Goal: Task Accomplishment & Management: Manage account settings

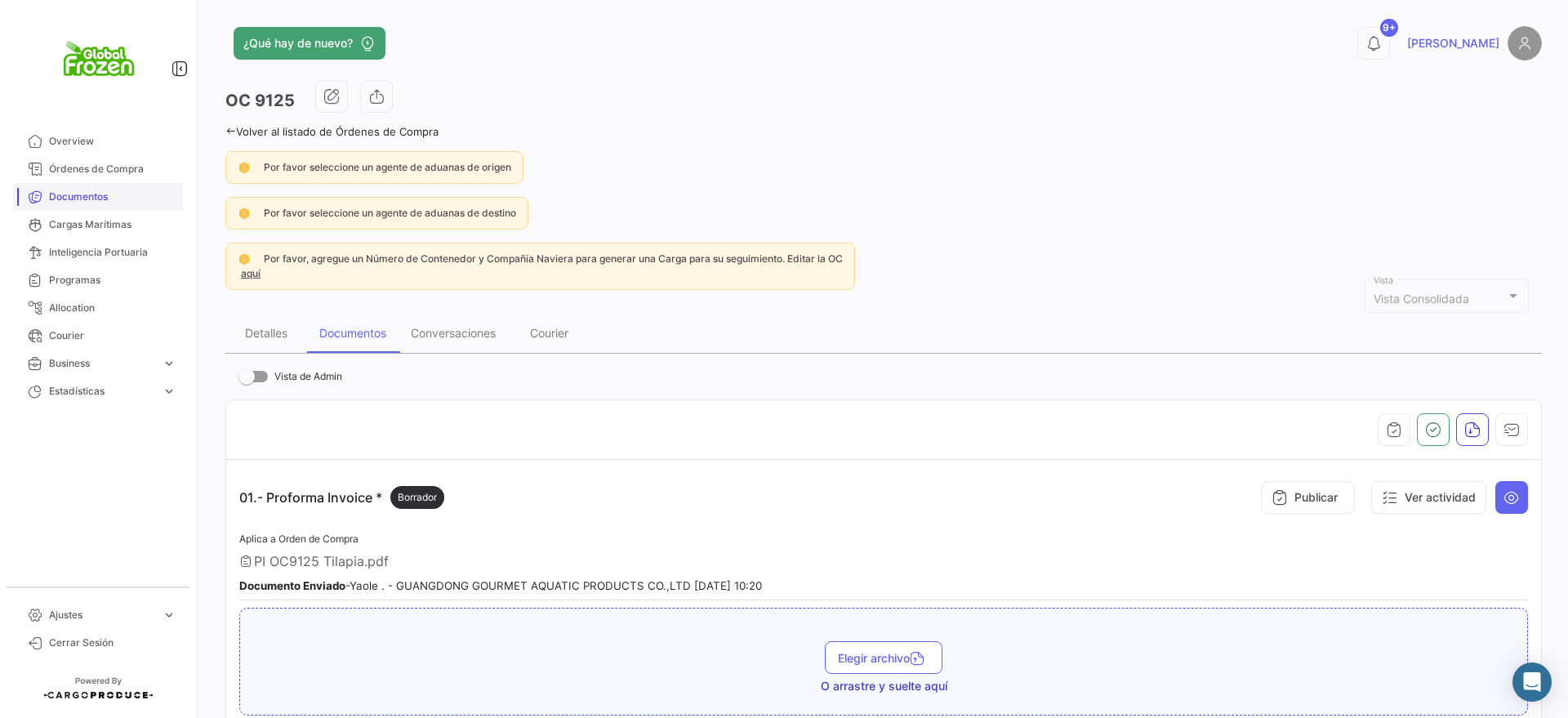
scroll to position [102, 0]
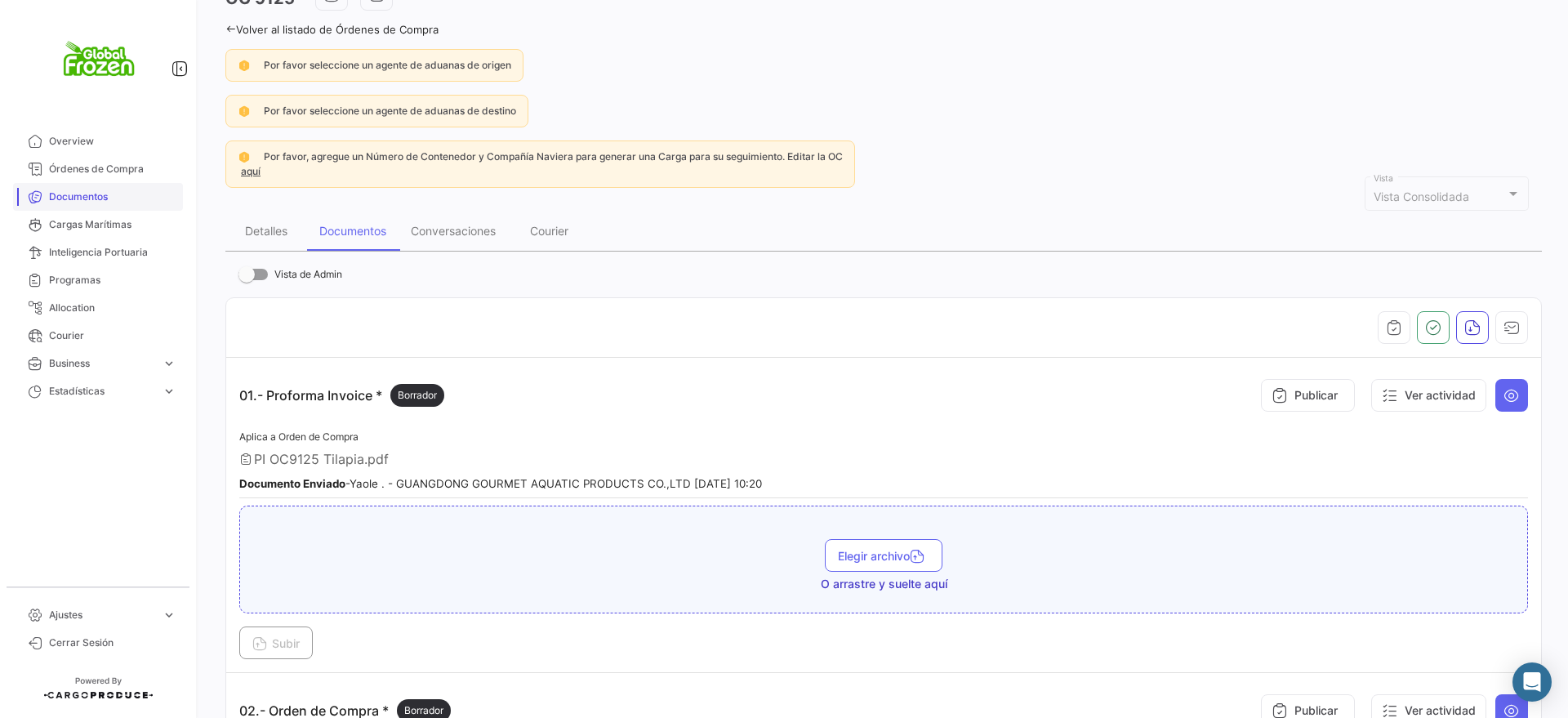
click at [87, 191] on span "Documentos" at bounding box center [113, 197] width 127 height 15
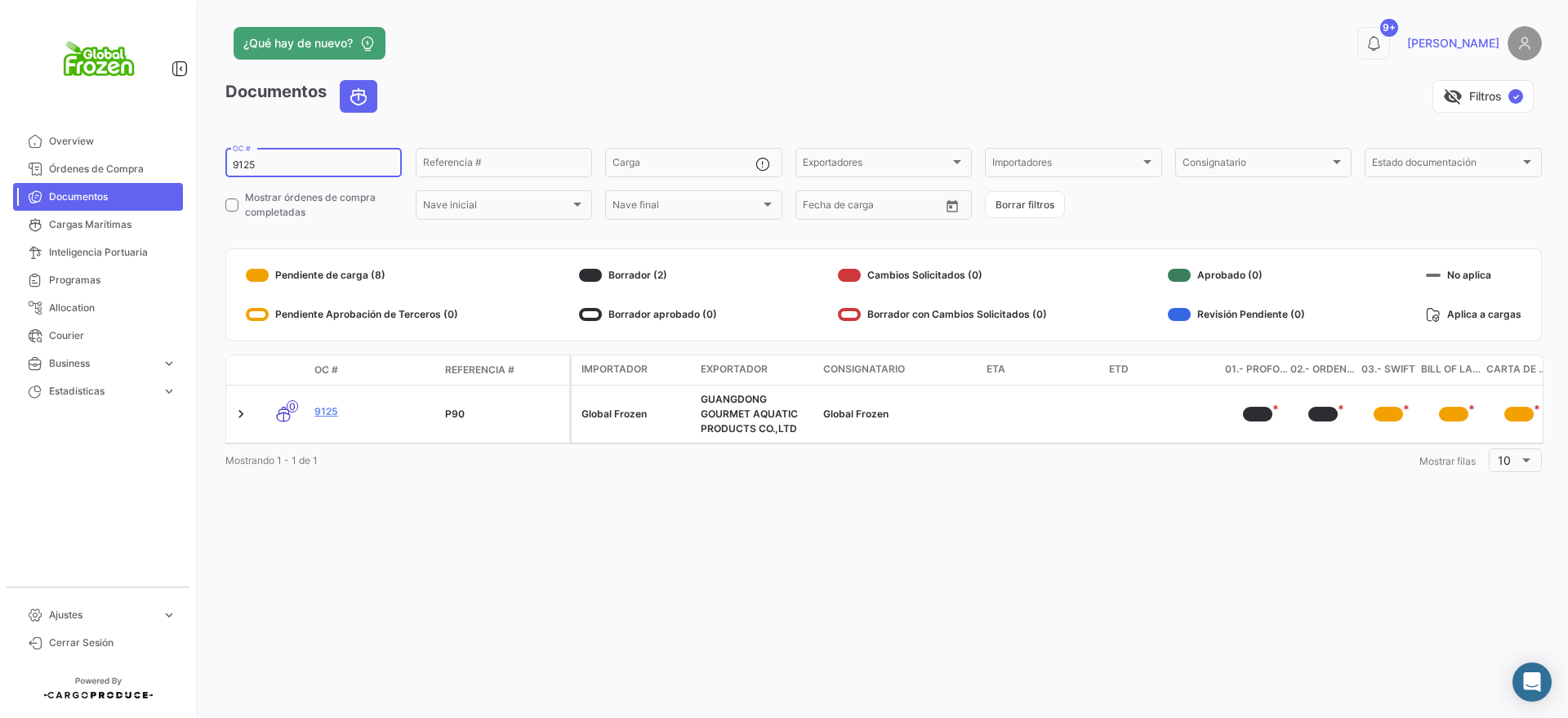
click at [317, 160] on input "9125" at bounding box center [313, 165] width 161 height 12
drag, startPoint x: 321, startPoint y: 159, endPoint x: 130, endPoint y: 136, distance: 192.4
click at [130, 136] on mat-sidenav-container "Overview Órdenes de Compra Documentos Cargas Marítimas Inteligencia Portuaria P…" at bounding box center [784, 359] width 1568 height 718
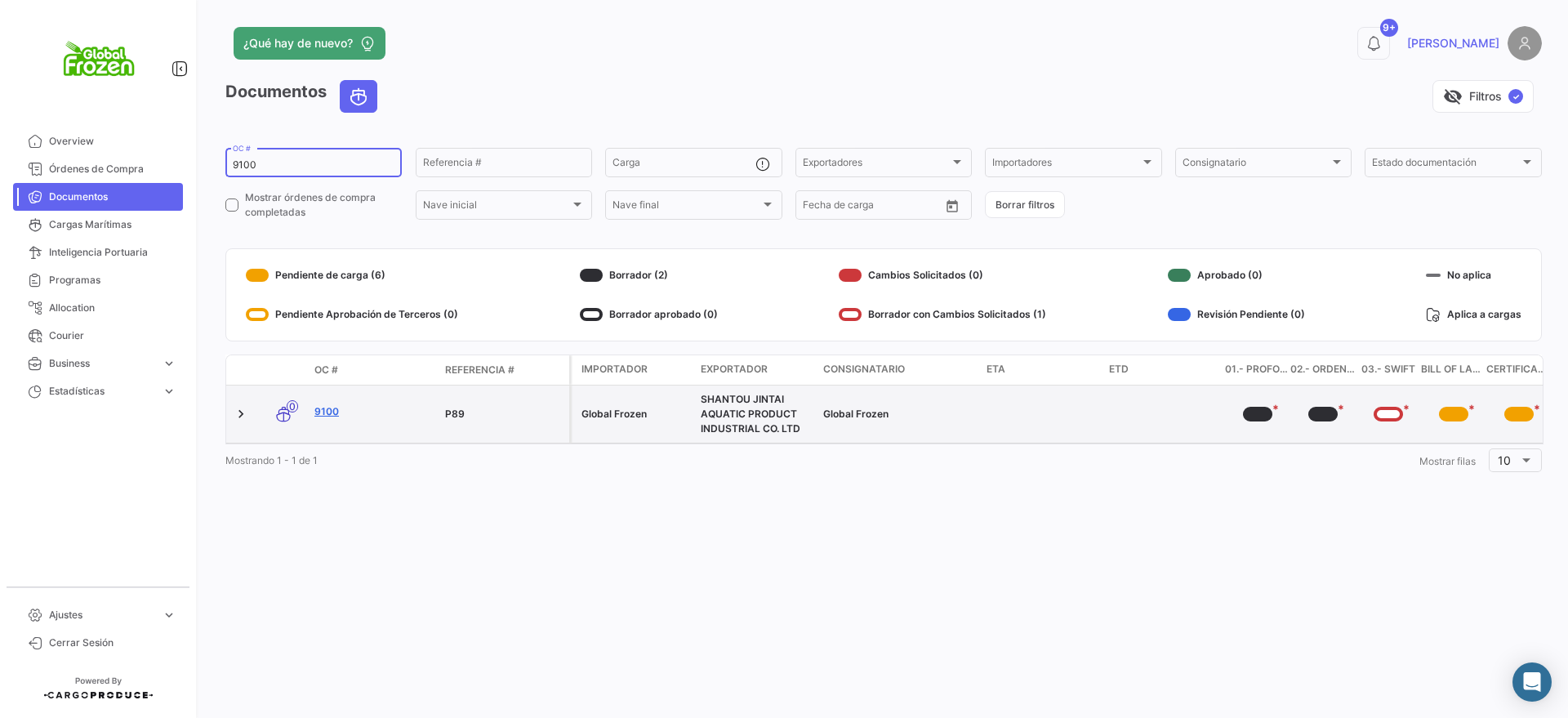
type input "9100"
click at [322, 414] on link "9100" at bounding box center [373, 412] width 118 height 15
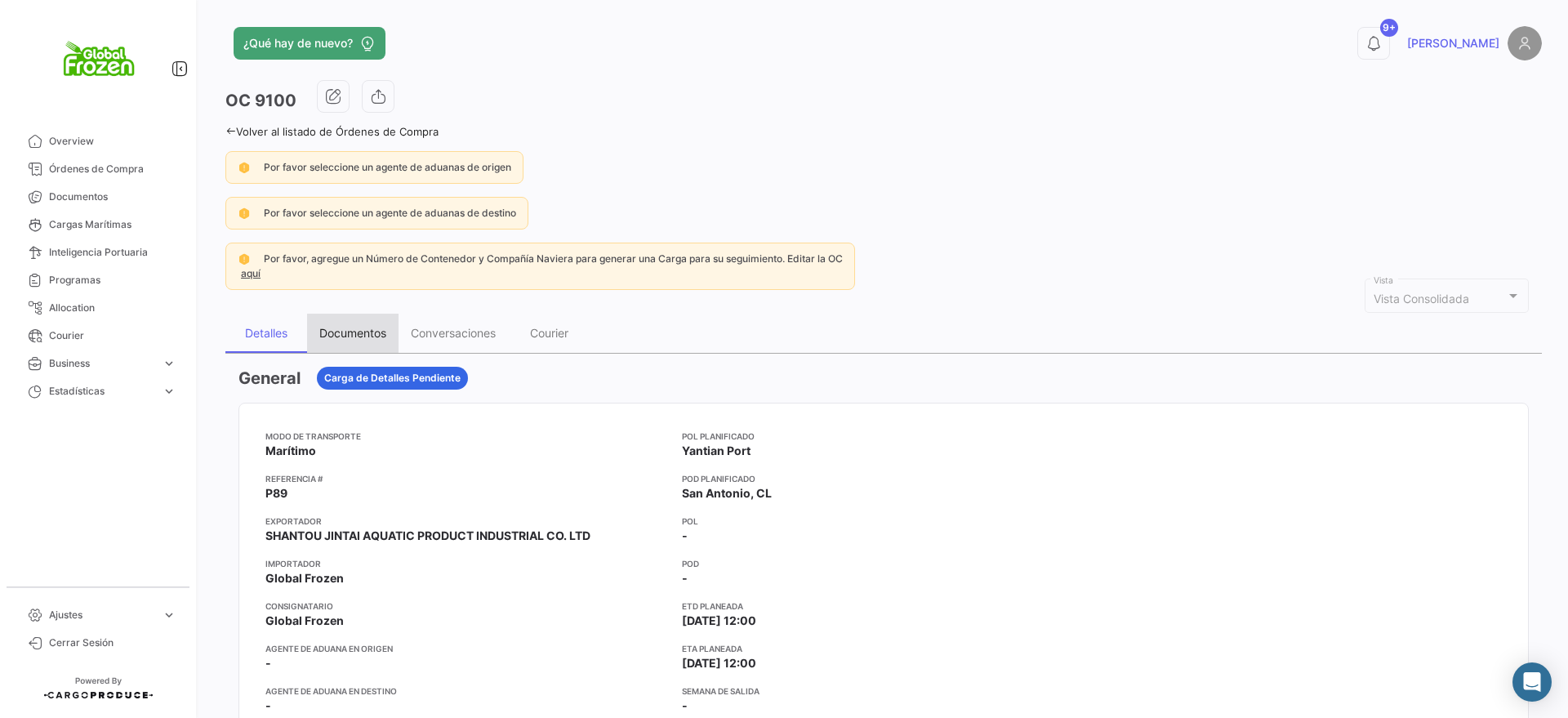
click at [373, 323] on div "Documentos" at bounding box center [352, 333] width 91 height 39
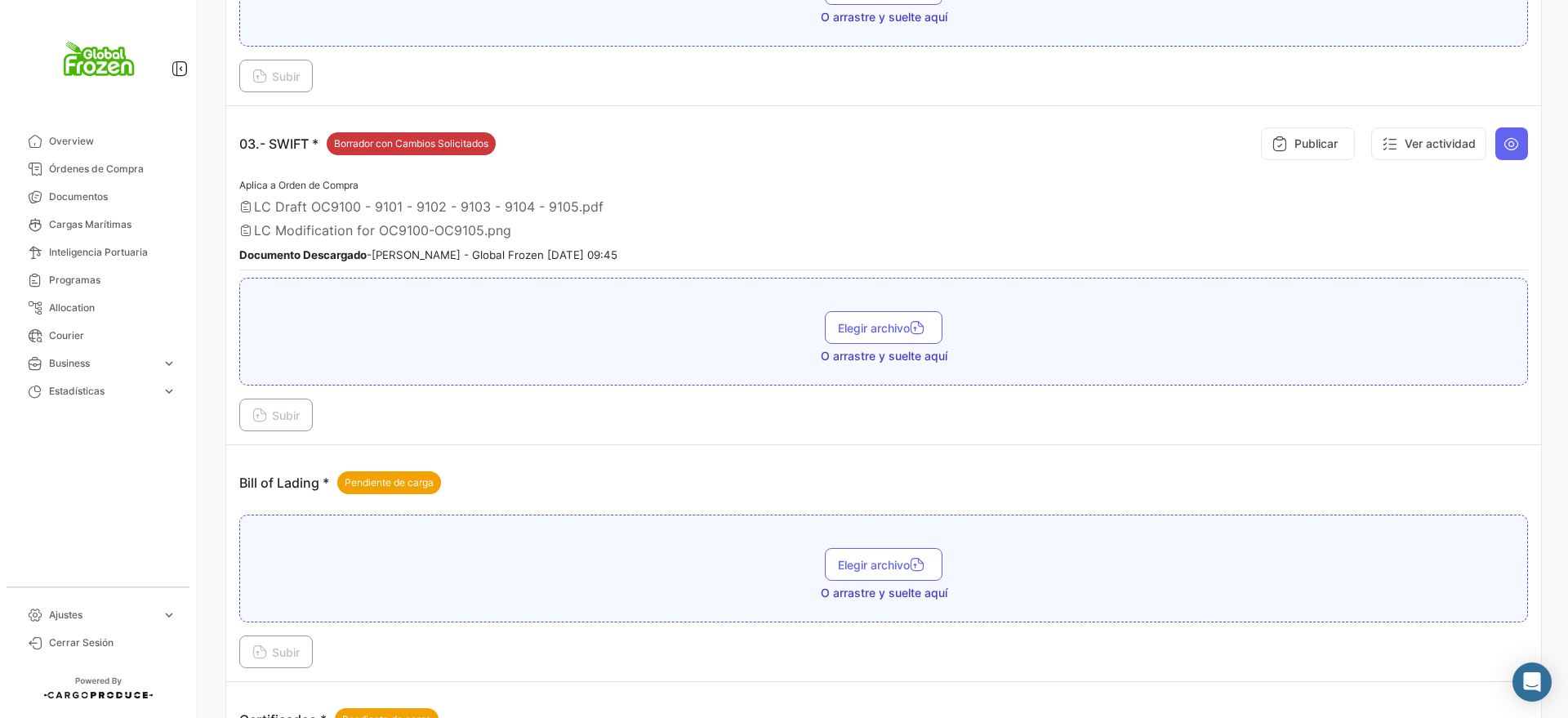
scroll to position [1123, 0]
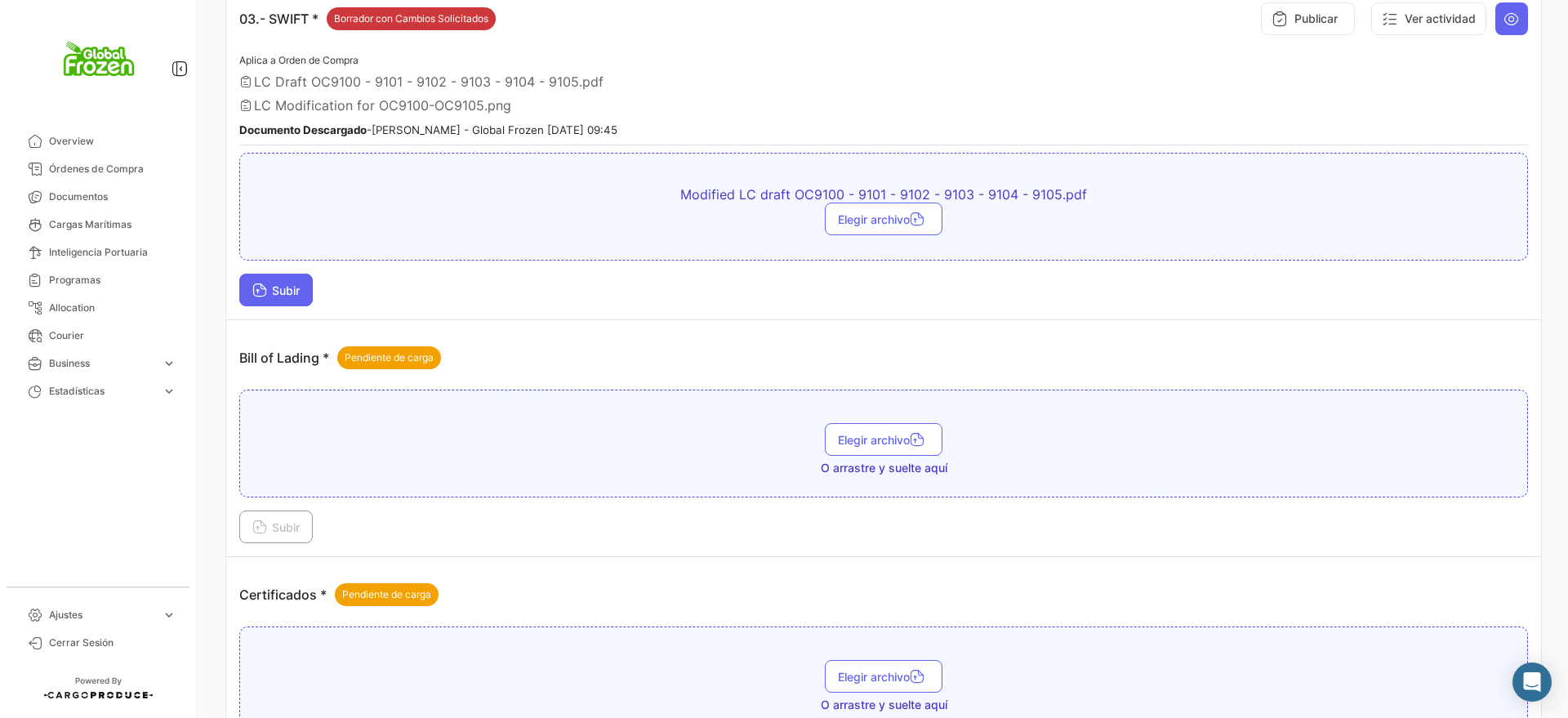
click at [271, 284] on span "Subir" at bounding box center [276, 290] width 48 height 14
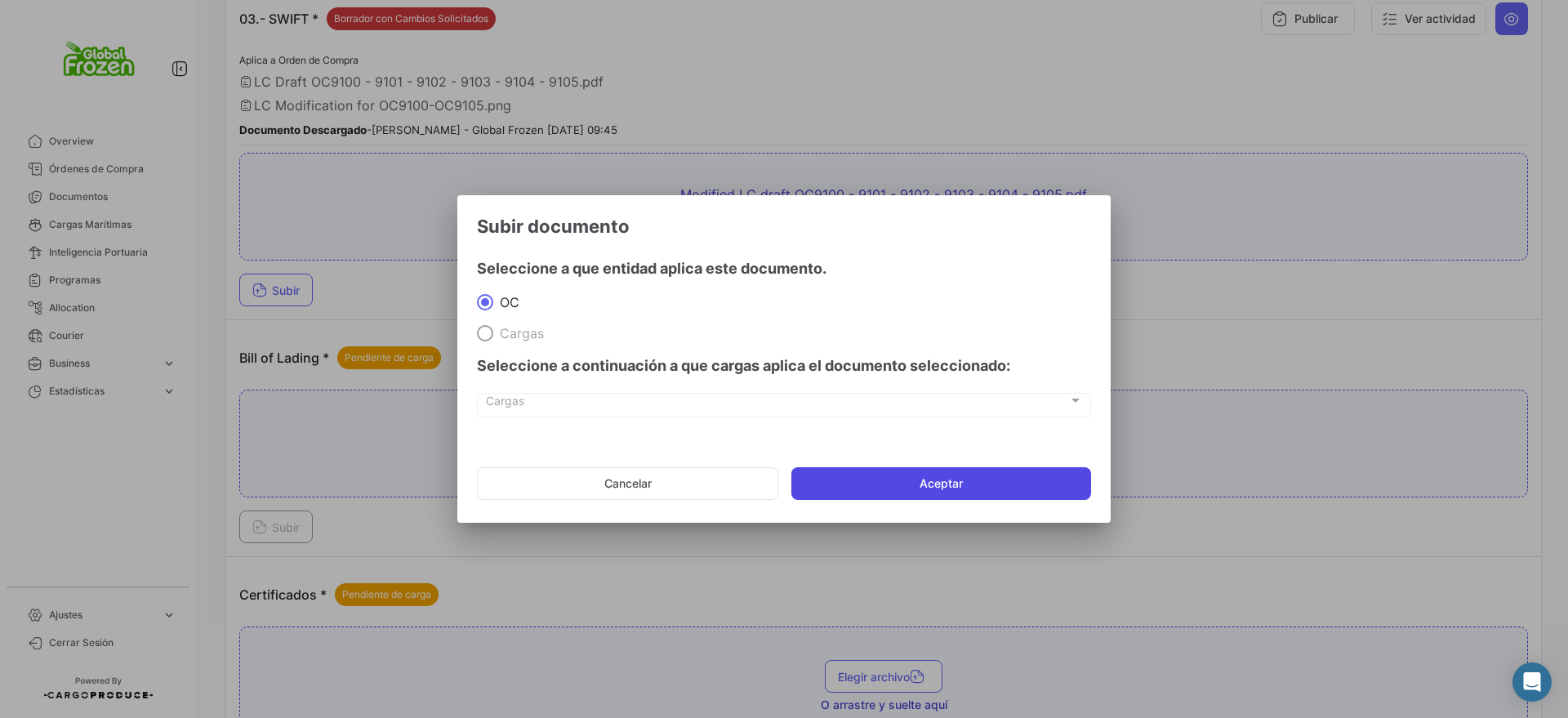
click at [858, 484] on button "Aceptar" at bounding box center [941, 483] width 300 height 33
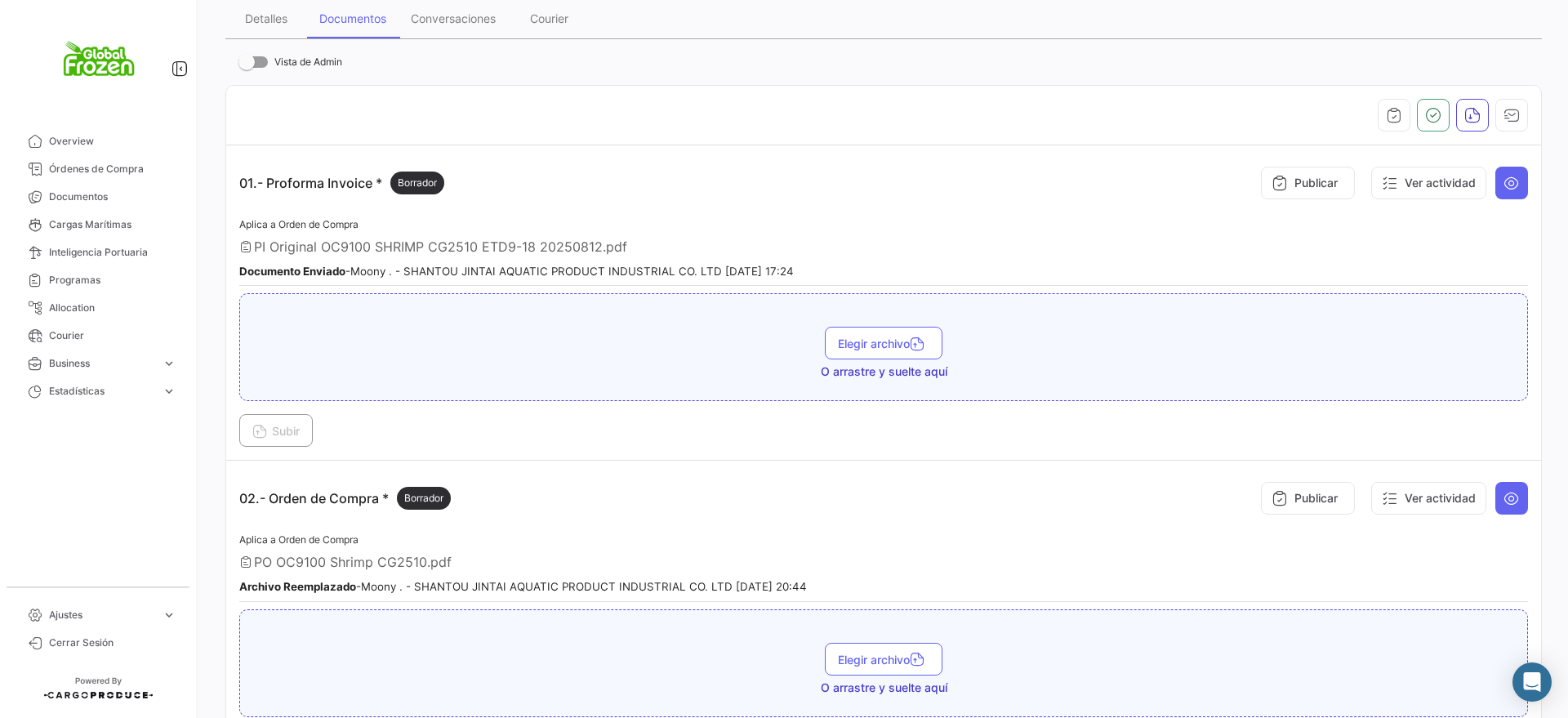
scroll to position [306, 0]
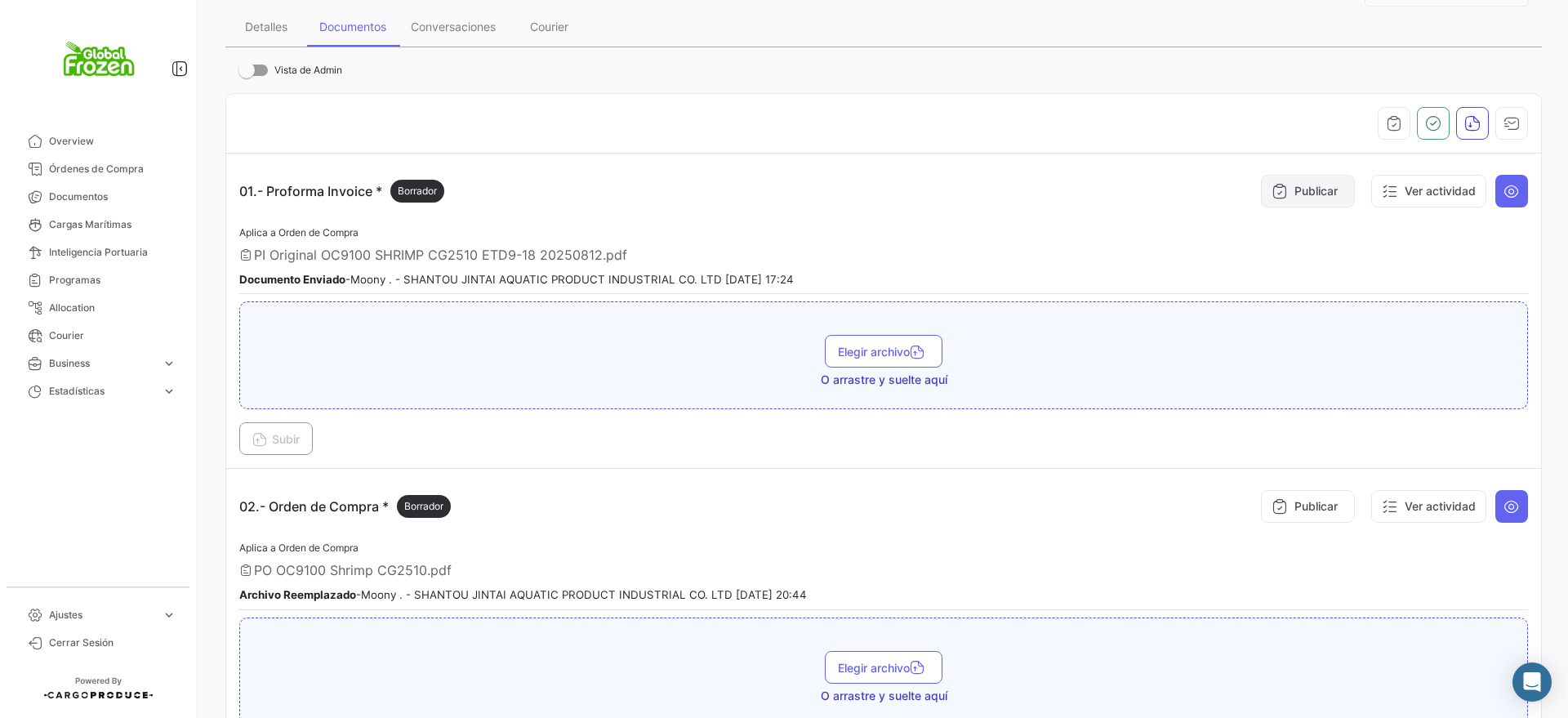
click at [1271, 188] on icon at bounding box center [1280, 191] width 17 height 17
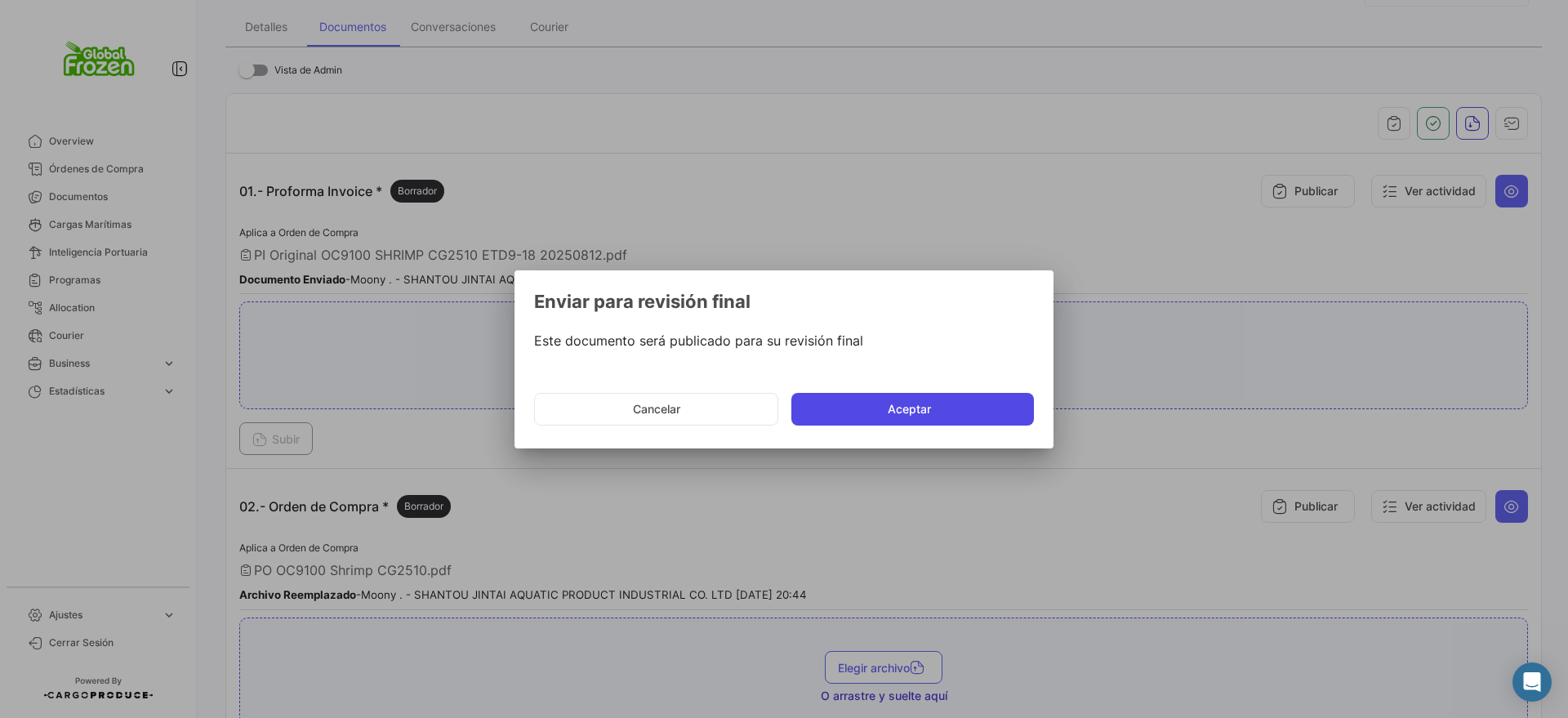
click at [912, 413] on button "Aceptar" at bounding box center [913, 409] width 242 height 33
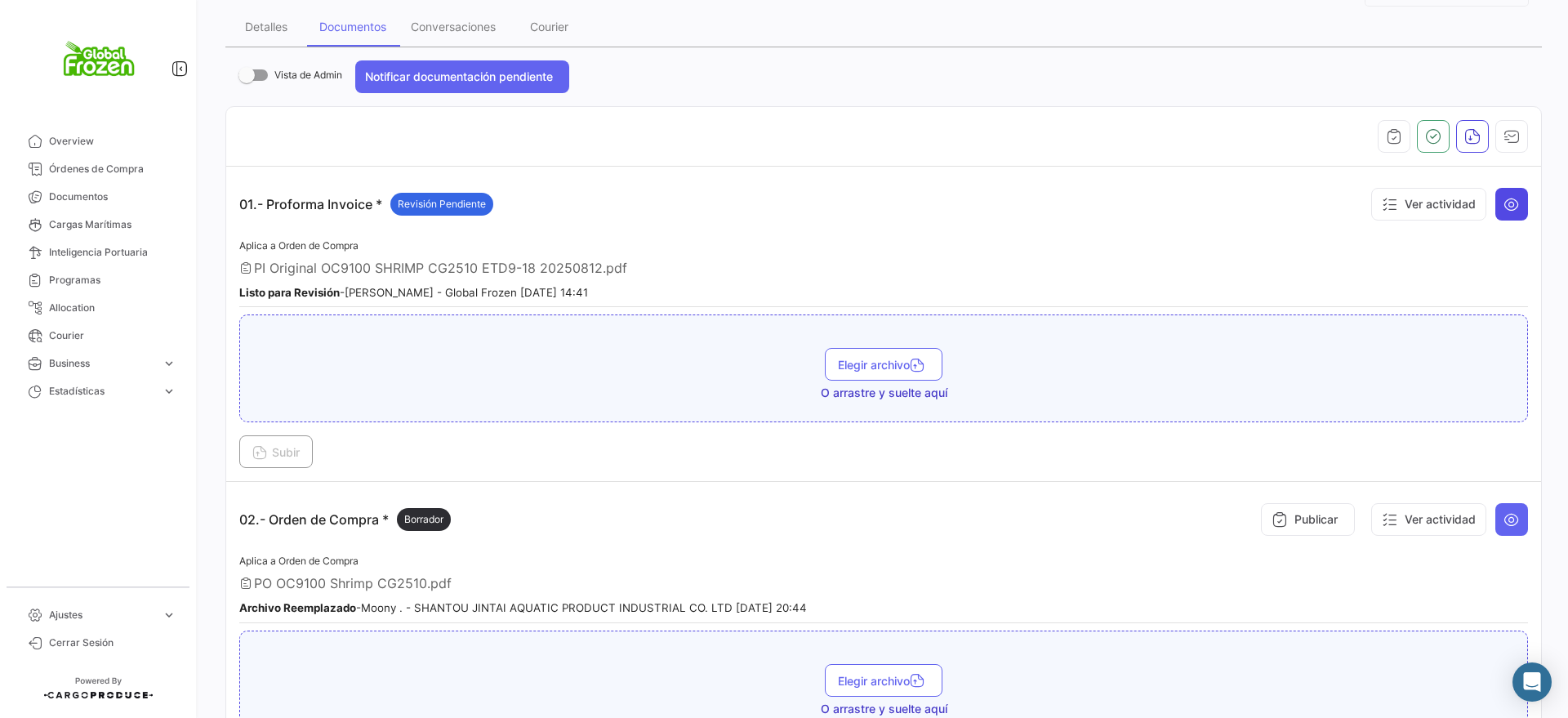
click at [1504, 205] on icon at bounding box center [1512, 205] width 17 height 17
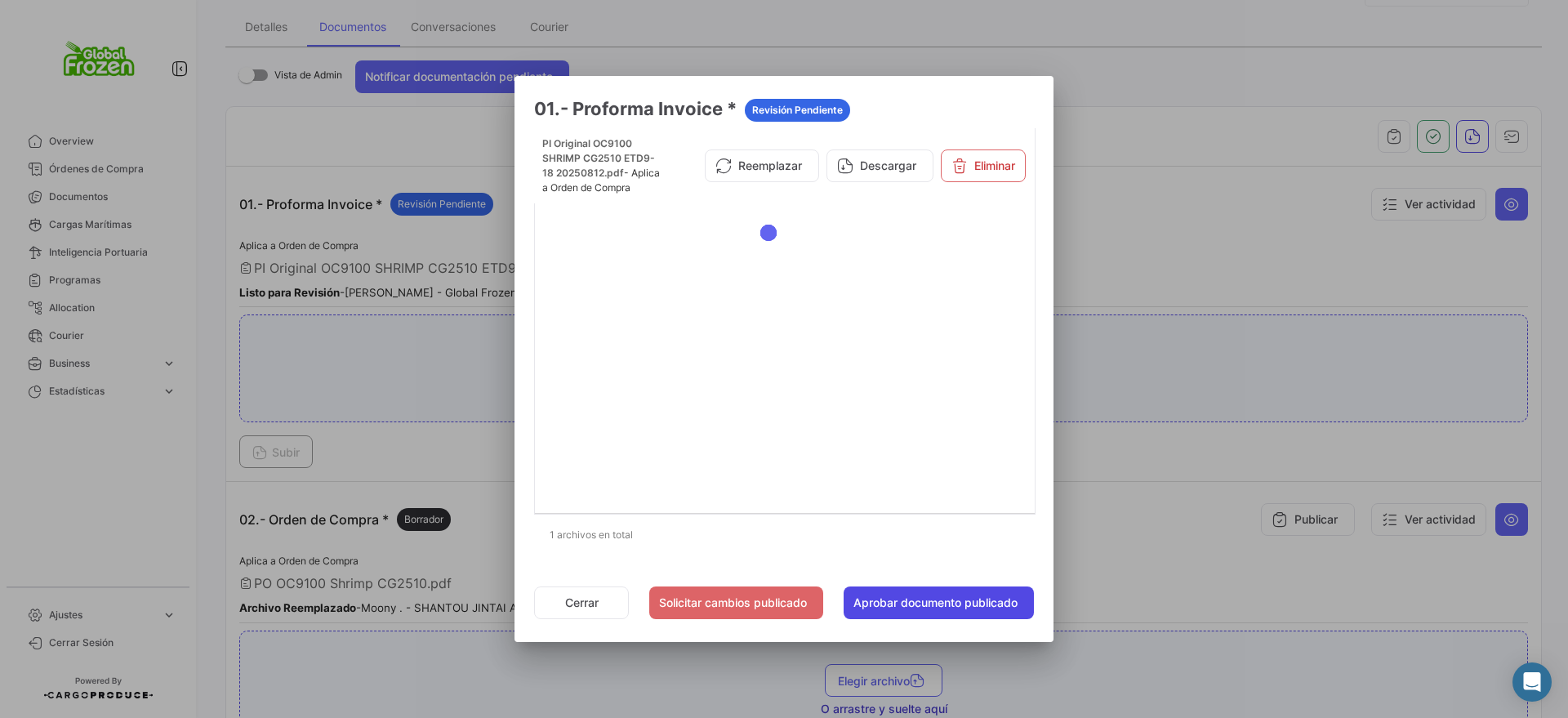
click at [911, 609] on button "Aprobar documento publicado" at bounding box center [939, 603] width 191 height 33
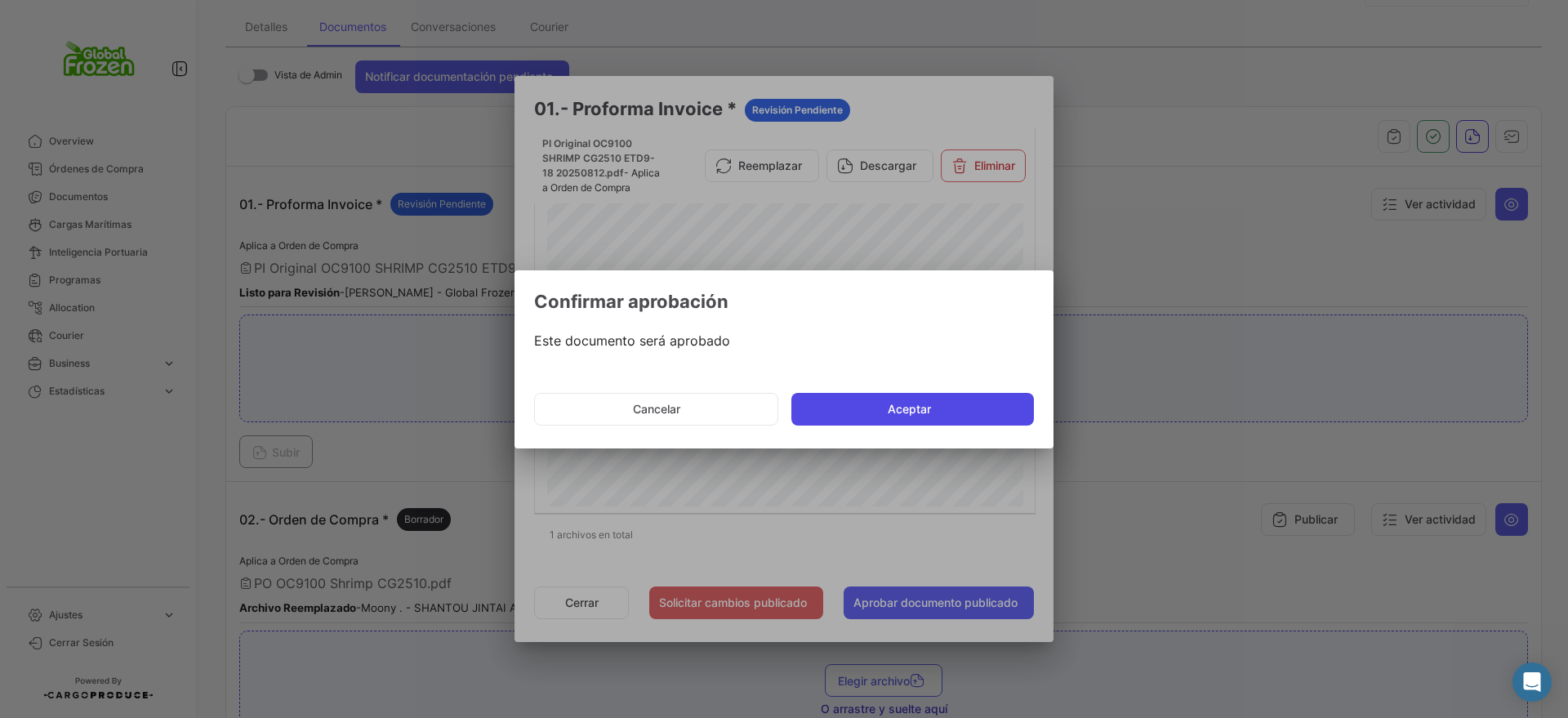
click at [931, 404] on button "Aceptar" at bounding box center [913, 409] width 242 height 33
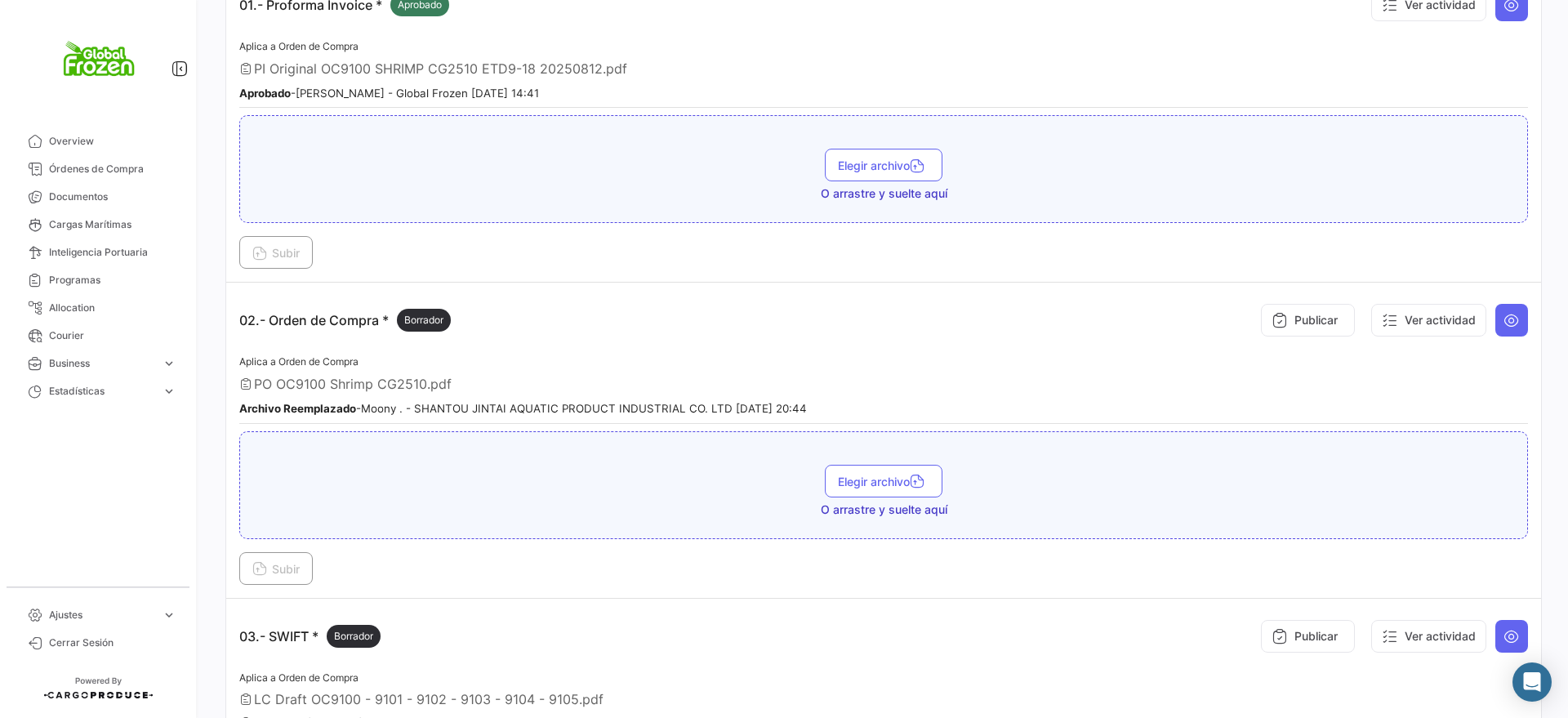
scroll to position [511, 0]
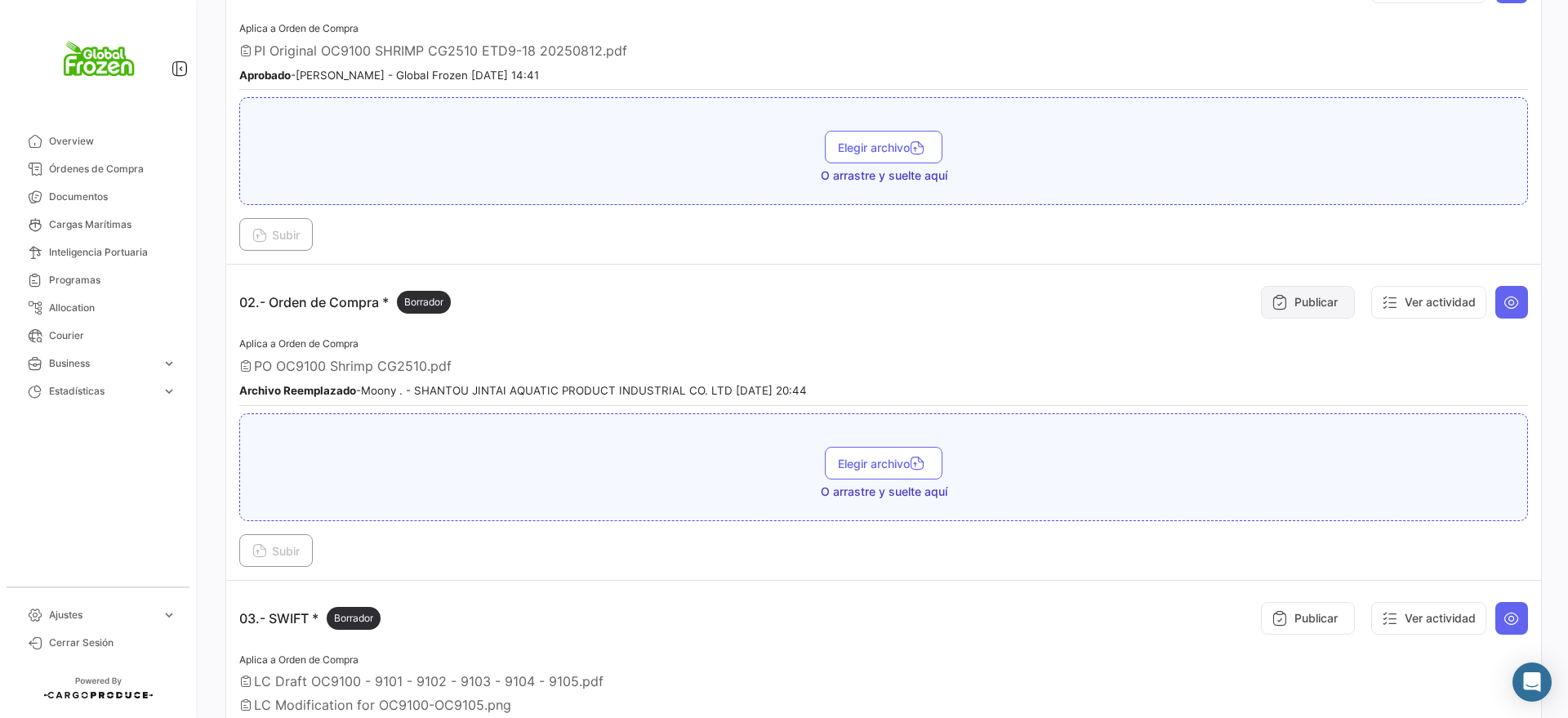
click at [1271, 297] on icon at bounding box center [1280, 303] width 17 height 17
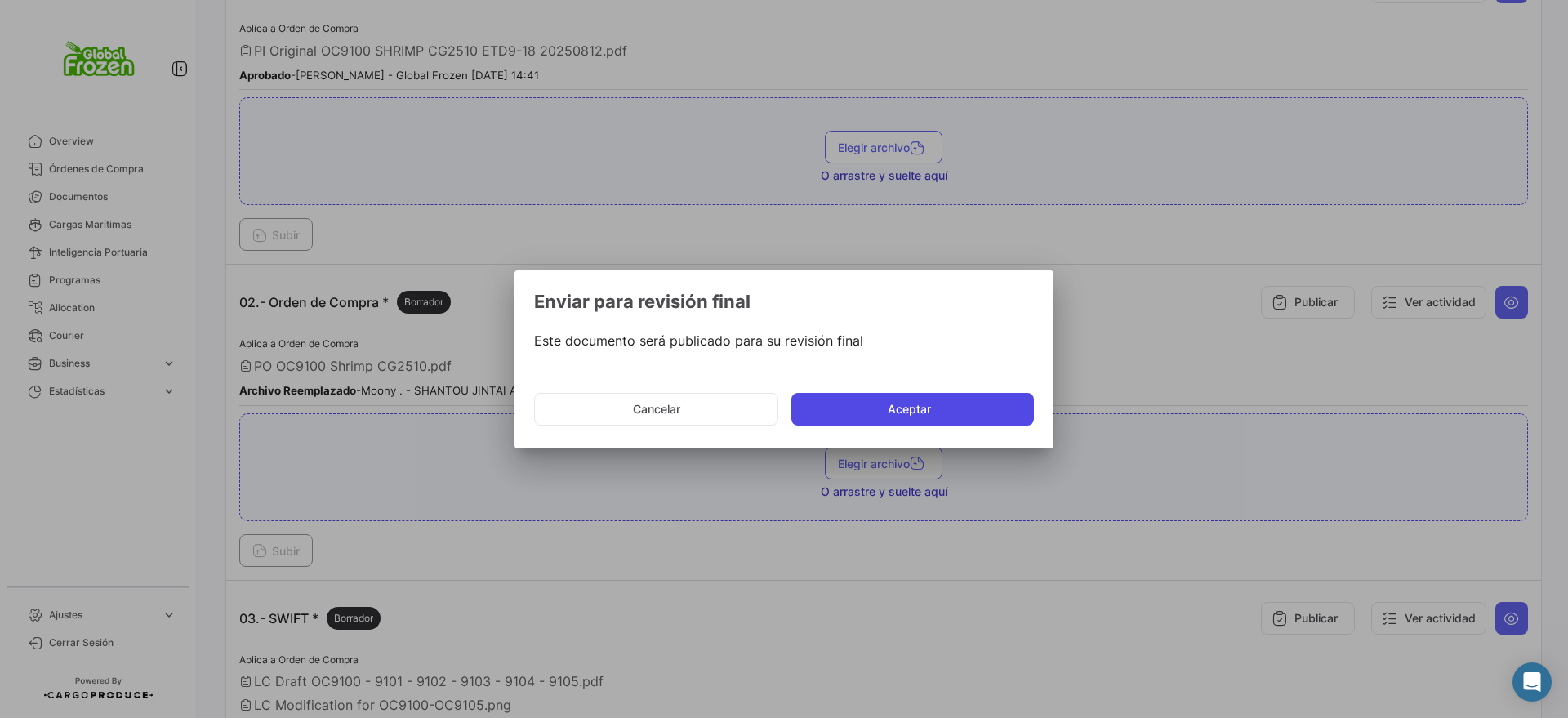
click at [881, 413] on button "Aceptar" at bounding box center [913, 409] width 242 height 33
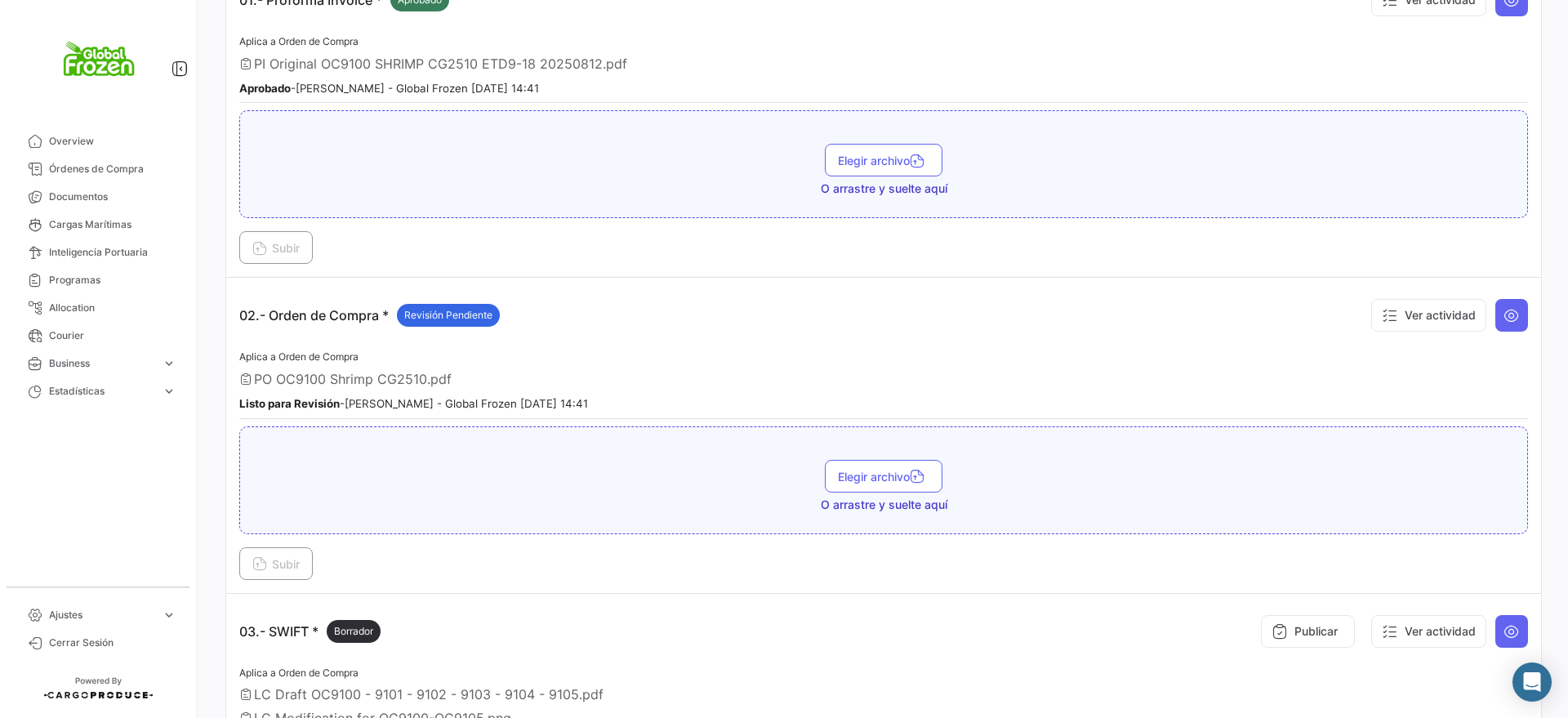
click at [1518, 318] on td "02.- Orden de Compra * Revisión Pendiente Ver actividad Aplica a Orden de Compr…" at bounding box center [883, 435] width 1315 height 315
click at [1504, 316] on icon at bounding box center [1512, 315] width 17 height 17
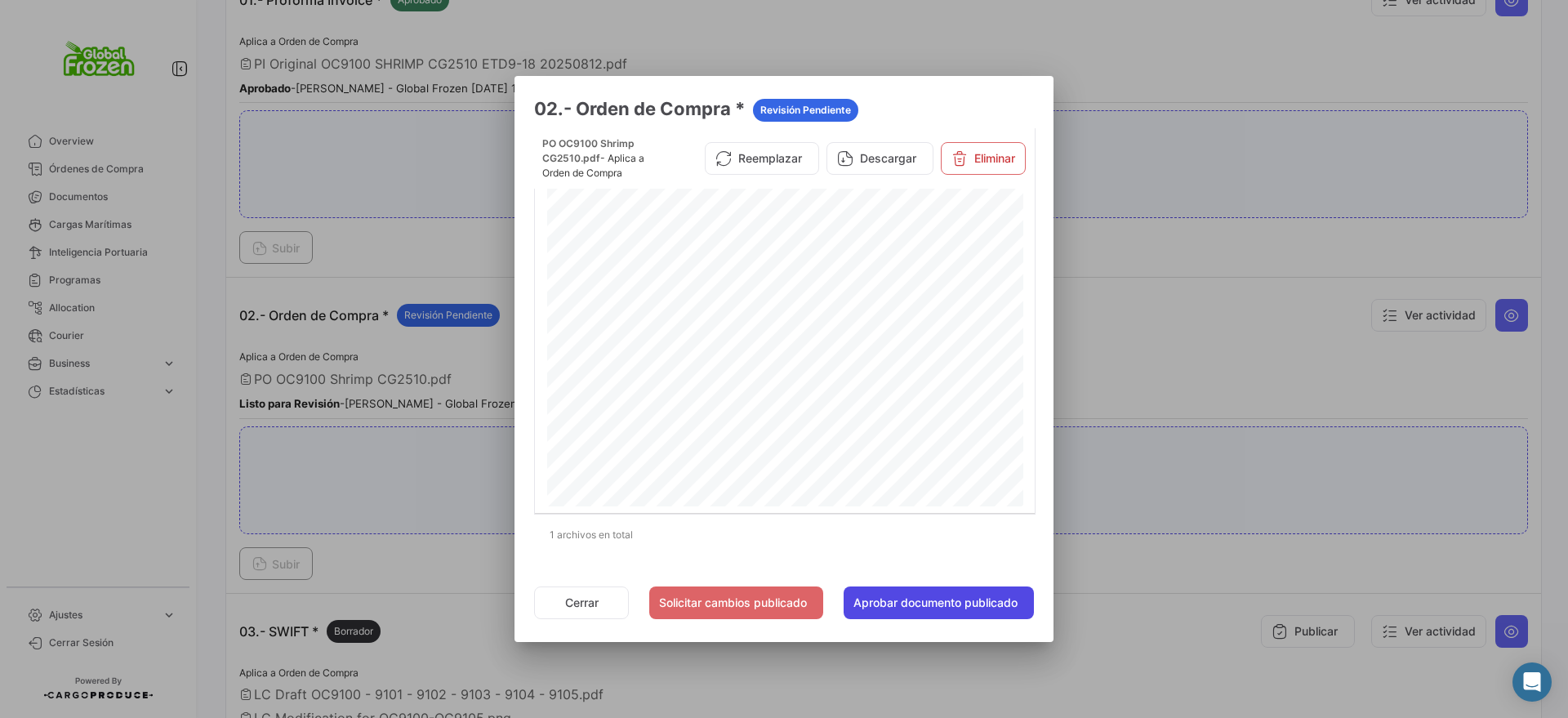
click at [910, 596] on button "Aprobar documento publicado" at bounding box center [939, 603] width 191 height 33
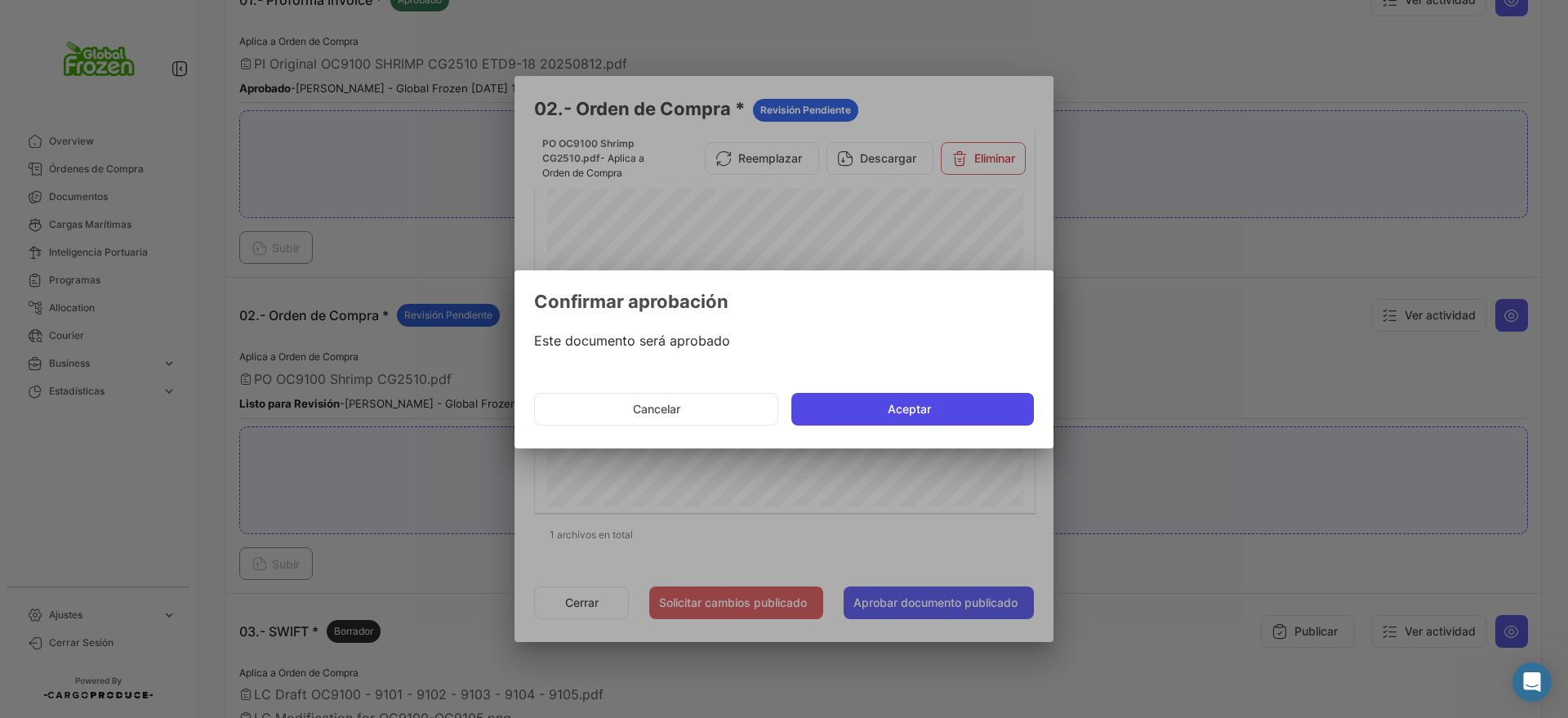
click at [893, 405] on button "Aceptar" at bounding box center [913, 409] width 242 height 33
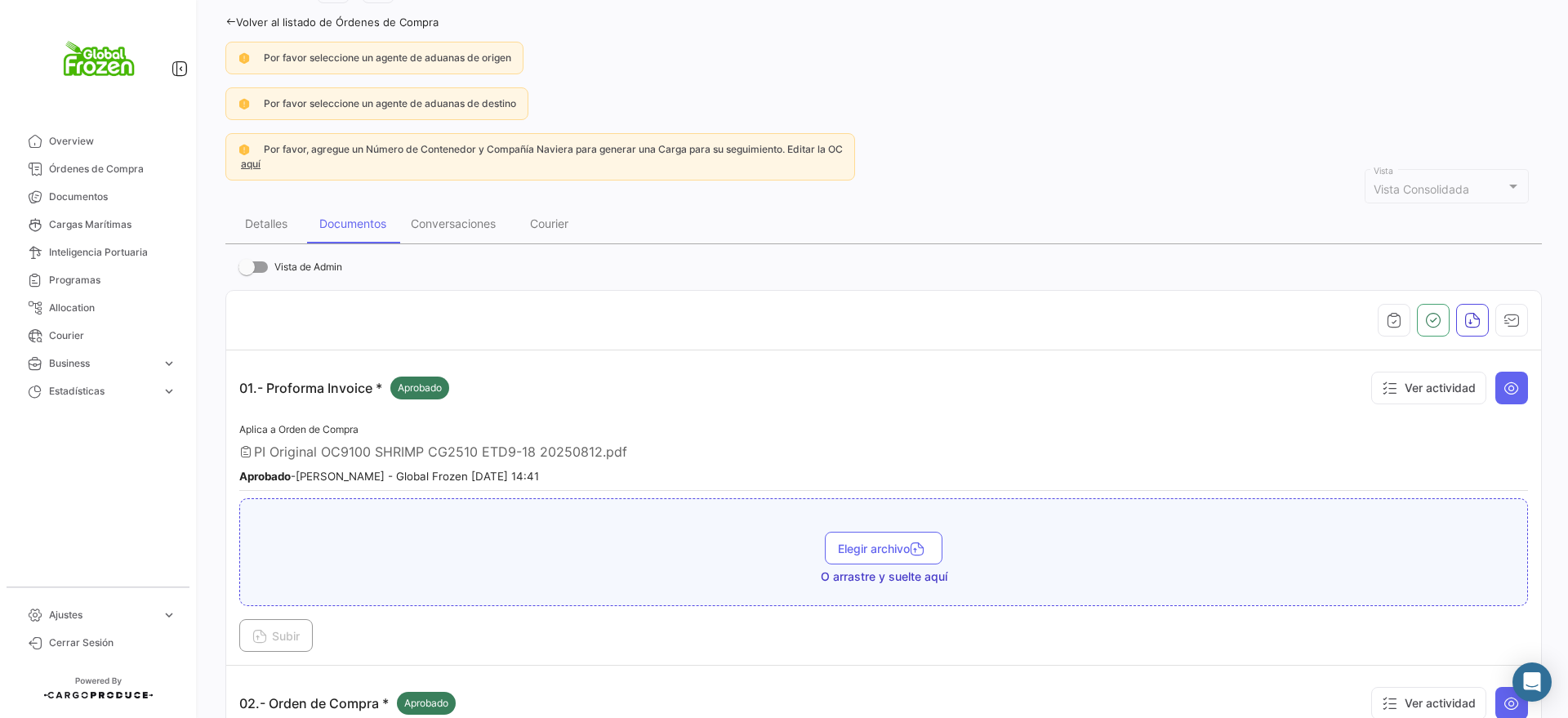
scroll to position [0, 0]
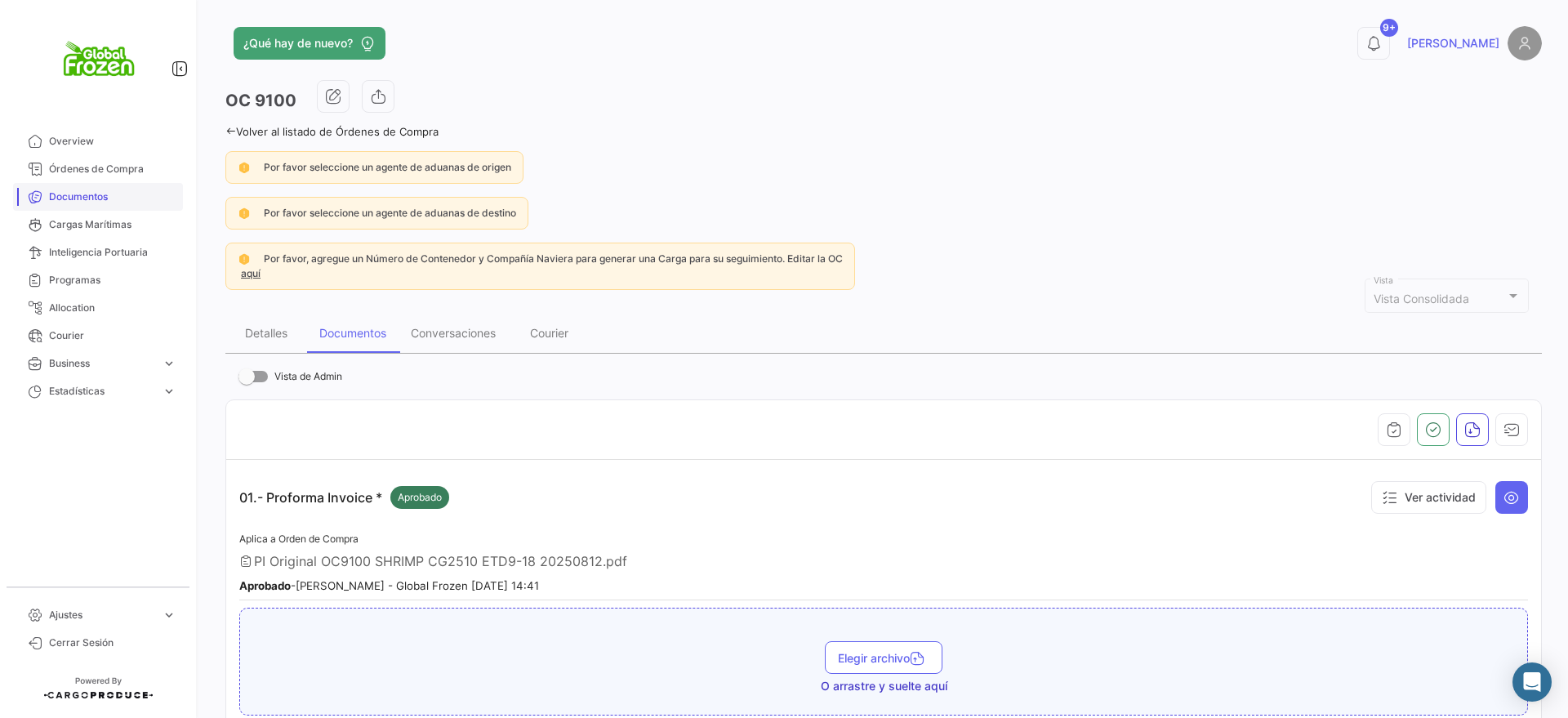
click at [65, 197] on span "Documentos" at bounding box center [113, 197] width 127 height 15
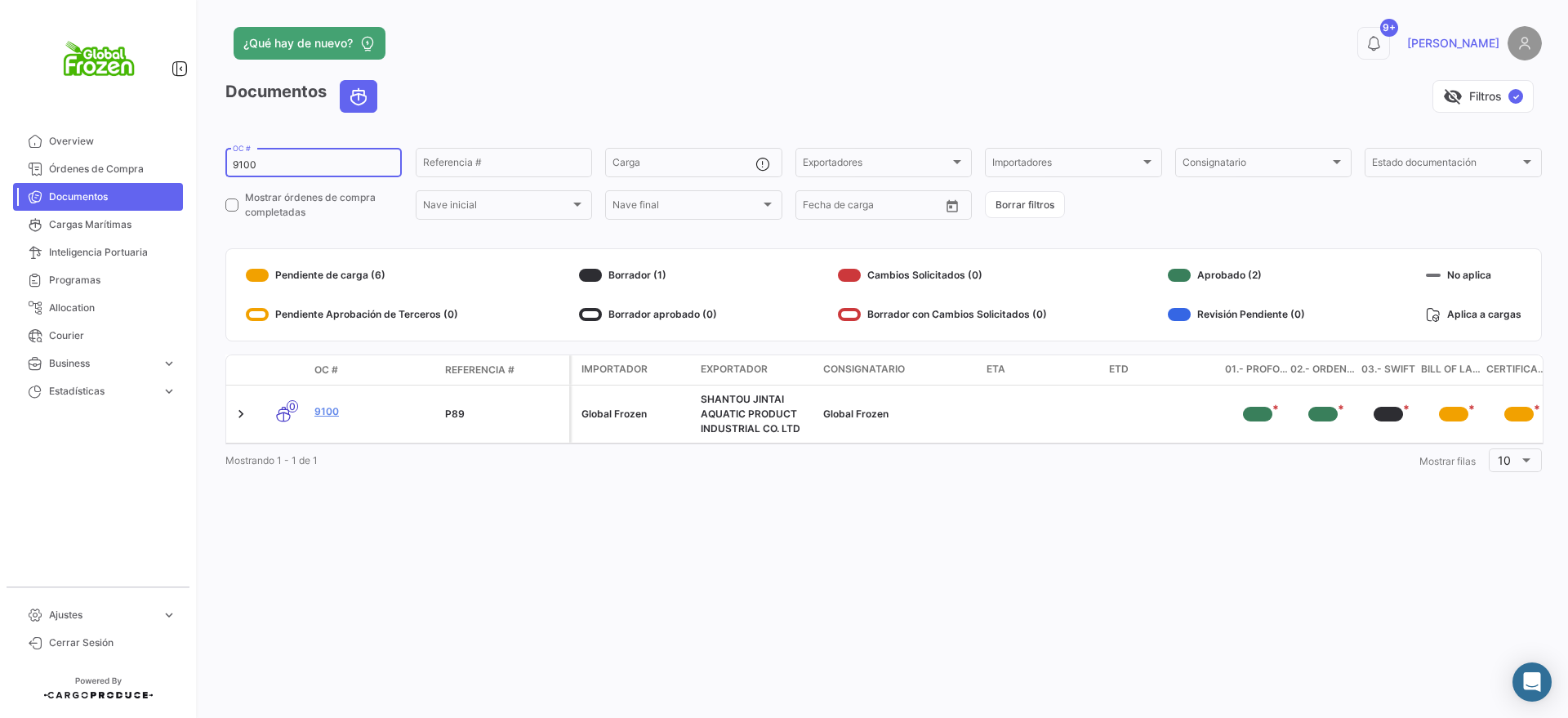
click at [283, 167] on input "9100" at bounding box center [313, 165] width 161 height 12
drag, startPoint x: 288, startPoint y: 166, endPoint x: 152, endPoint y: 161, distance: 136.1
click at [152, 161] on mat-sidenav-container "Overview Órdenes de Compra Documentos Cargas Marítimas Inteligencia Portuaria P…" at bounding box center [784, 359] width 1568 height 718
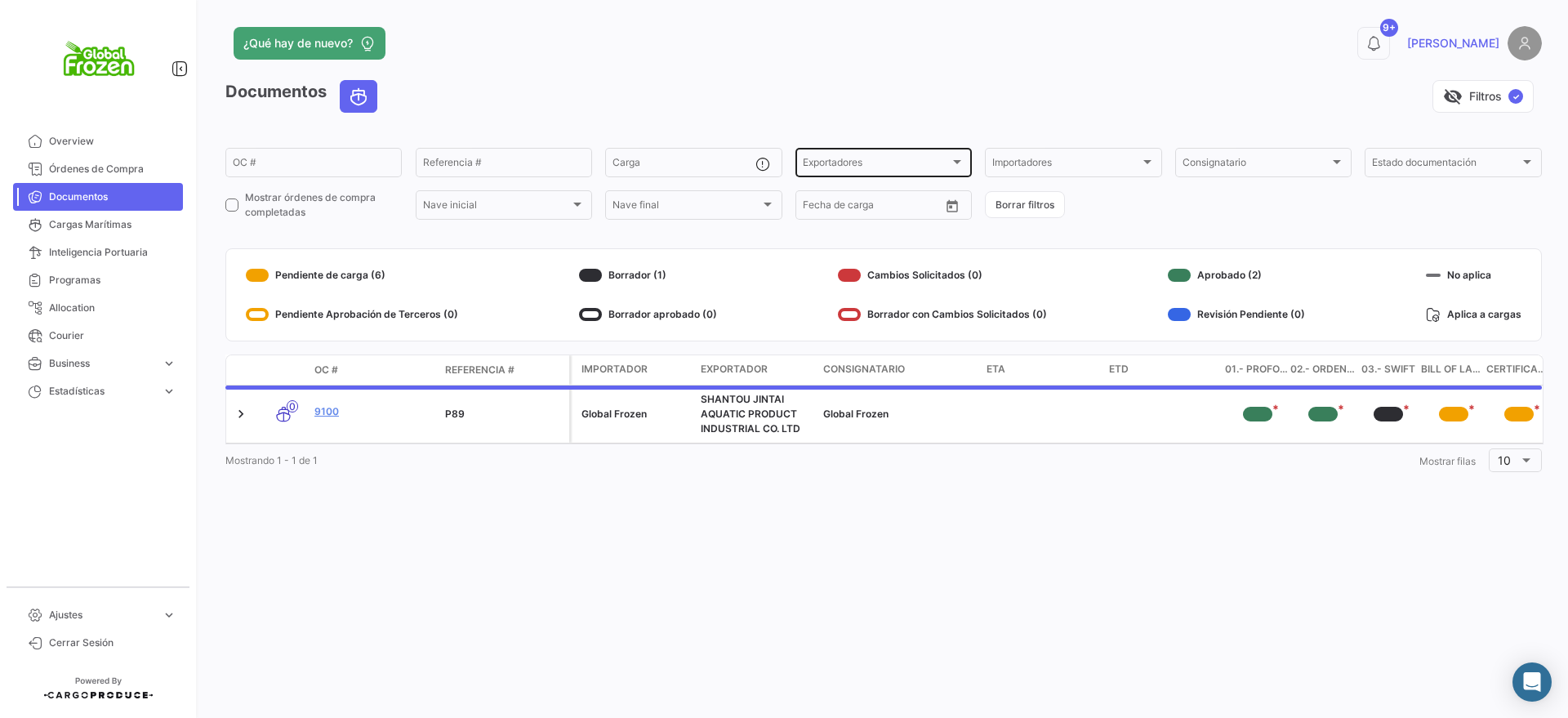
click at [874, 155] on div "Exportadores Exportadores" at bounding box center [883, 161] width 161 height 32
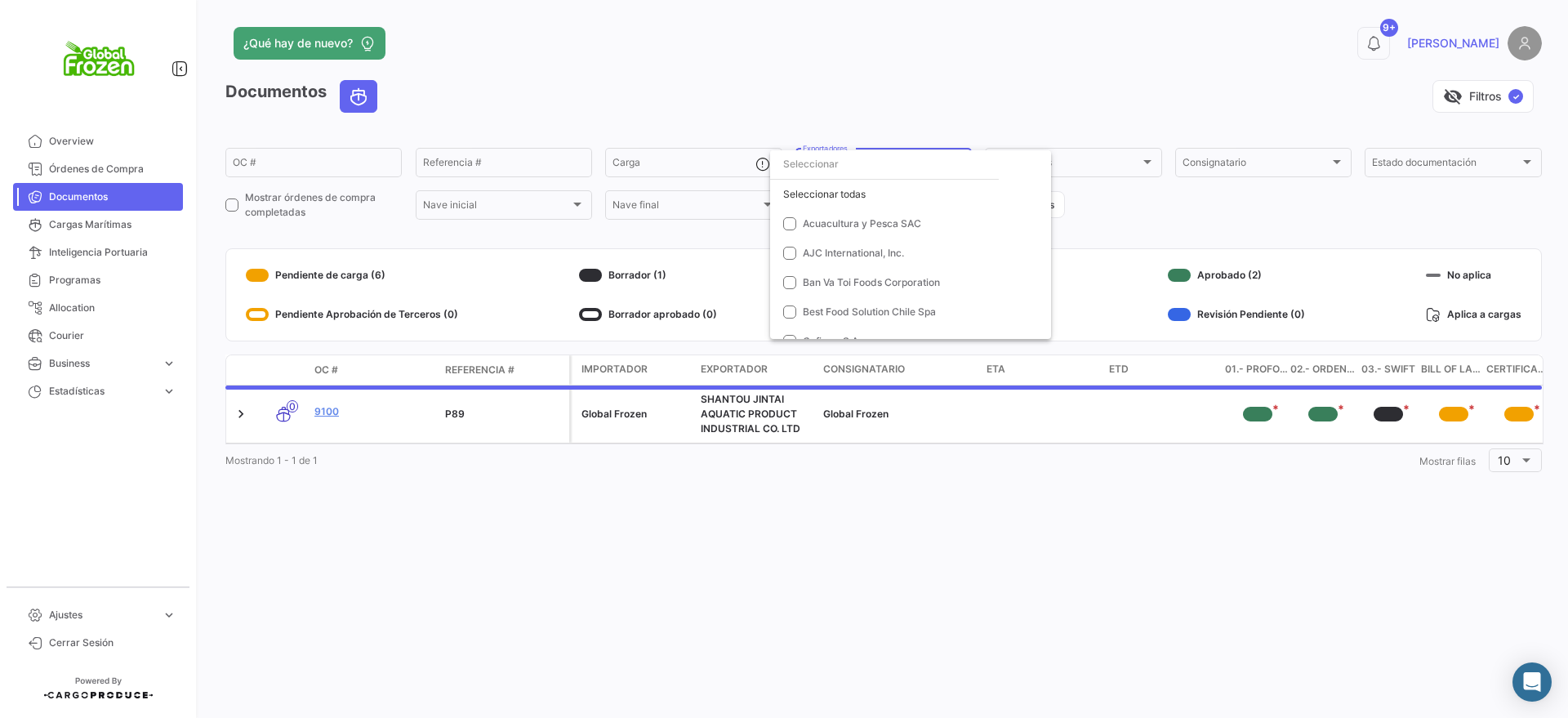
click at [867, 164] on input "dropdown search" at bounding box center [884, 164] width 229 height 29
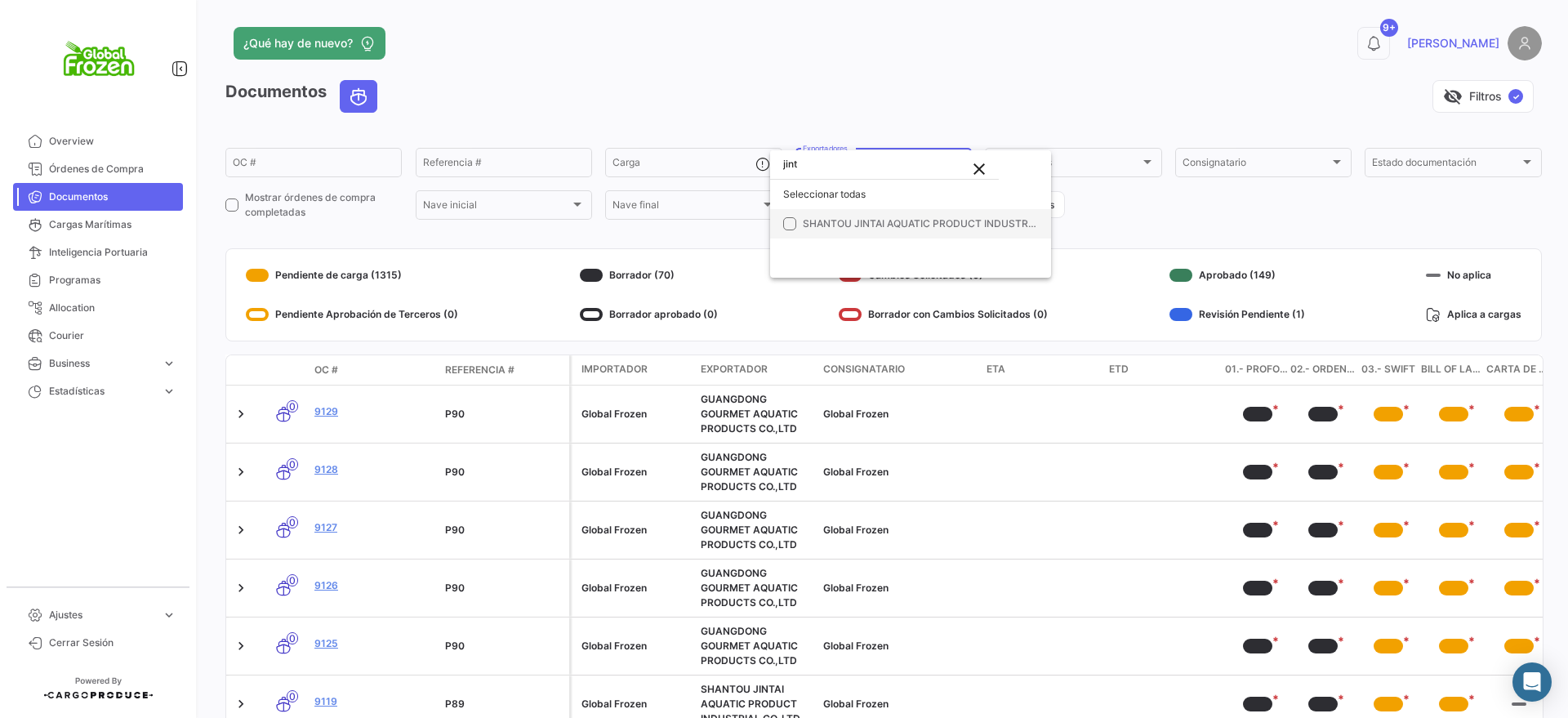
type input "jint"
click at [853, 219] on span "SHANTOU JINTAI AQUATIC PRODUCT INDUSTRIAL CO. LTD" at bounding box center [943, 223] width 280 height 13
click at [1072, 50] on div at bounding box center [784, 359] width 1568 height 718
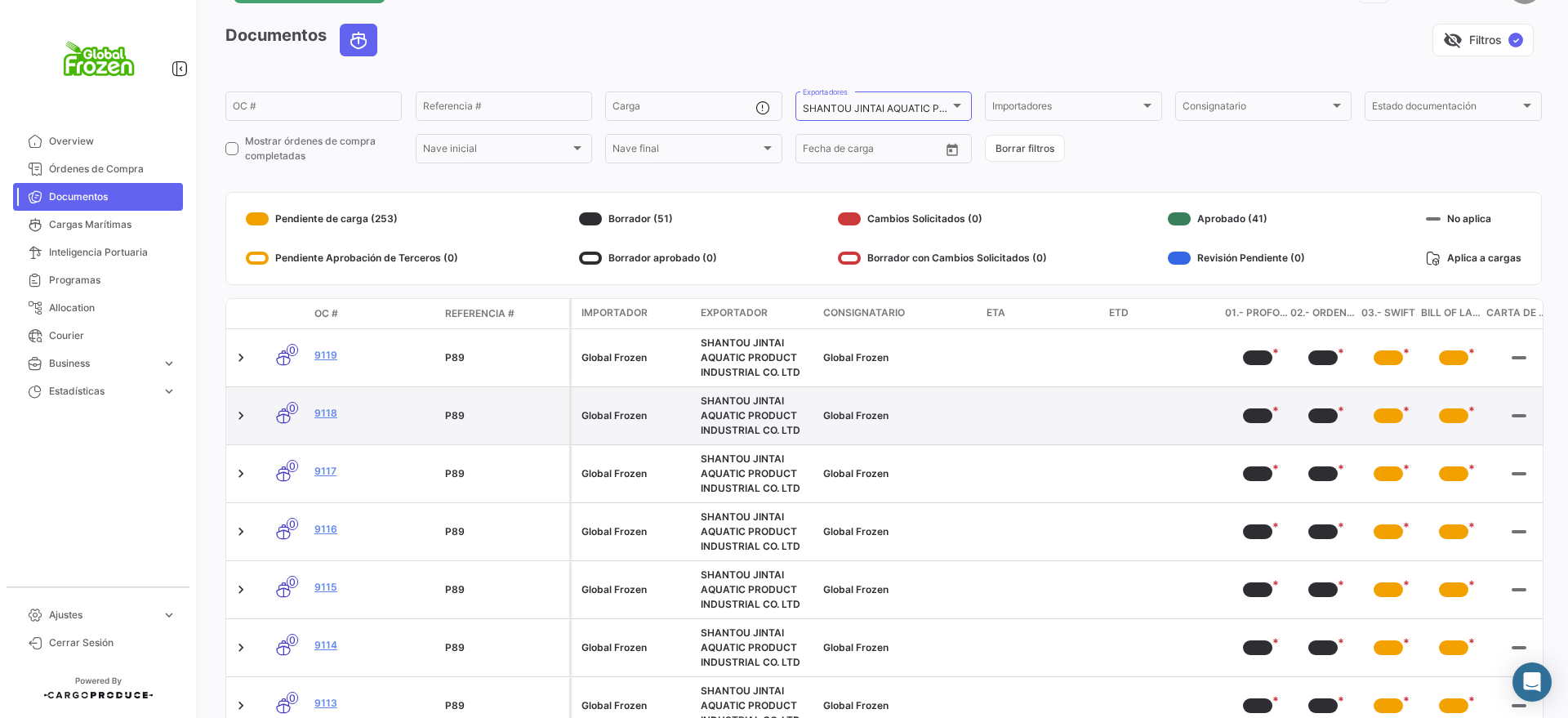
drag, startPoint x: 962, startPoint y: 452, endPoint x: 961, endPoint y: 462, distance: 10.0
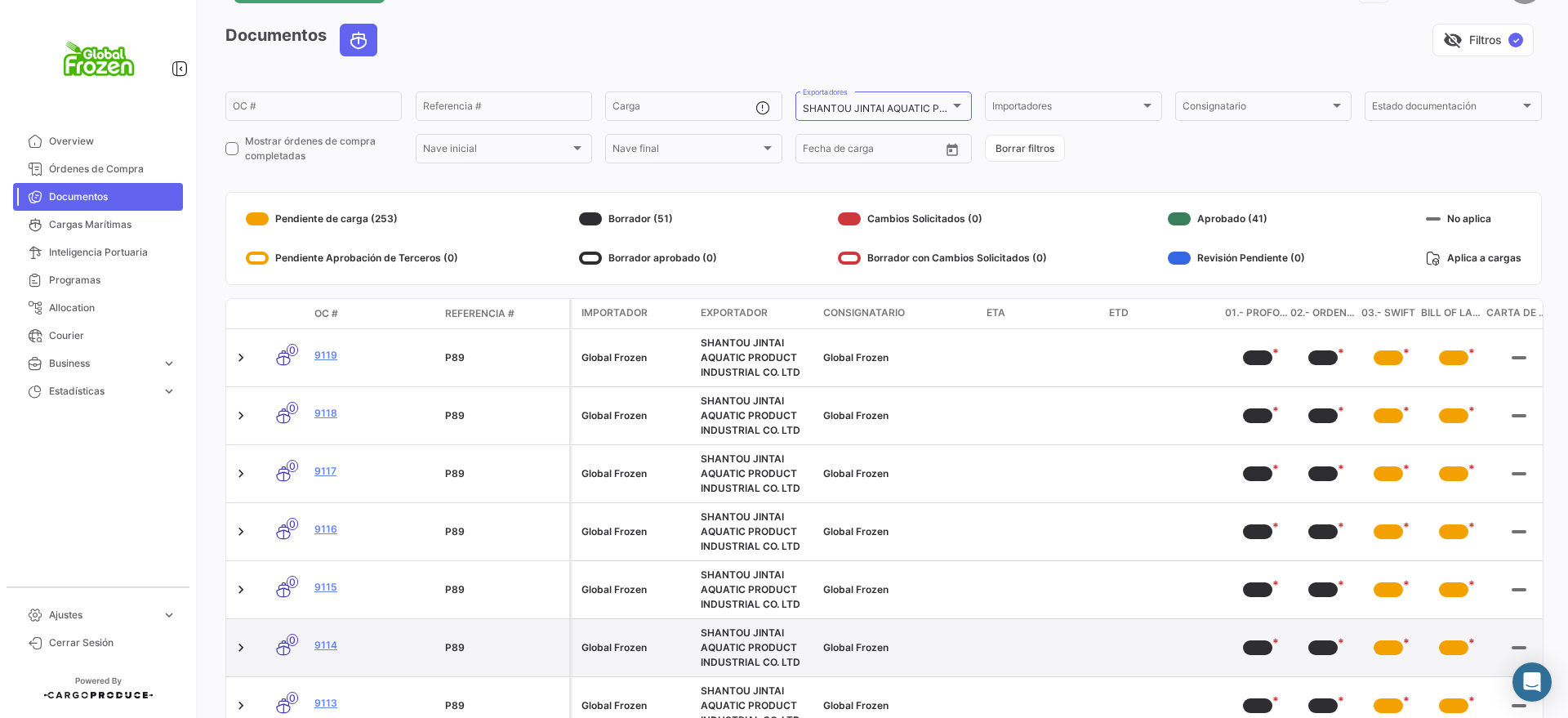
scroll to position [336, 0]
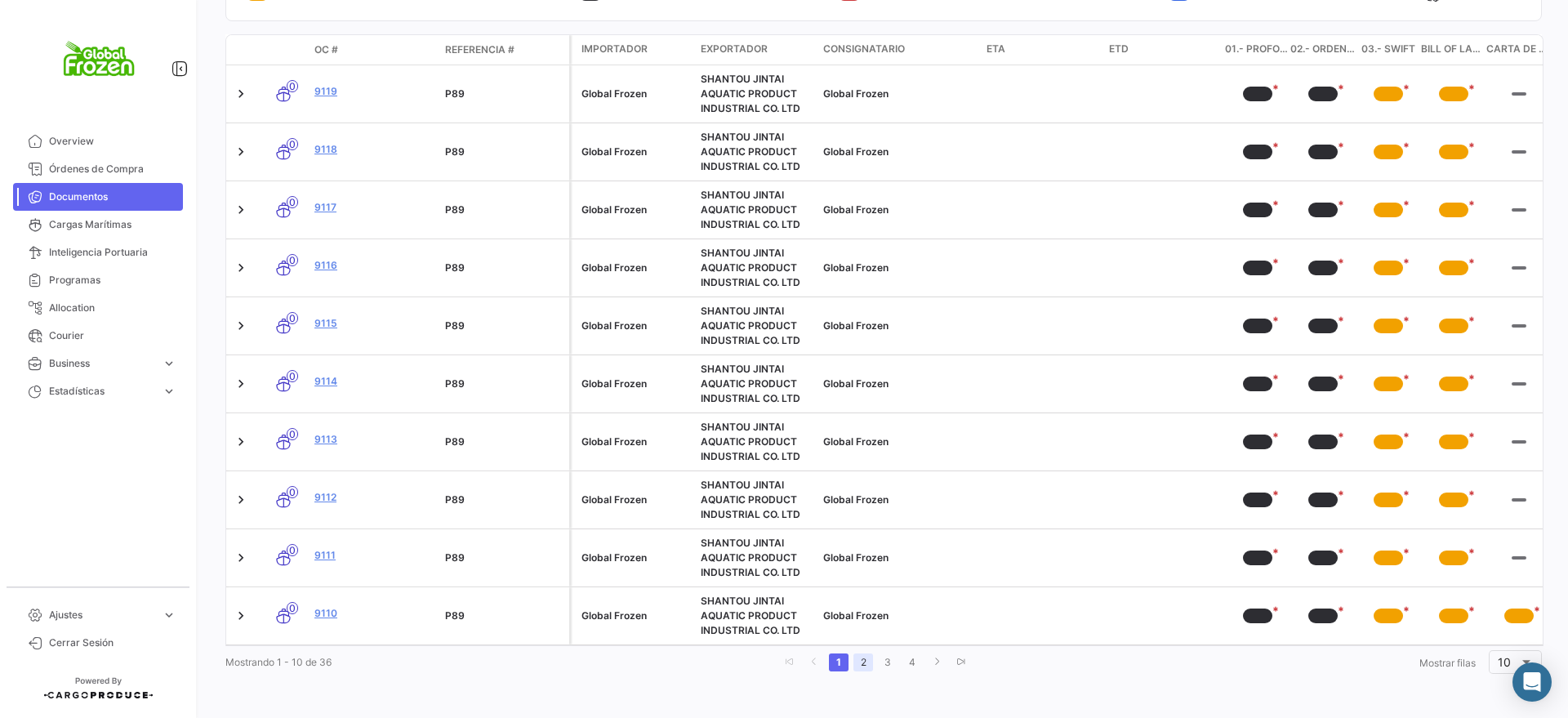
drag, startPoint x: 961, startPoint y: 462, endPoint x: 854, endPoint y: 661, distance: 225.9
click at [854, 661] on link "2" at bounding box center [863, 662] width 19 height 18
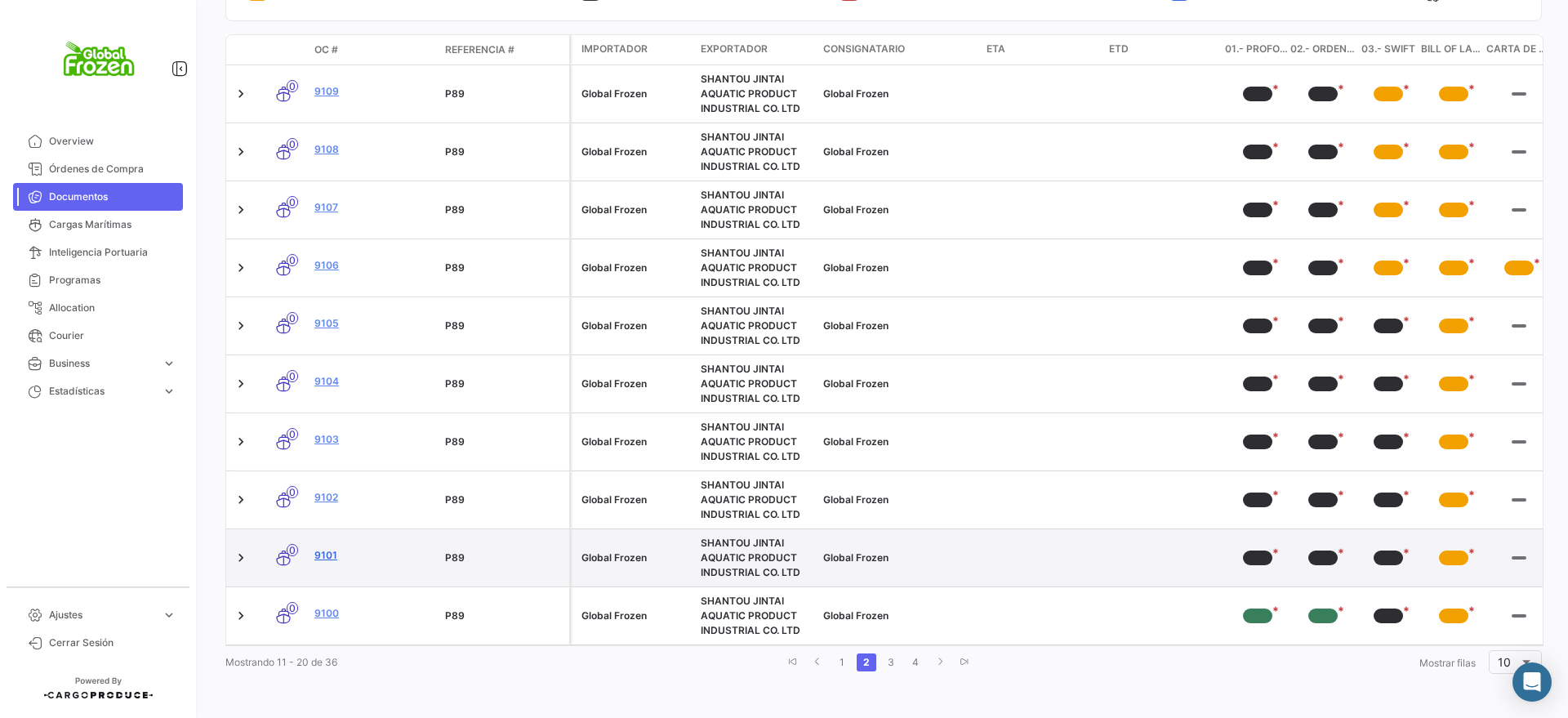
click at [328, 548] on link "9101" at bounding box center [373, 556] width 118 height 15
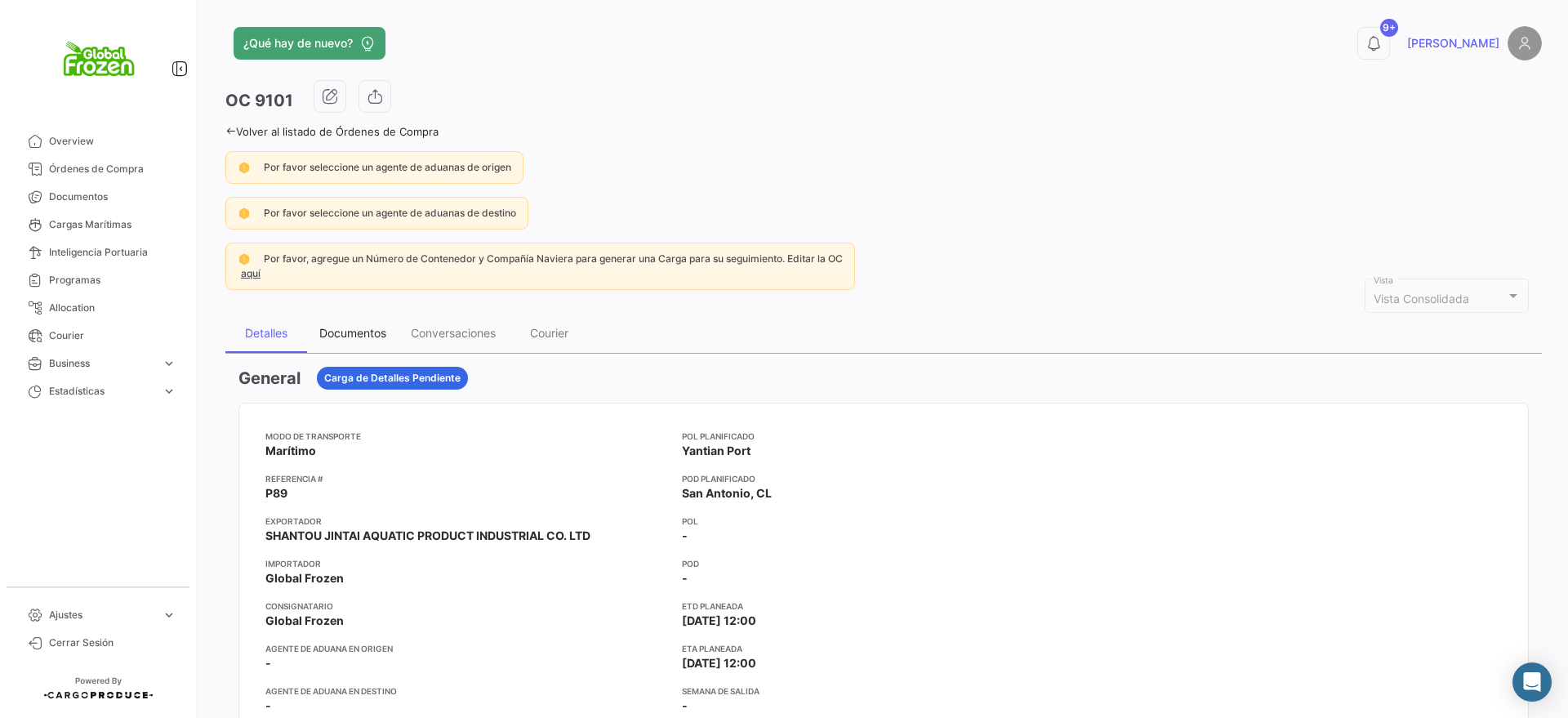
click at [370, 324] on div "Documentos" at bounding box center [352, 333] width 91 height 39
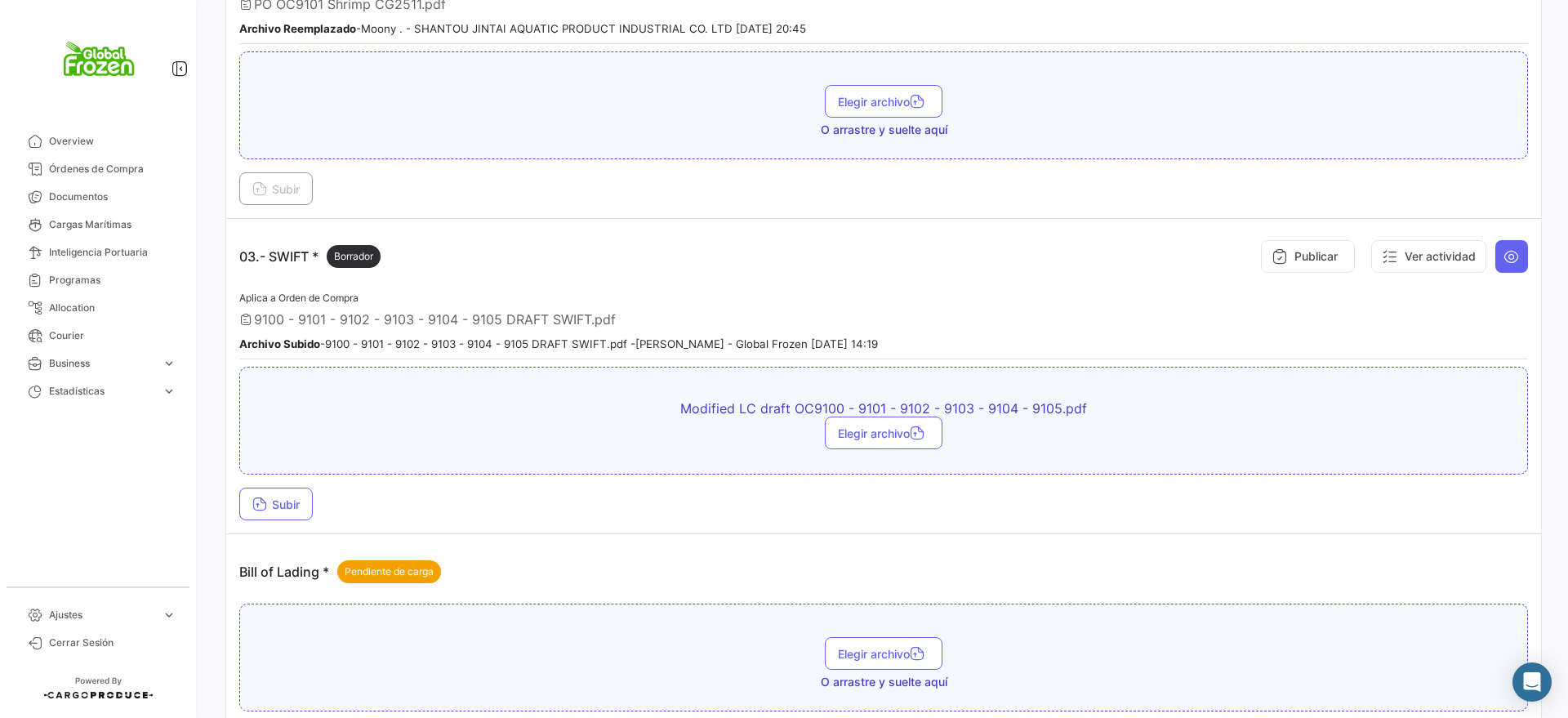
scroll to position [919, 0]
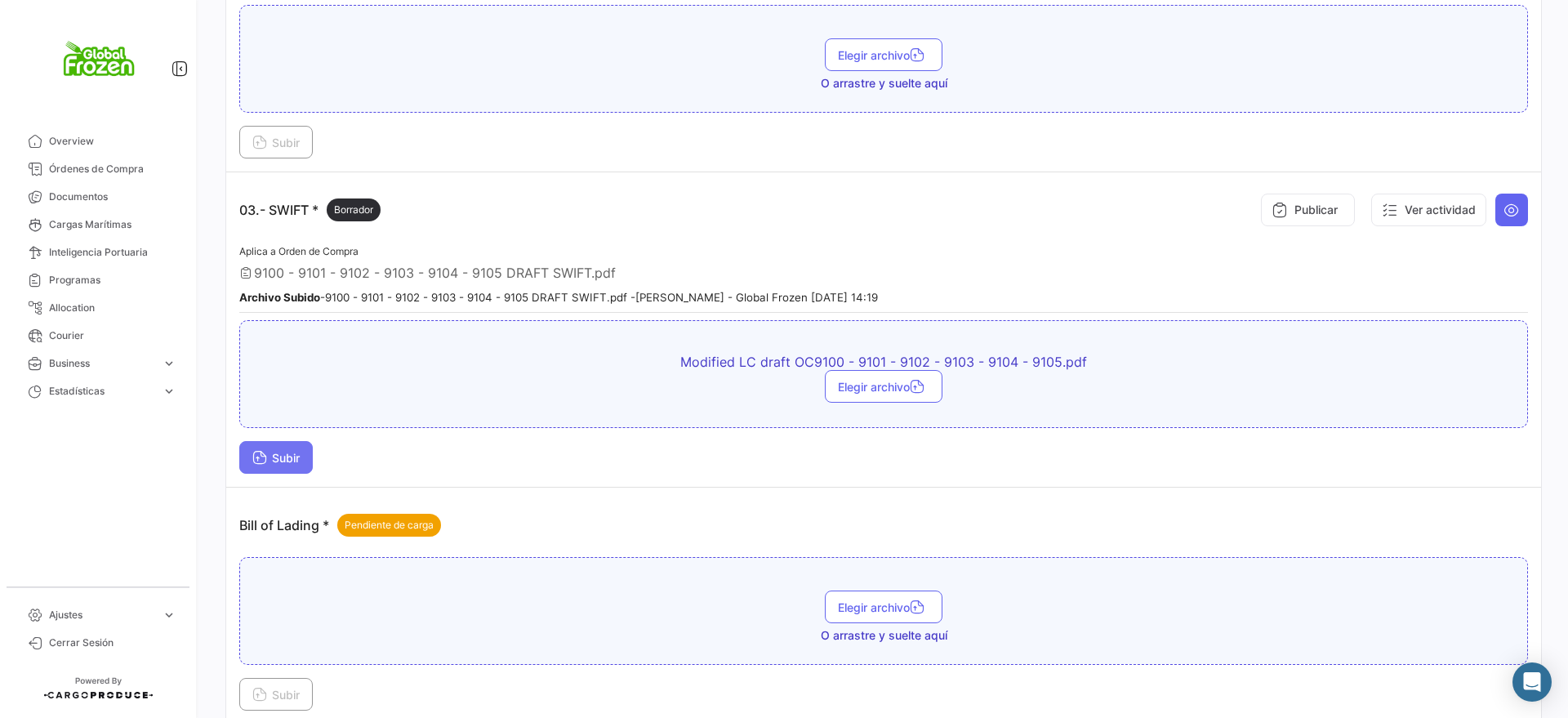
click at [287, 456] on span "Subir" at bounding box center [276, 457] width 48 height 14
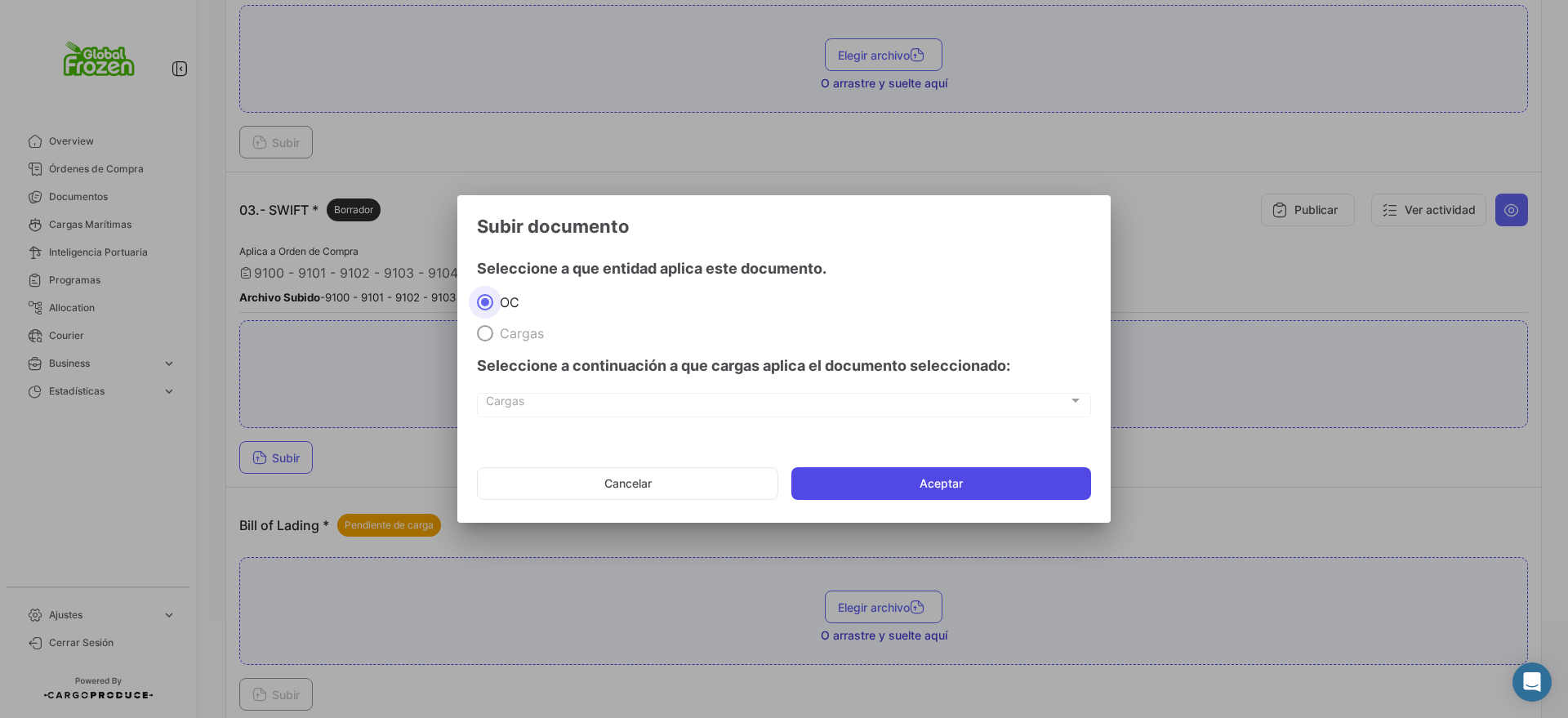
click at [900, 489] on button "Aceptar" at bounding box center [941, 483] width 300 height 33
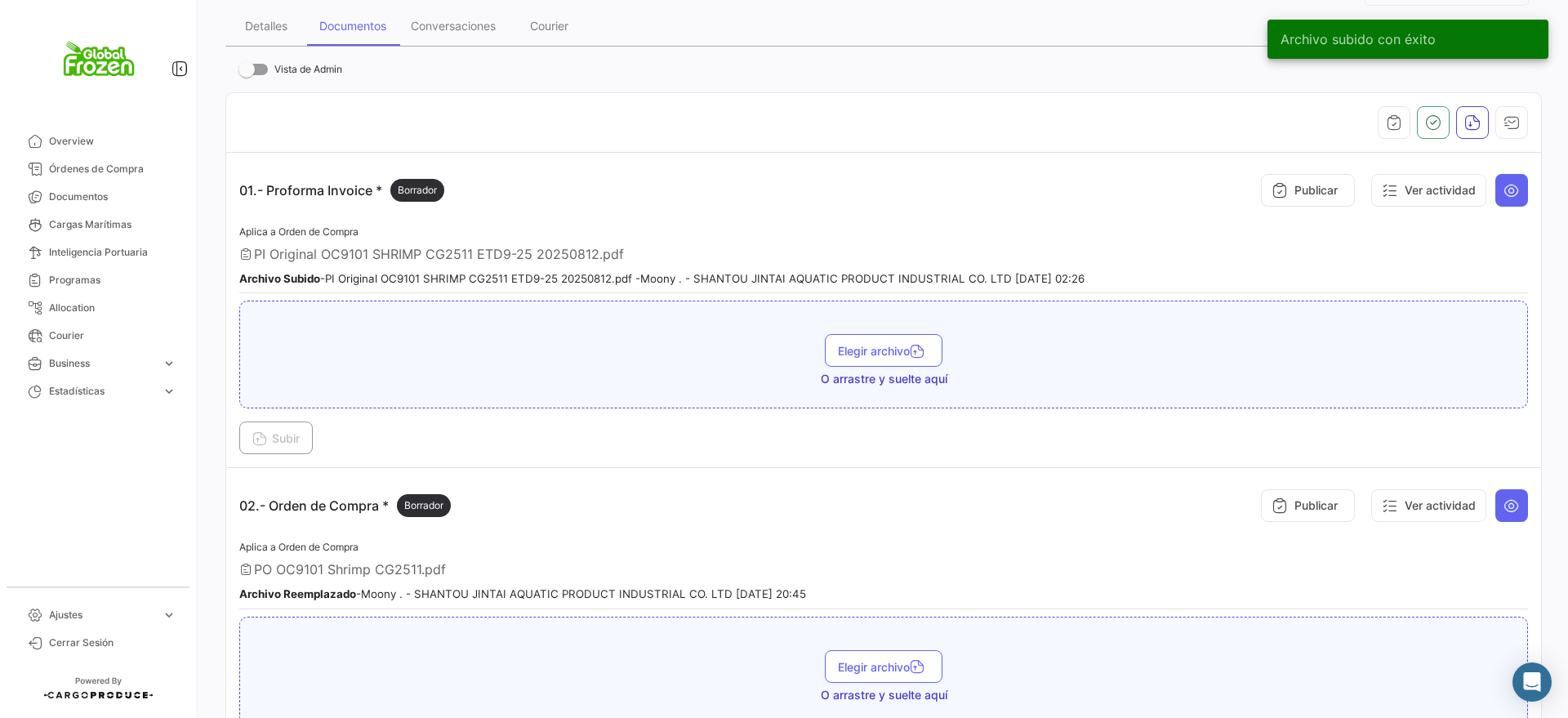
scroll to position [306, 0]
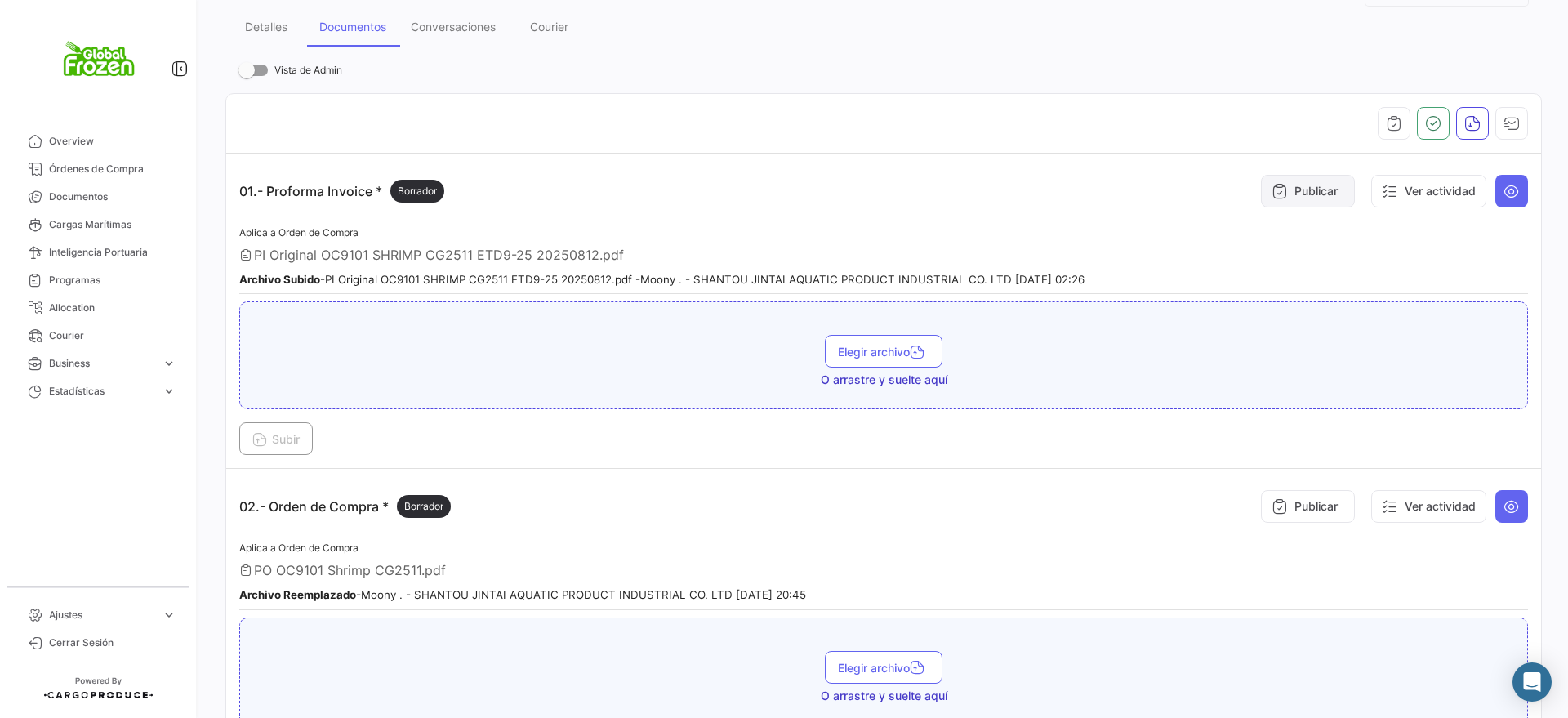
click at [1284, 185] on button "Publicar" at bounding box center [1308, 191] width 94 height 33
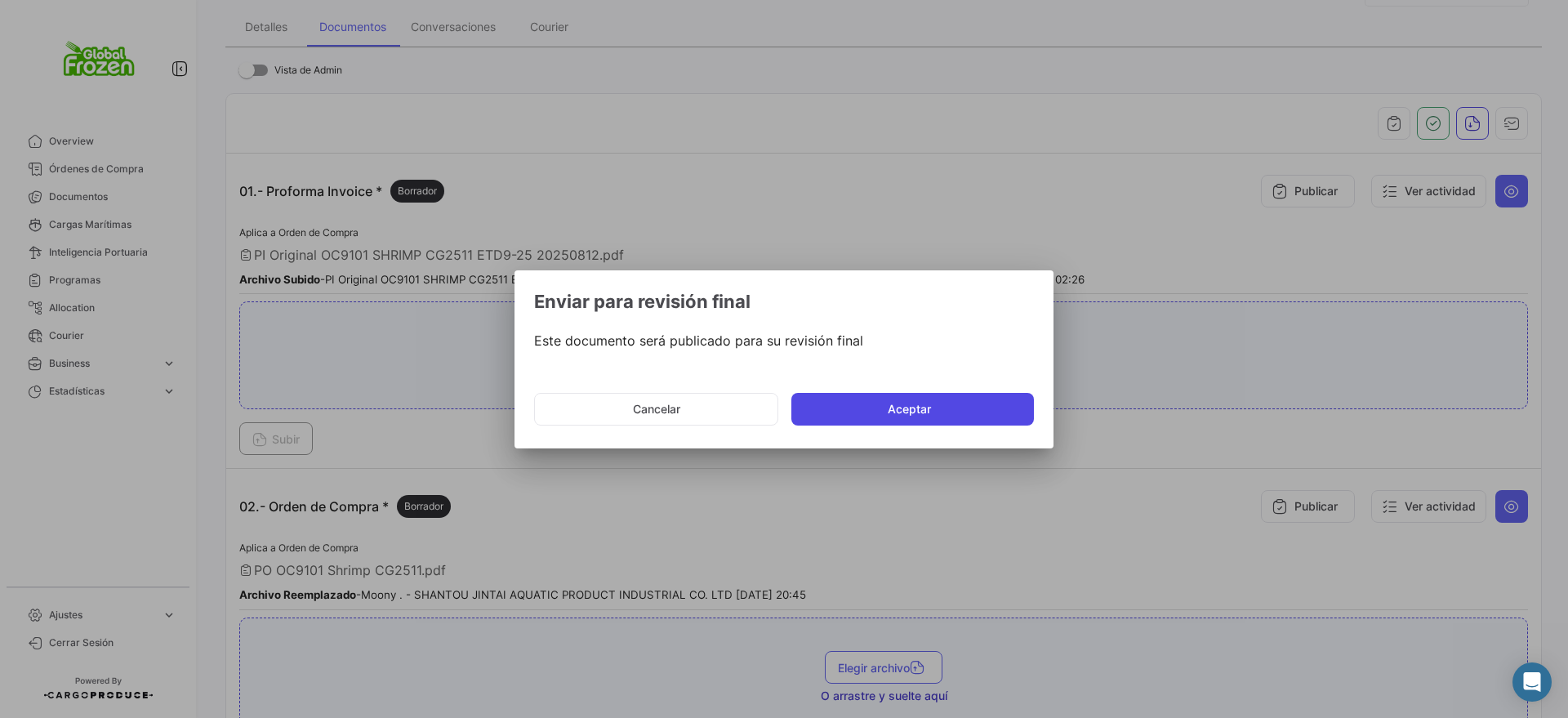
click at [924, 400] on button "Aceptar" at bounding box center [913, 409] width 242 height 33
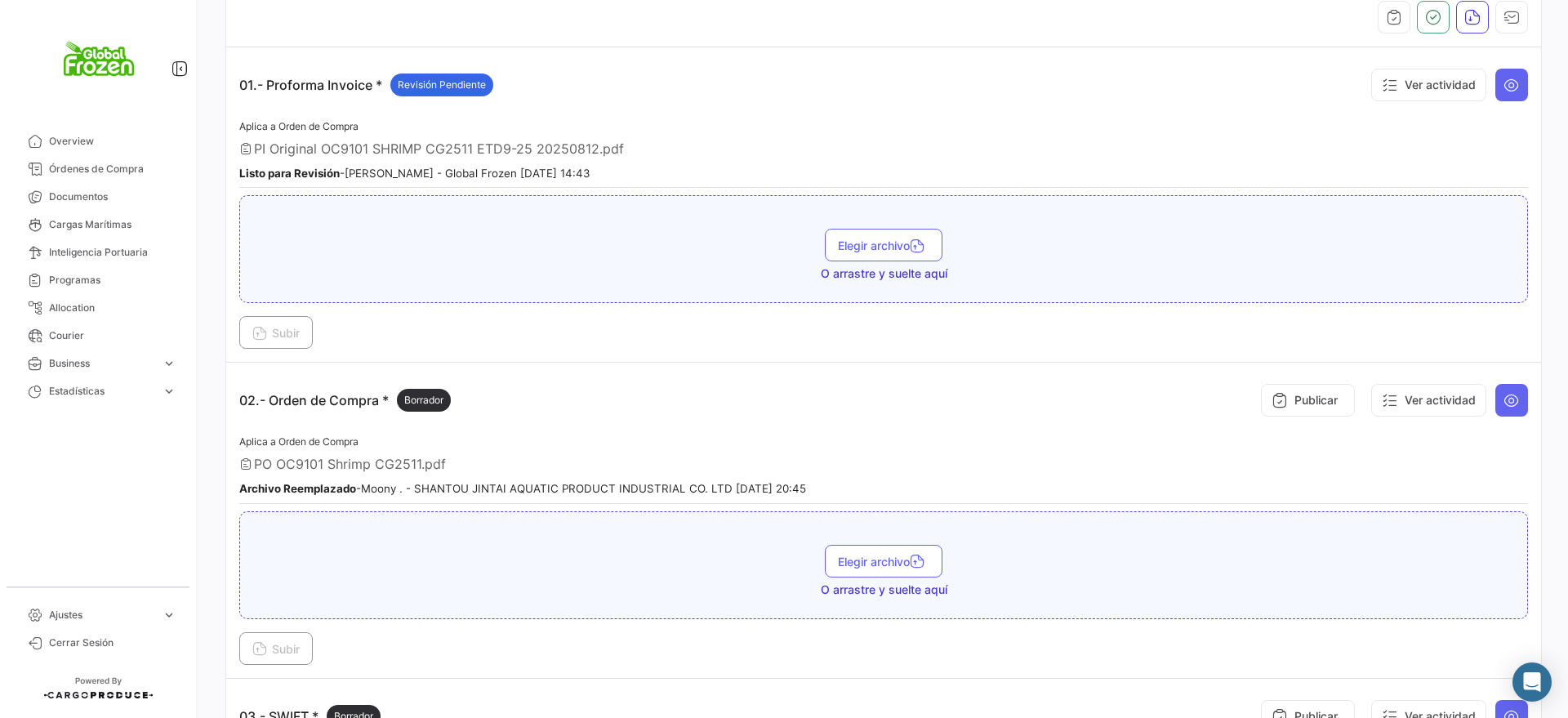
scroll to position [511, 0]
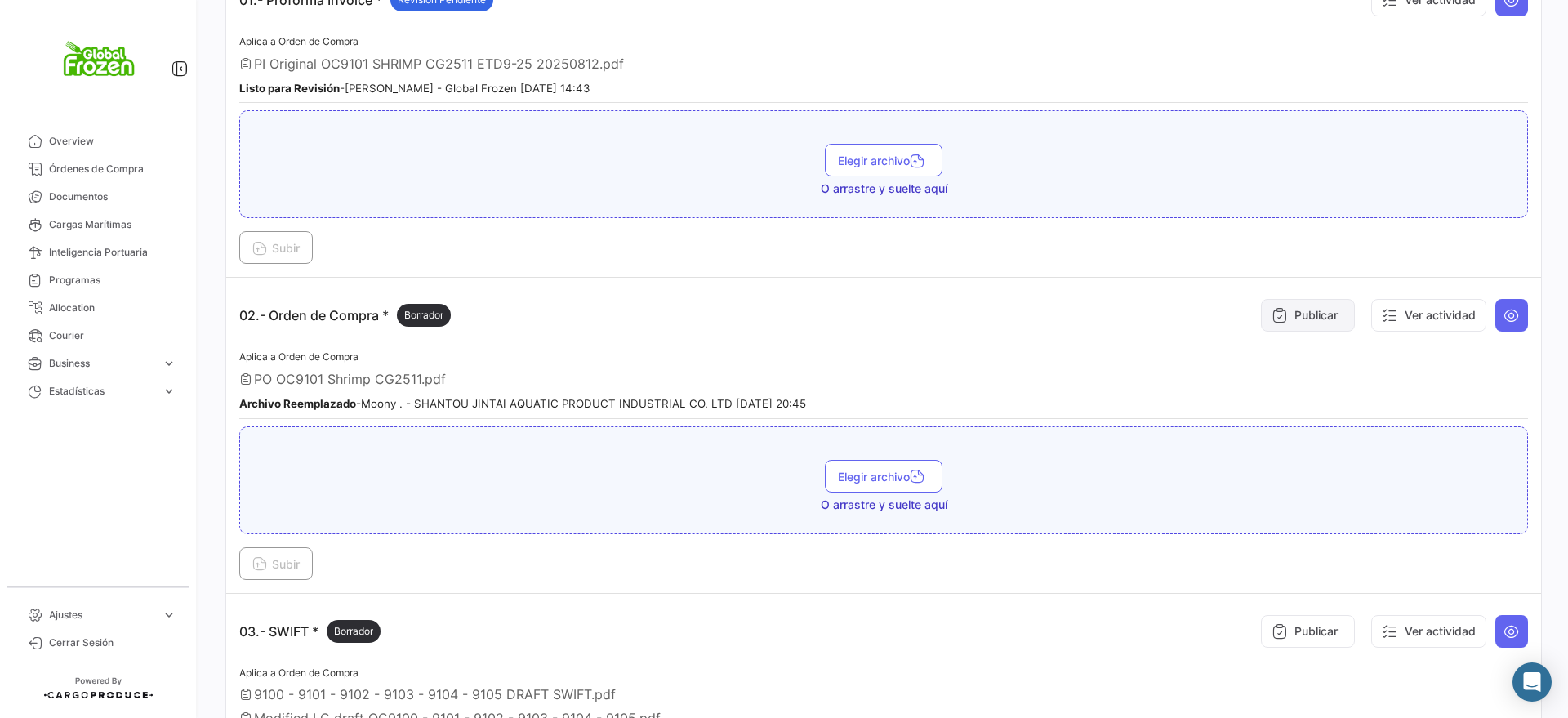
click at [1283, 314] on button "Publicar" at bounding box center [1308, 315] width 94 height 33
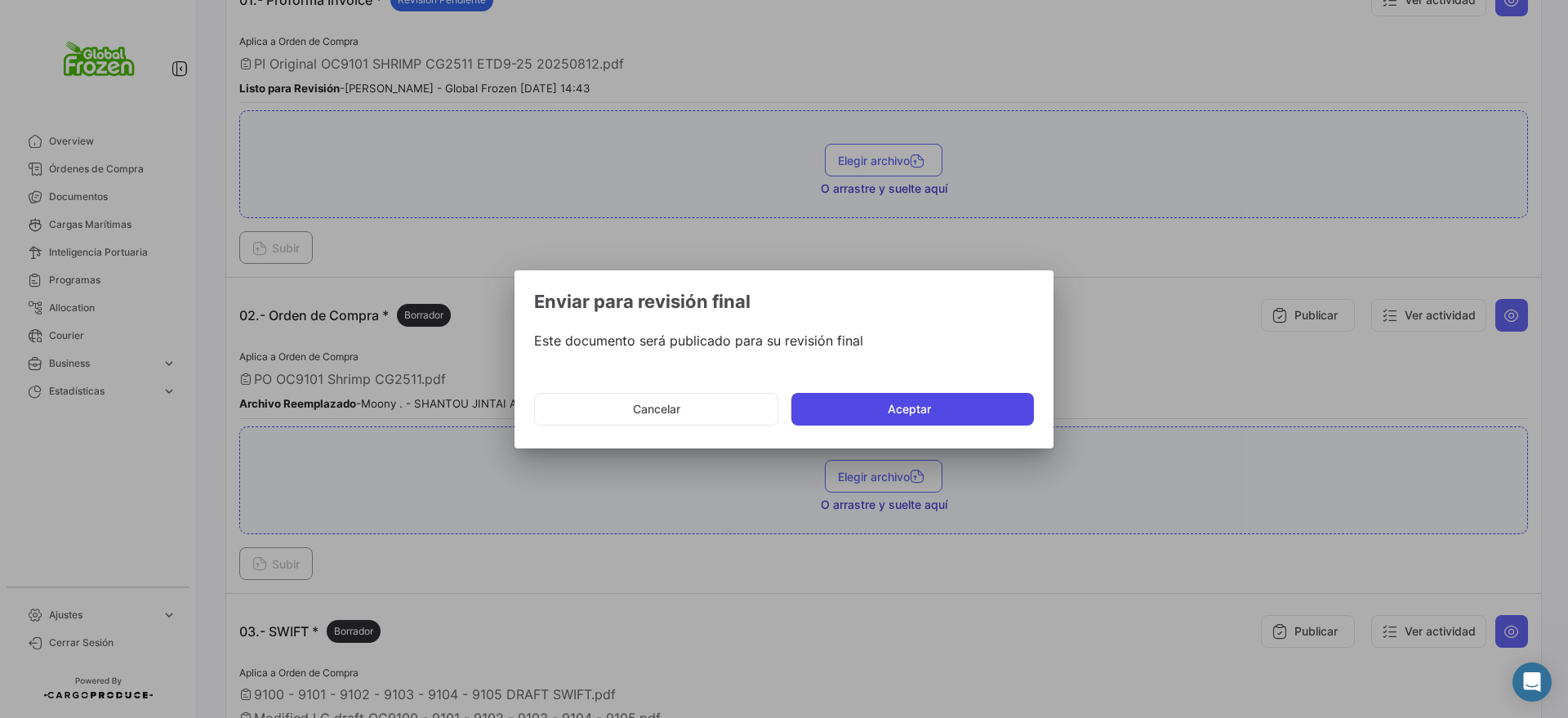
click at [892, 405] on button "Aceptar" at bounding box center [913, 409] width 242 height 33
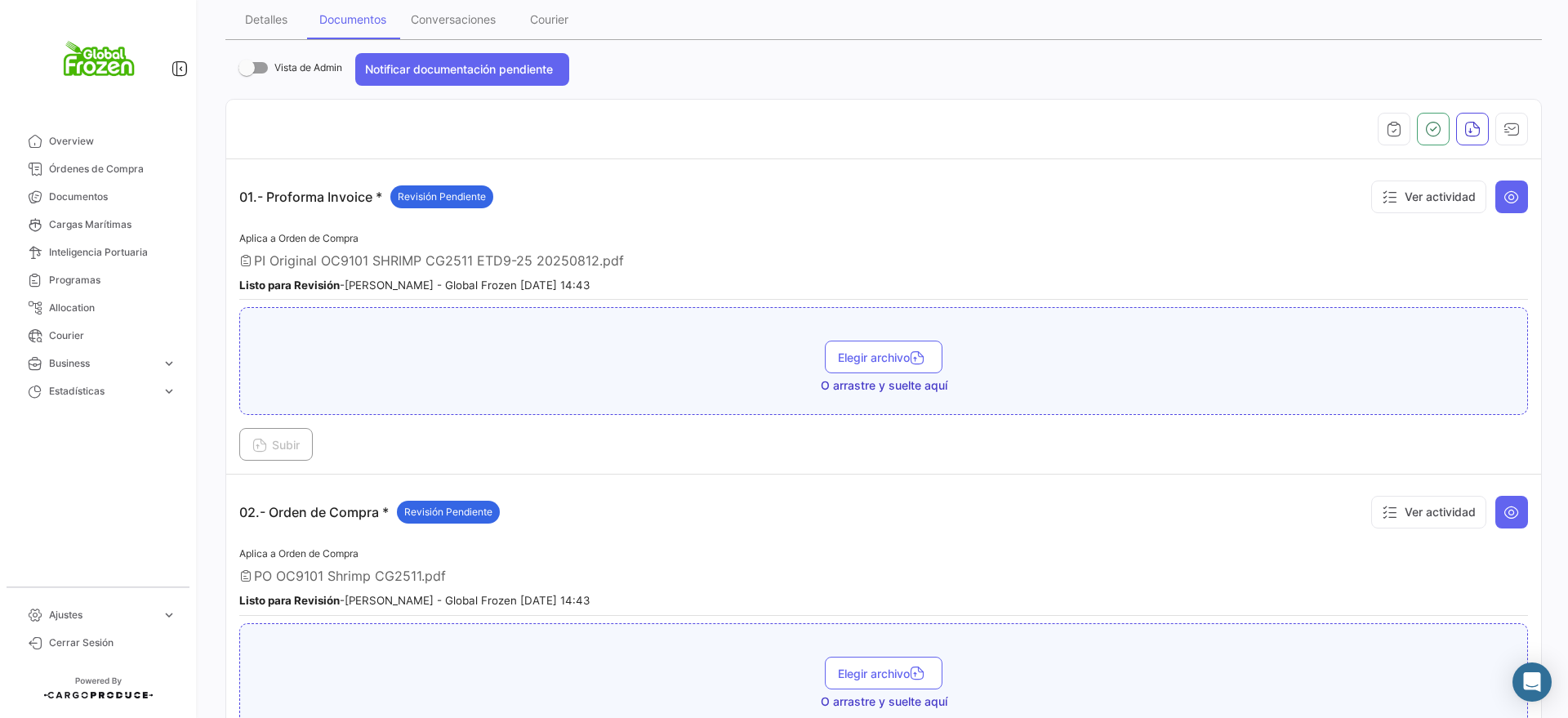
scroll to position [306, 0]
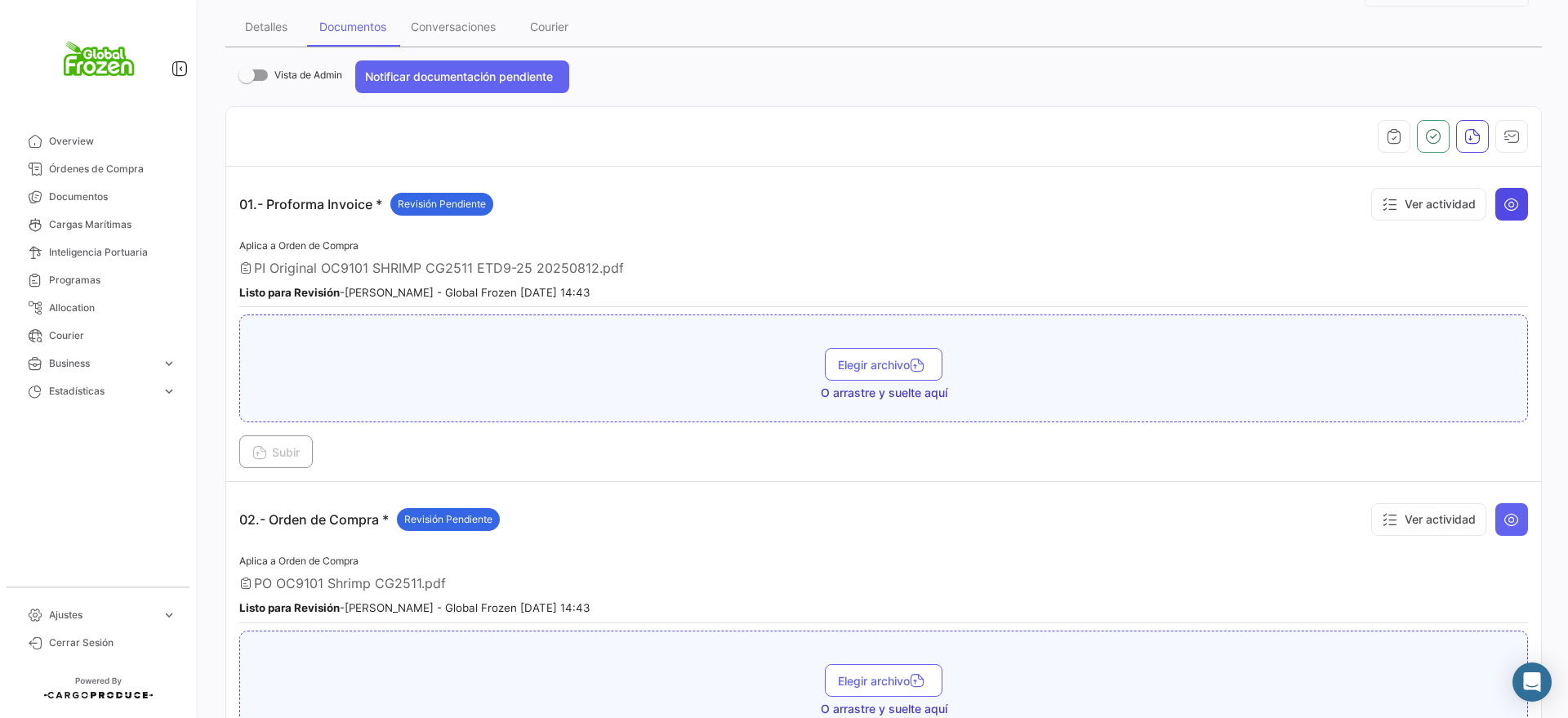
click at [1504, 206] on icon at bounding box center [1512, 205] width 17 height 17
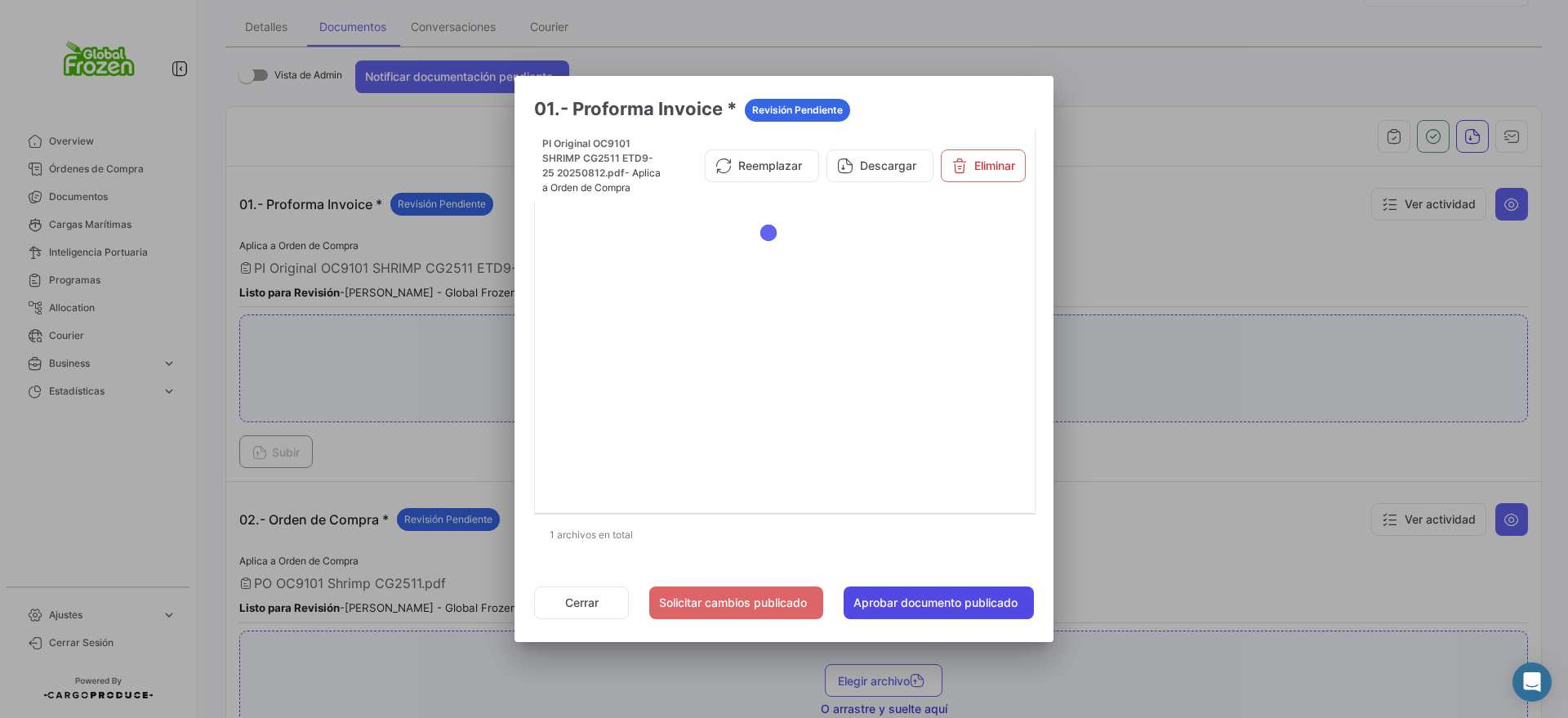
click at [918, 603] on button "Aprobar documento publicado" at bounding box center [939, 603] width 191 height 33
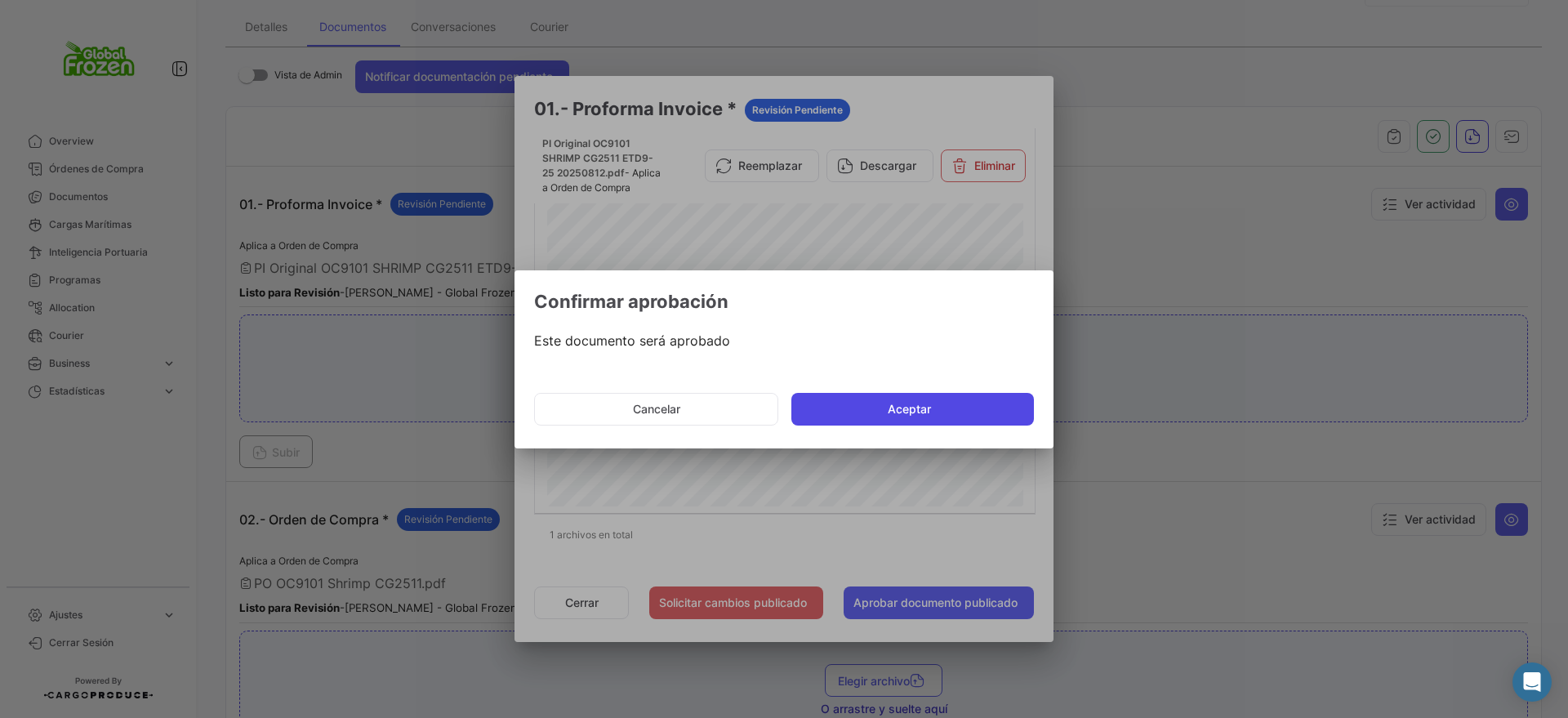
click at [898, 401] on button "Aceptar" at bounding box center [913, 409] width 242 height 33
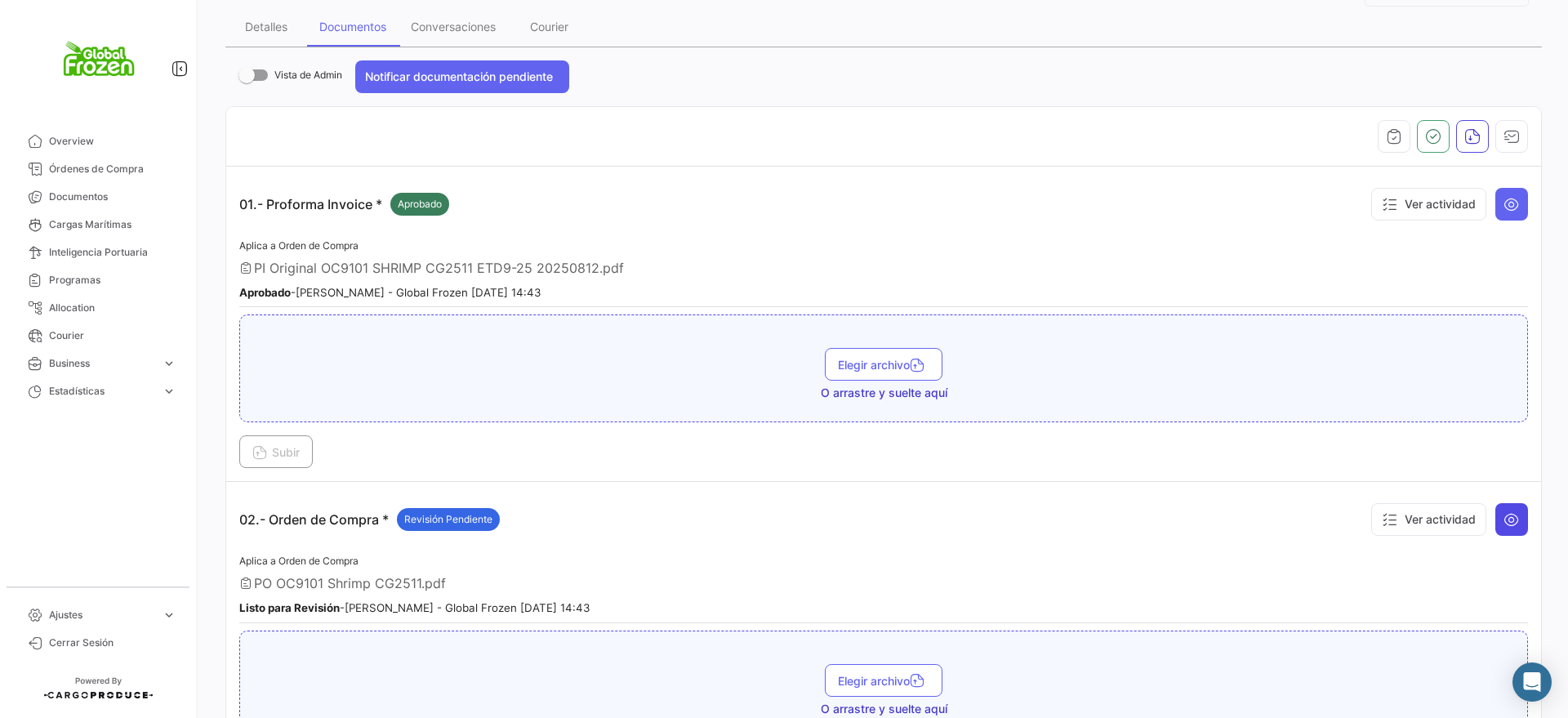
click at [1505, 512] on icon at bounding box center [1512, 520] width 17 height 17
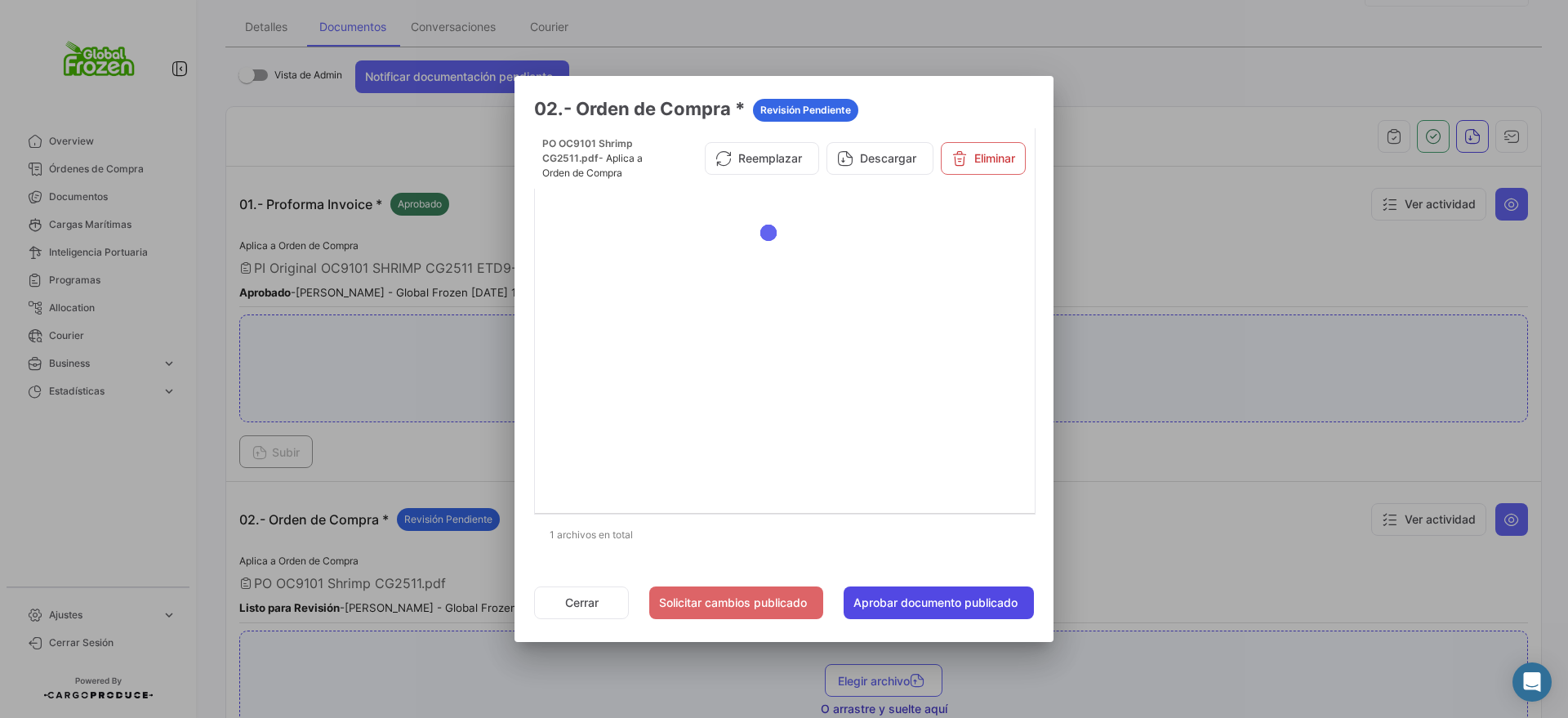
click at [912, 606] on button "Aprobar documento publicado" at bounding box center [939, 603] width 191 height 33
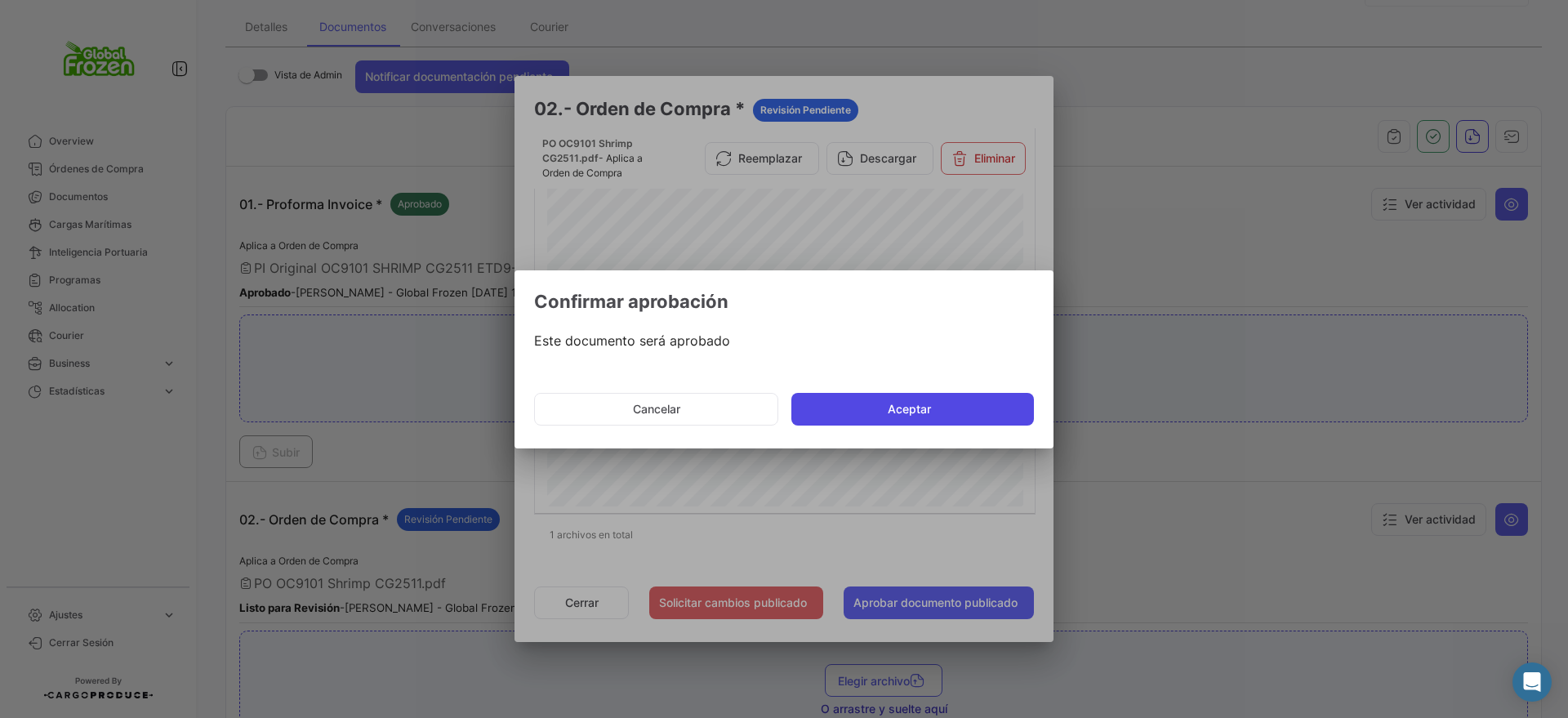
click at [891, 395] on button "Aceptar" at bounding box center [913, 409] width 242 height 33
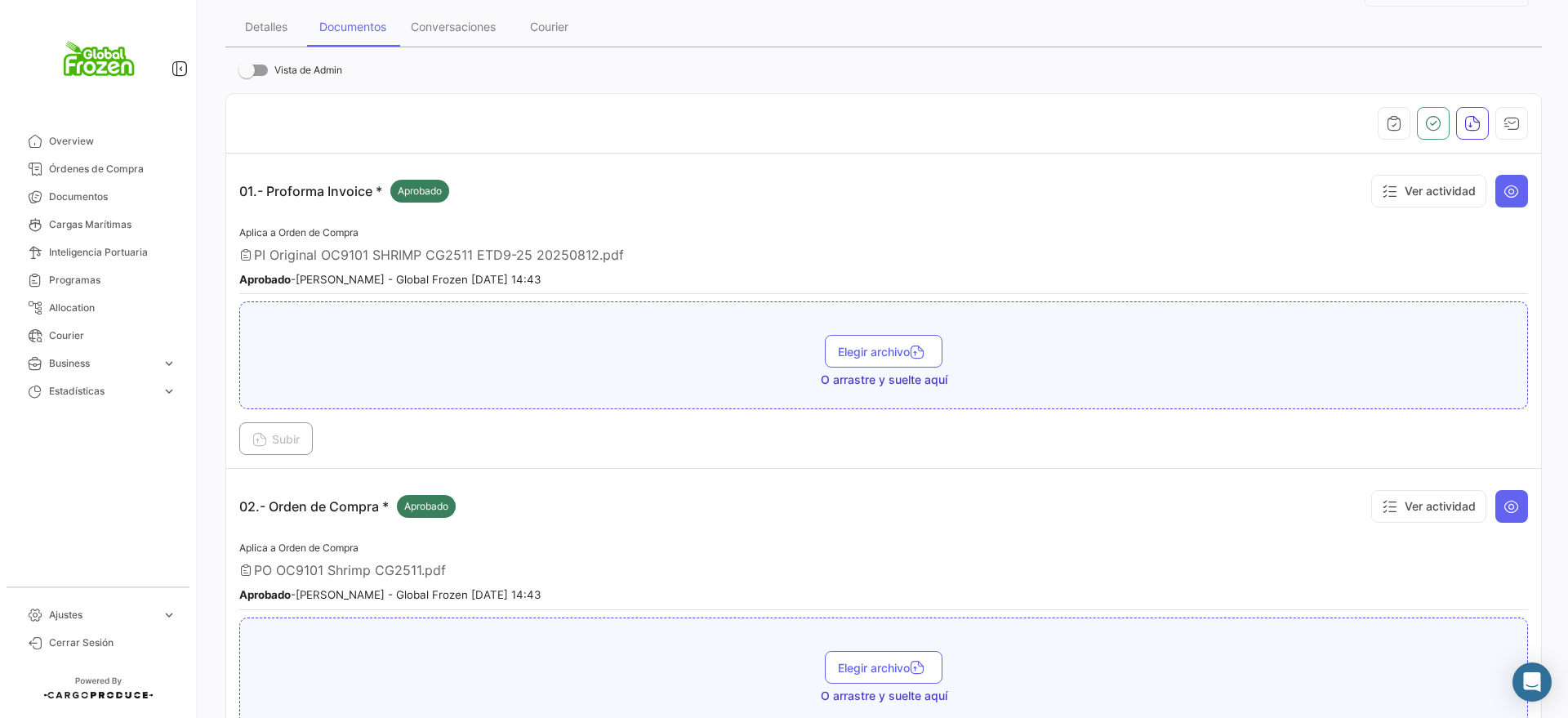
scroll to position [0, 0]
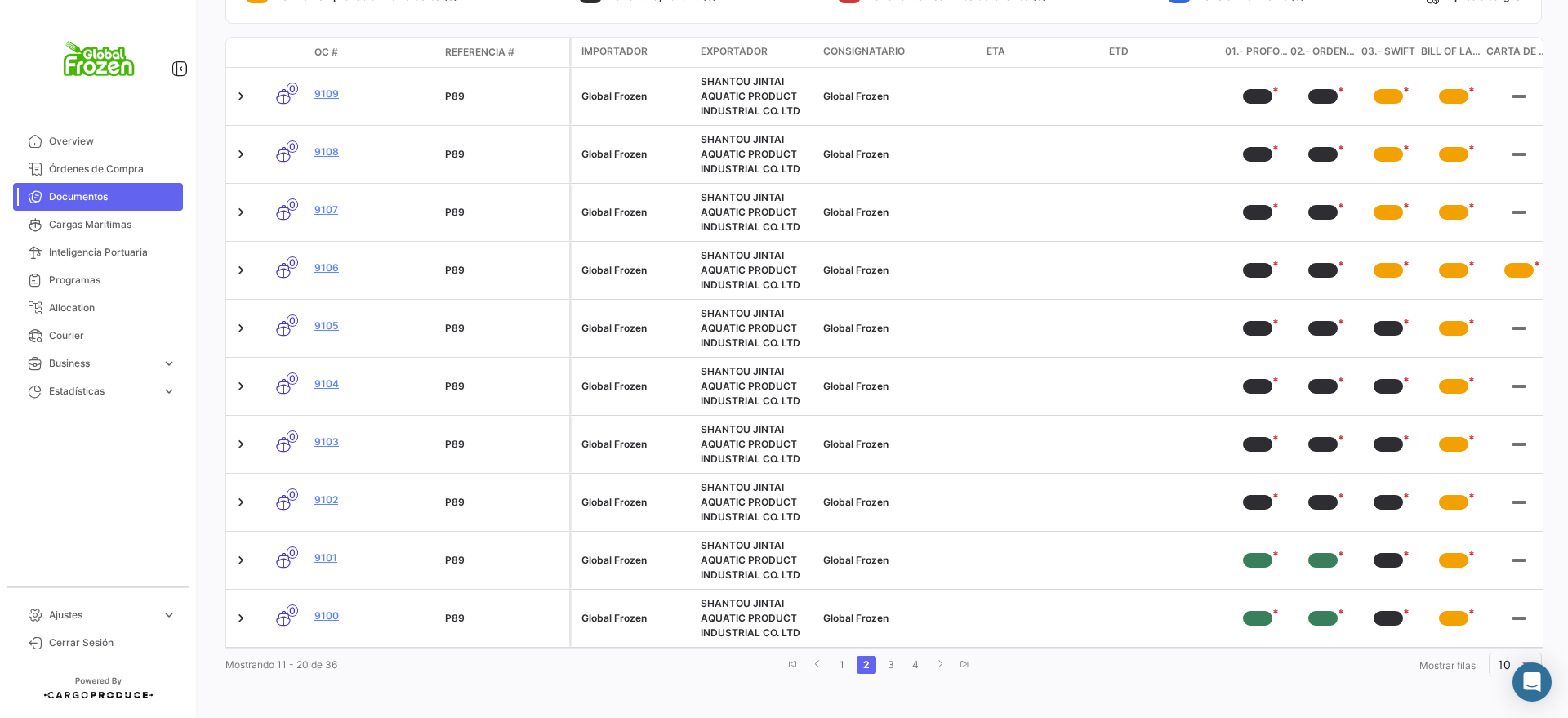
scroll to position [336, 0]
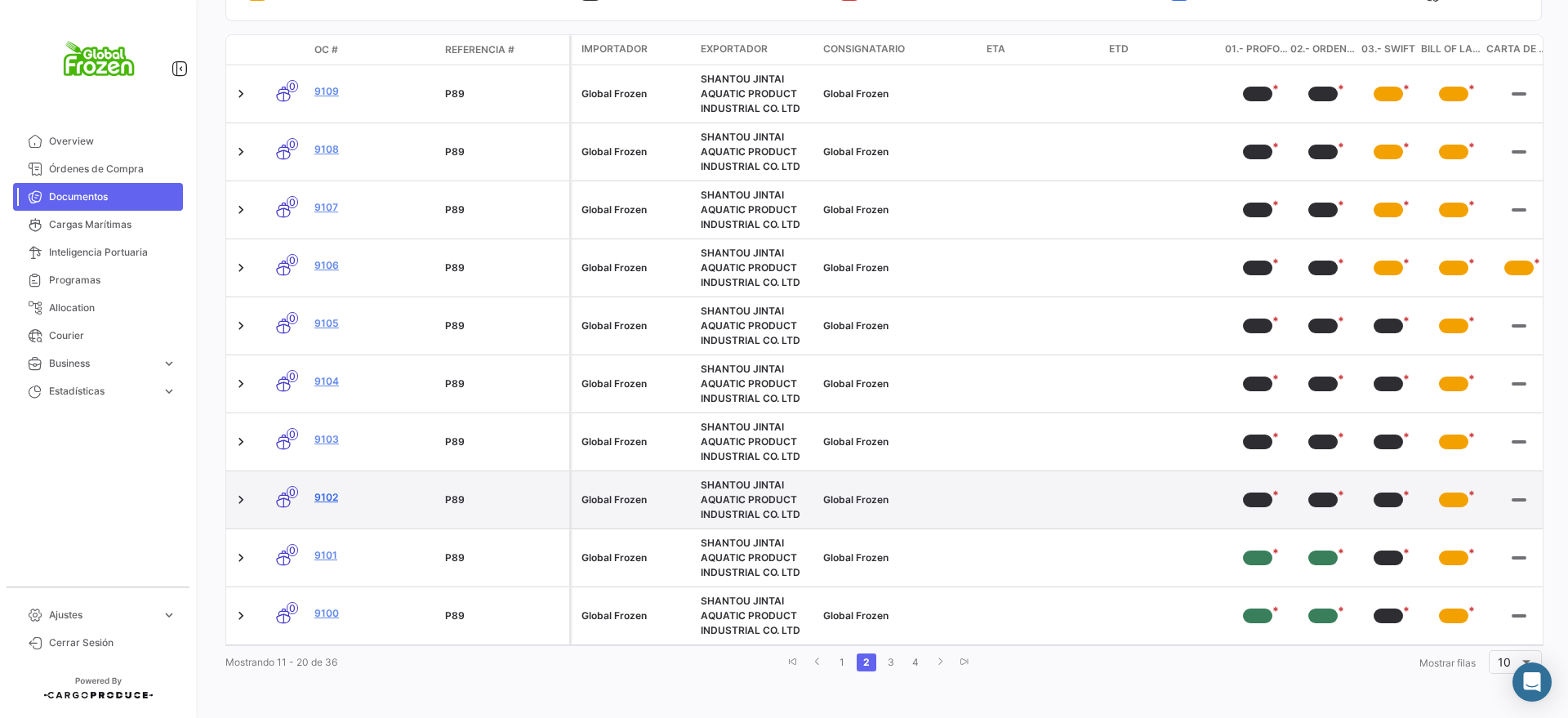
click at [323, 490] on link "9102" at bounding box center [373, 497] width 118 height 15
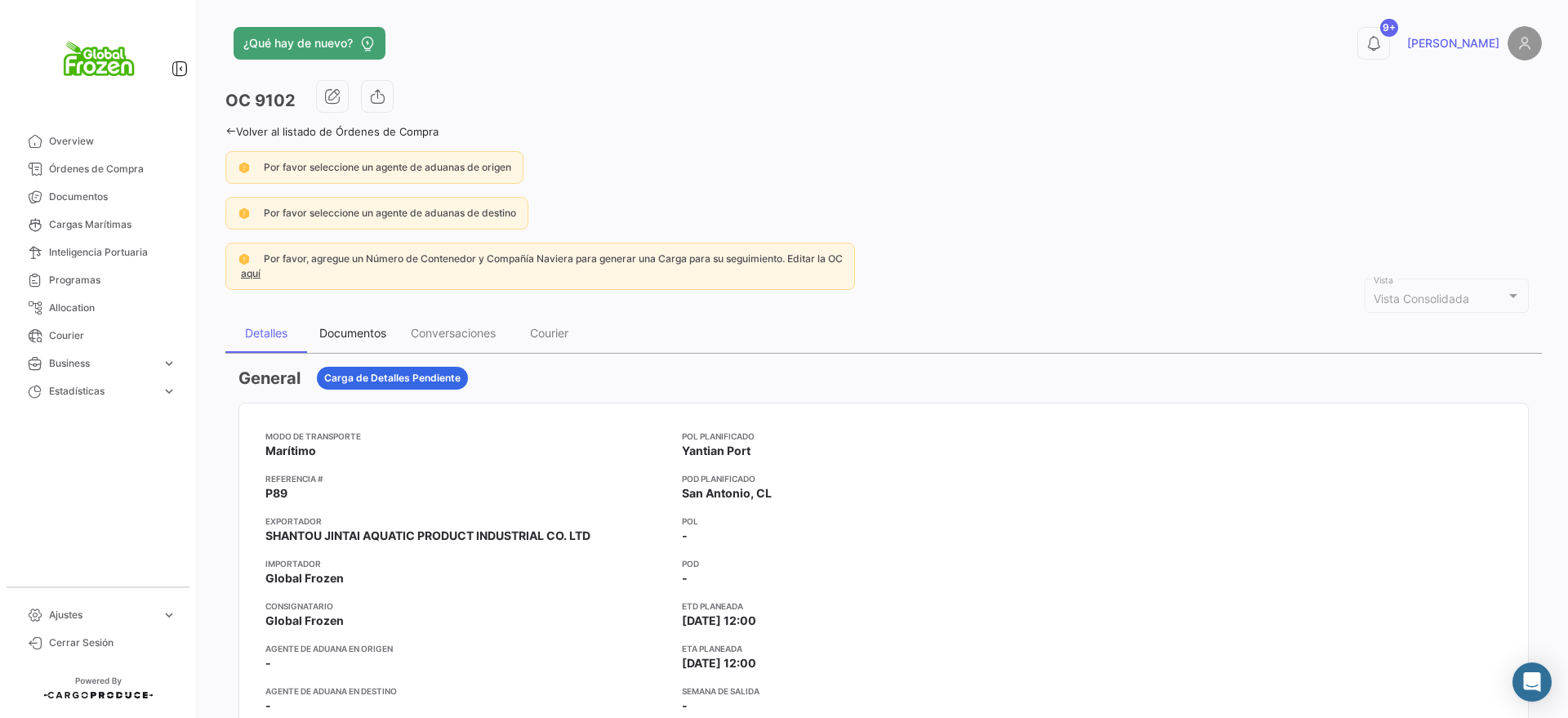
click at [368, 322] on div "Documentos" at bounding box center [352, 333] width 91 height 39
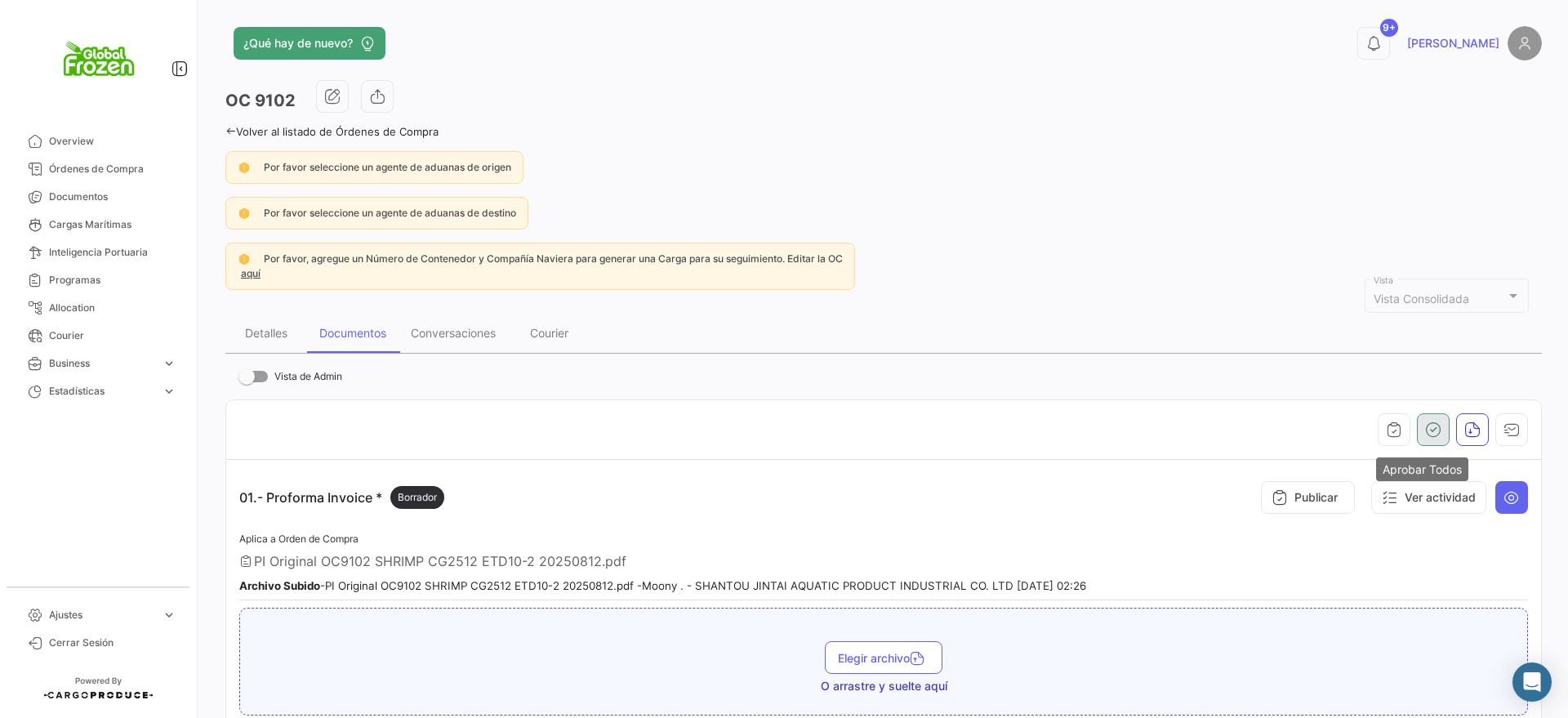
click at [1425, 430] on icon "button" at bounding box center [1433, 430] width 17 height 17
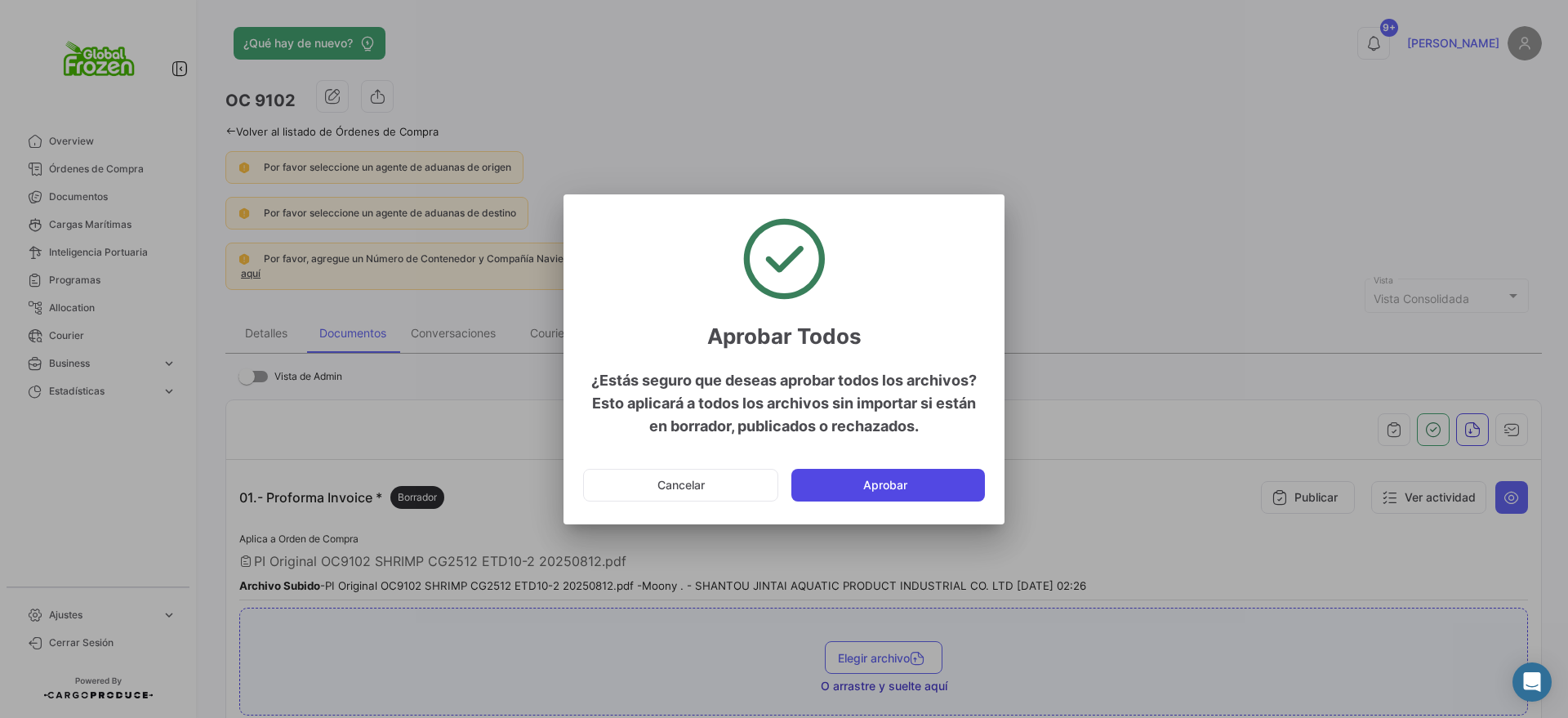
click at [924, 472] on button "Aprobar" at bounding box center [888, 485] width 194 height 33
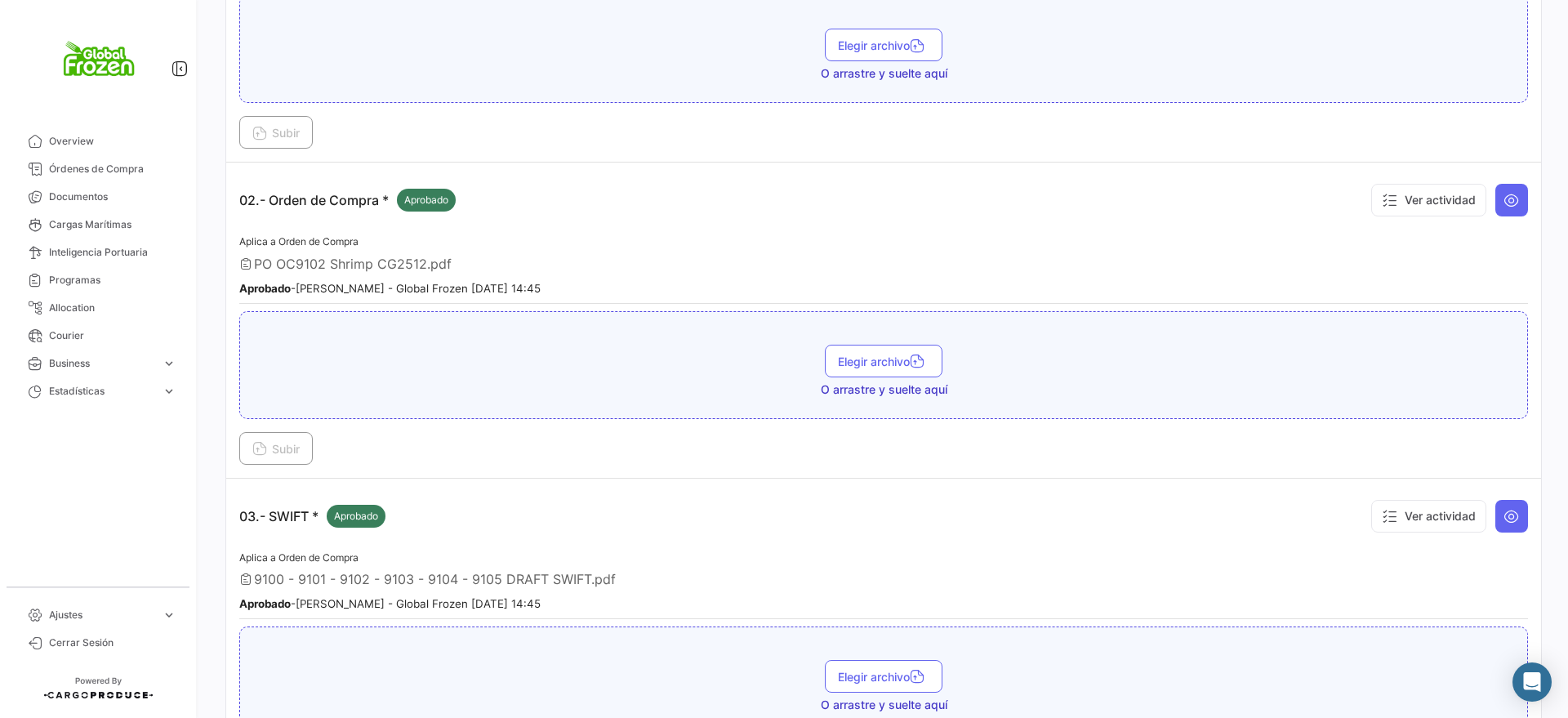
scroll to position [715, 0]
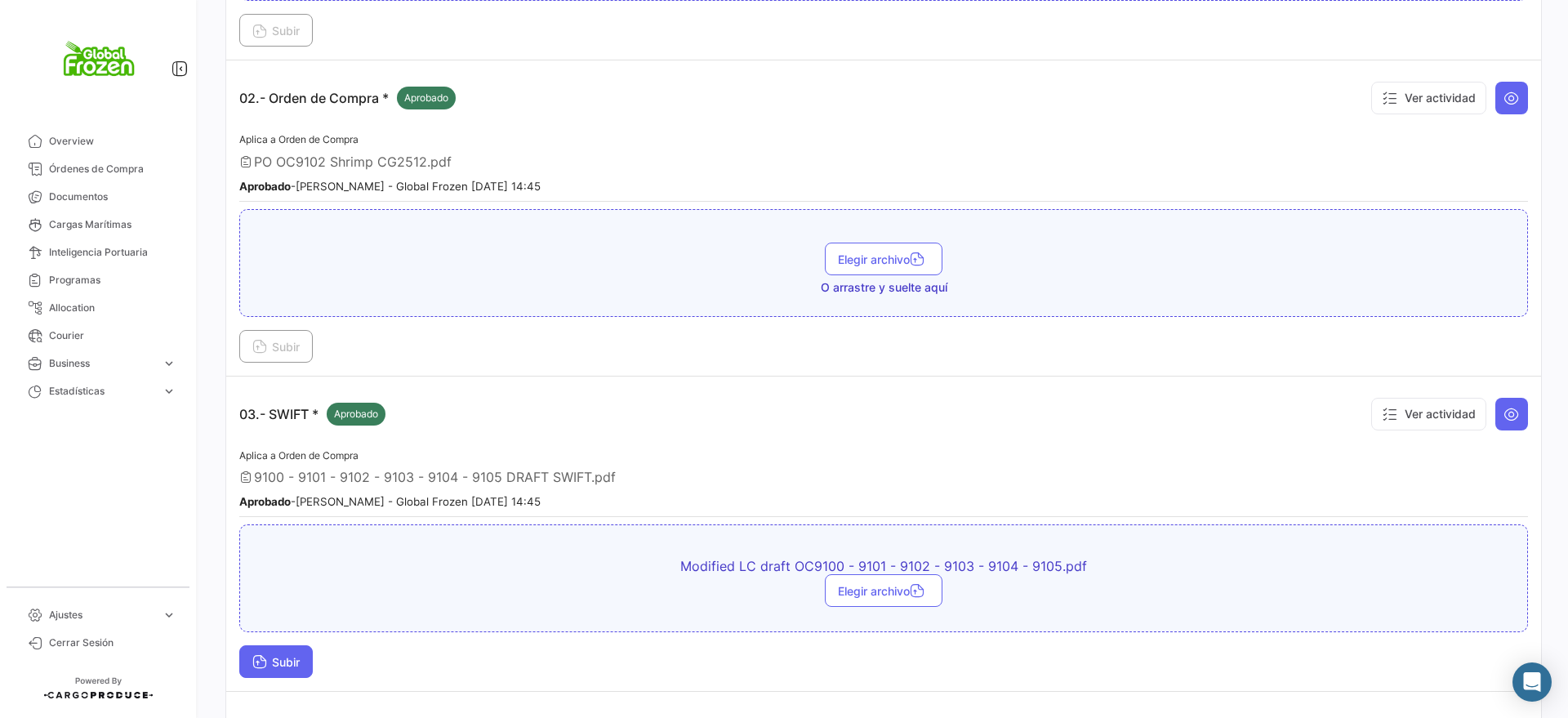
click at [287, 658] on span "Subir" at bounding box center [276, 662] width 48 height 14
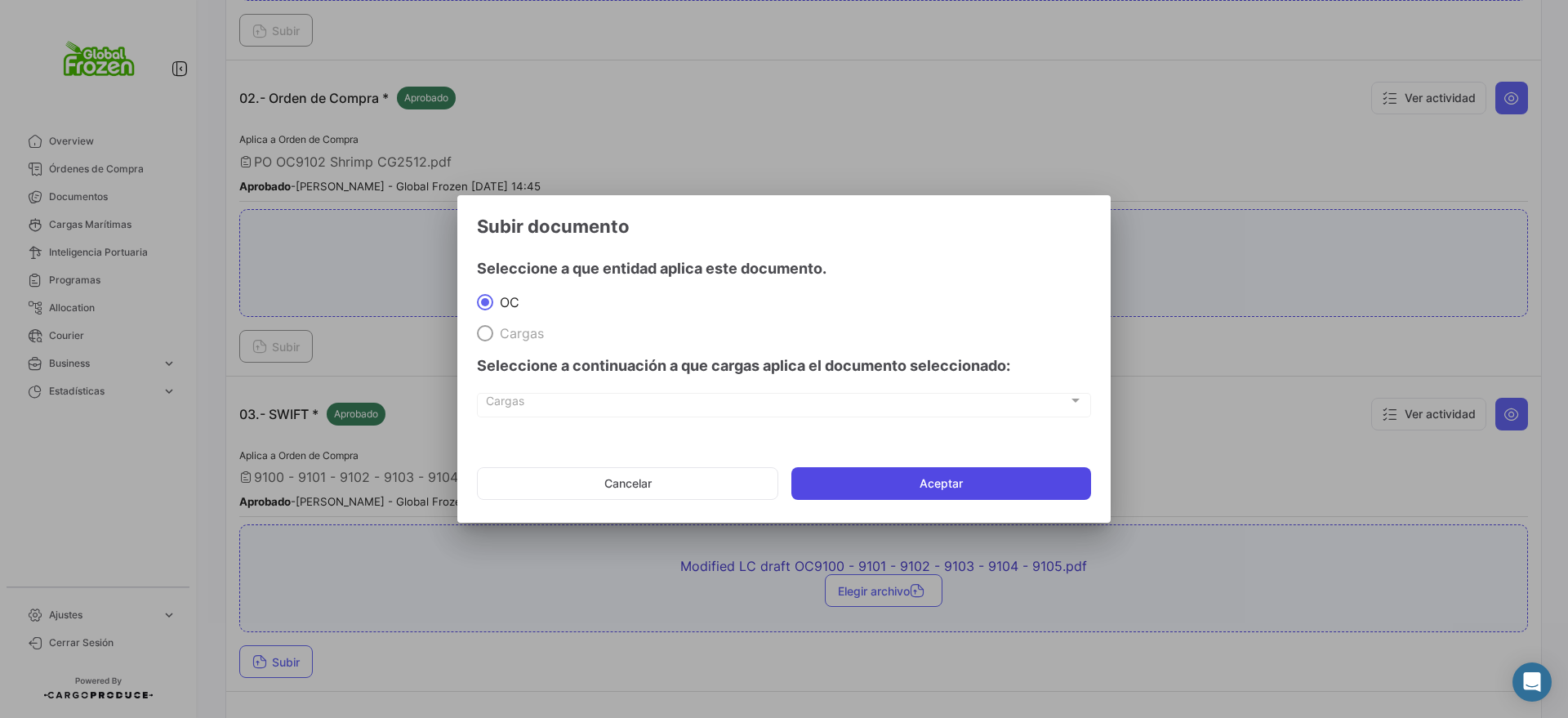
click at [836, 491] on button "Aceptar" at bounding box center [941, 483] width 300 height 33
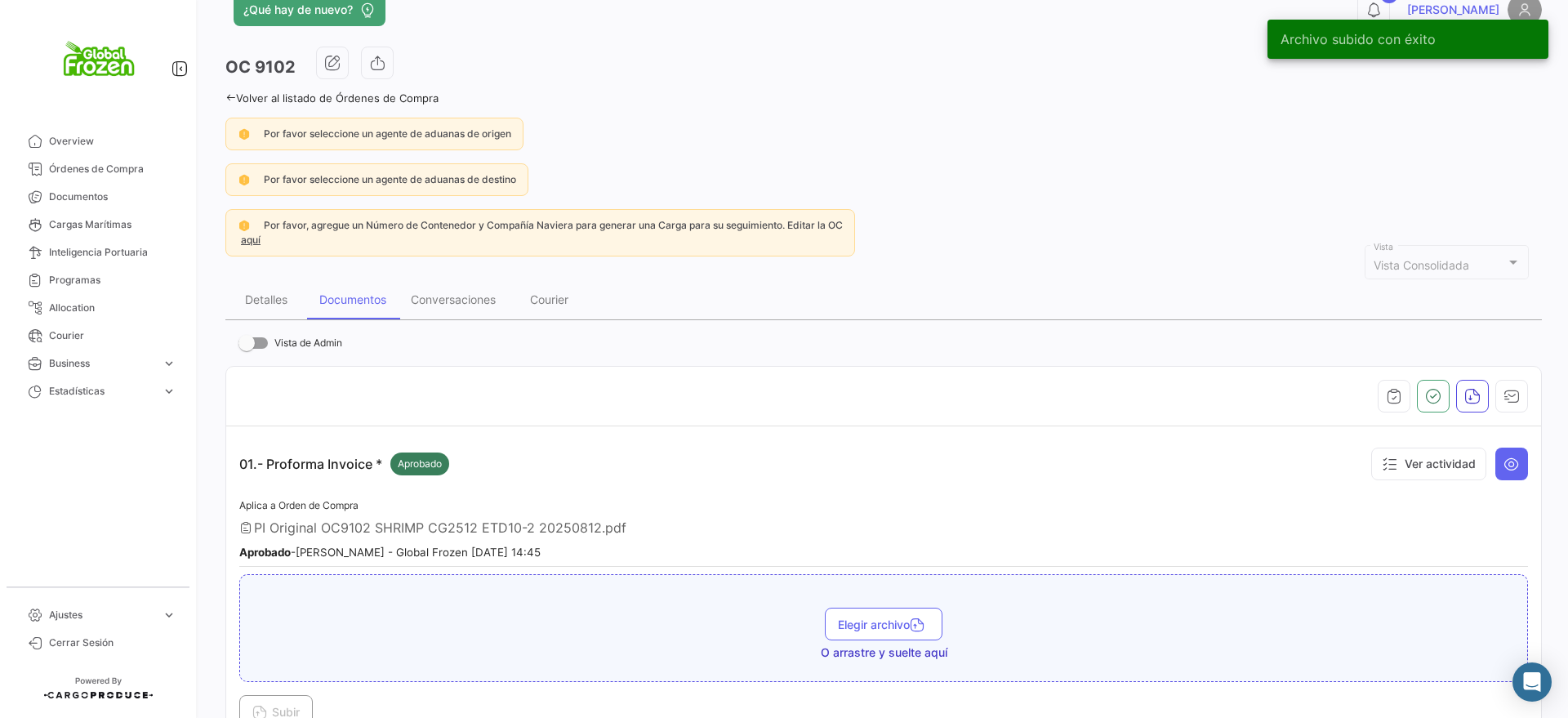
scroll to position [0, 0]
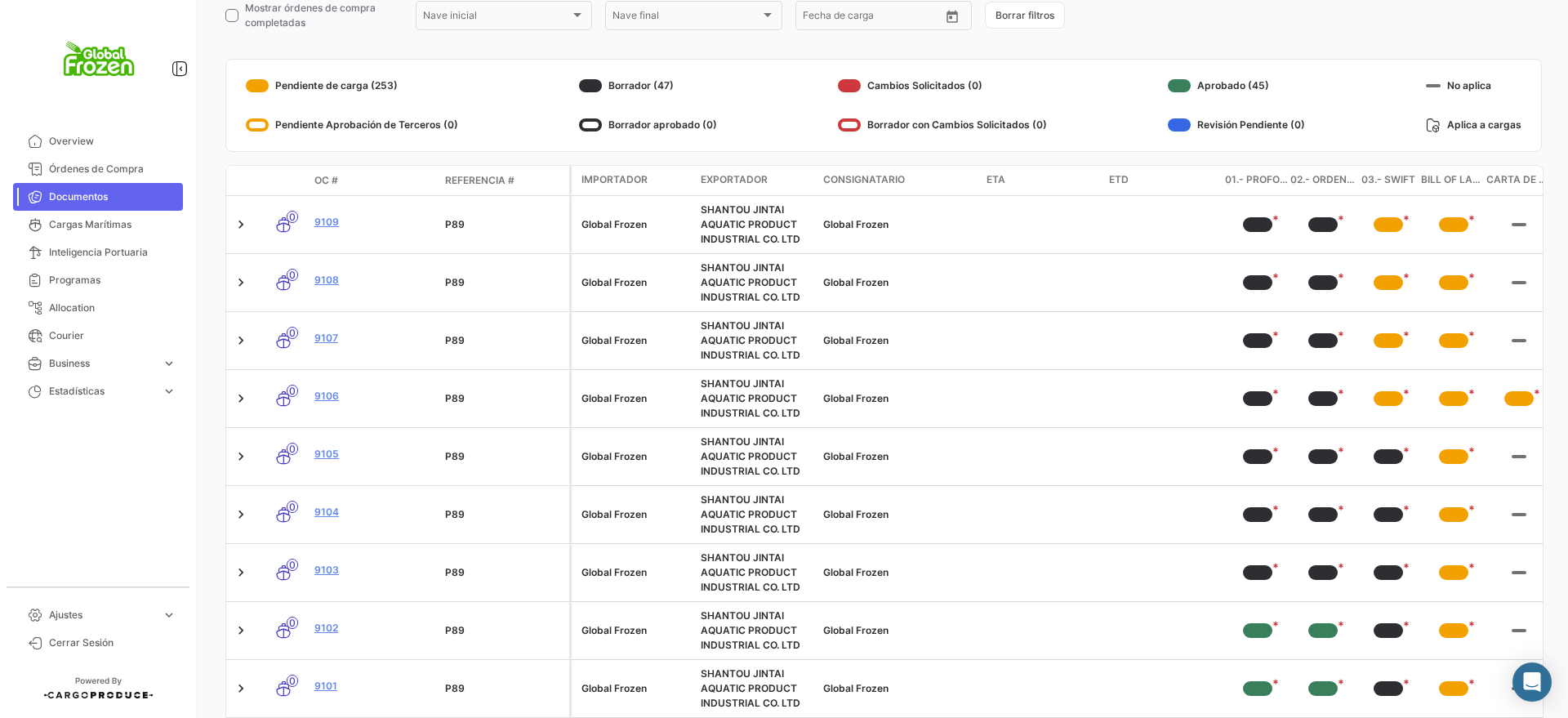
scroll to position [204, 0]
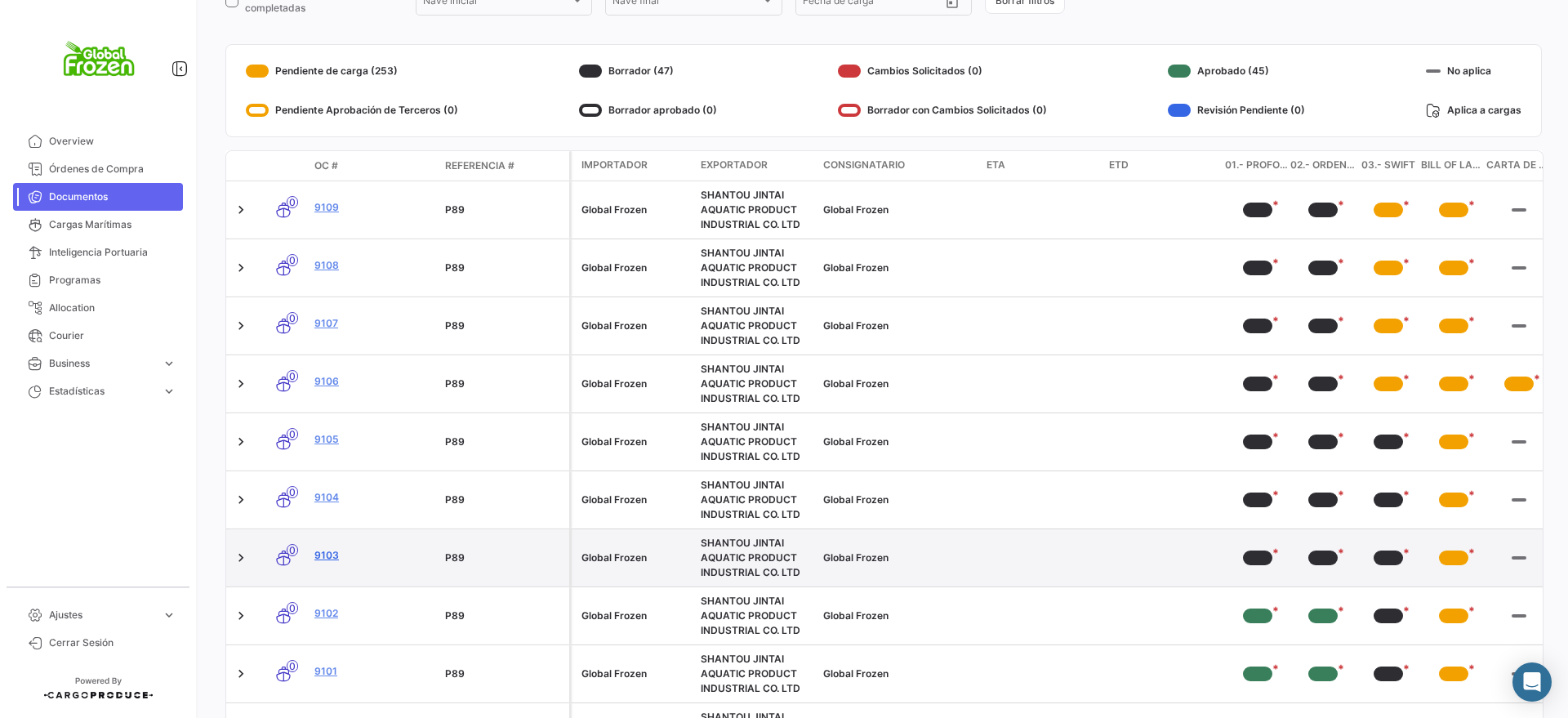
click at [331, 556] on link "9103" at bounding box center [373, 556] width 118 height 15
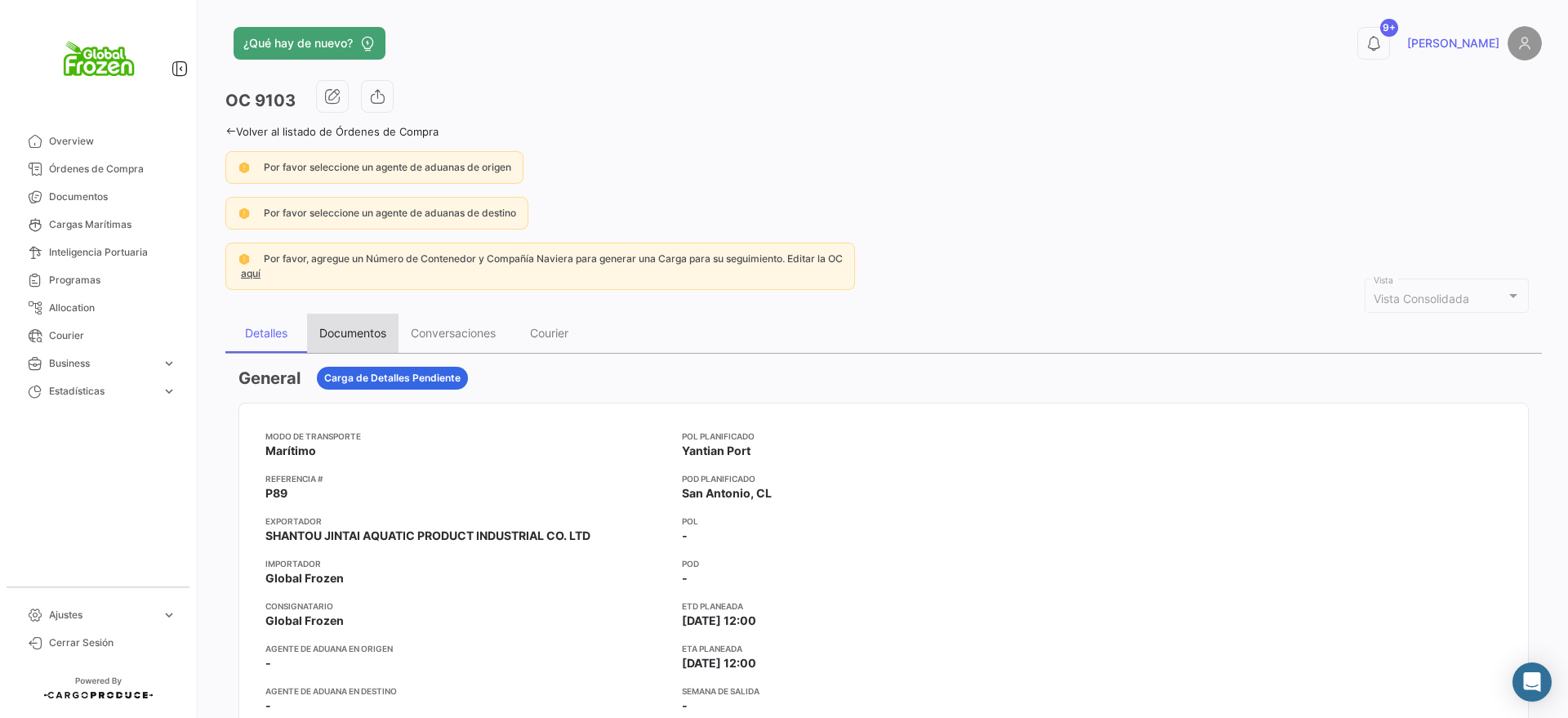
click at [360, 340] on div "Documentos" at bounding box center [352, 333] width 91 height 39
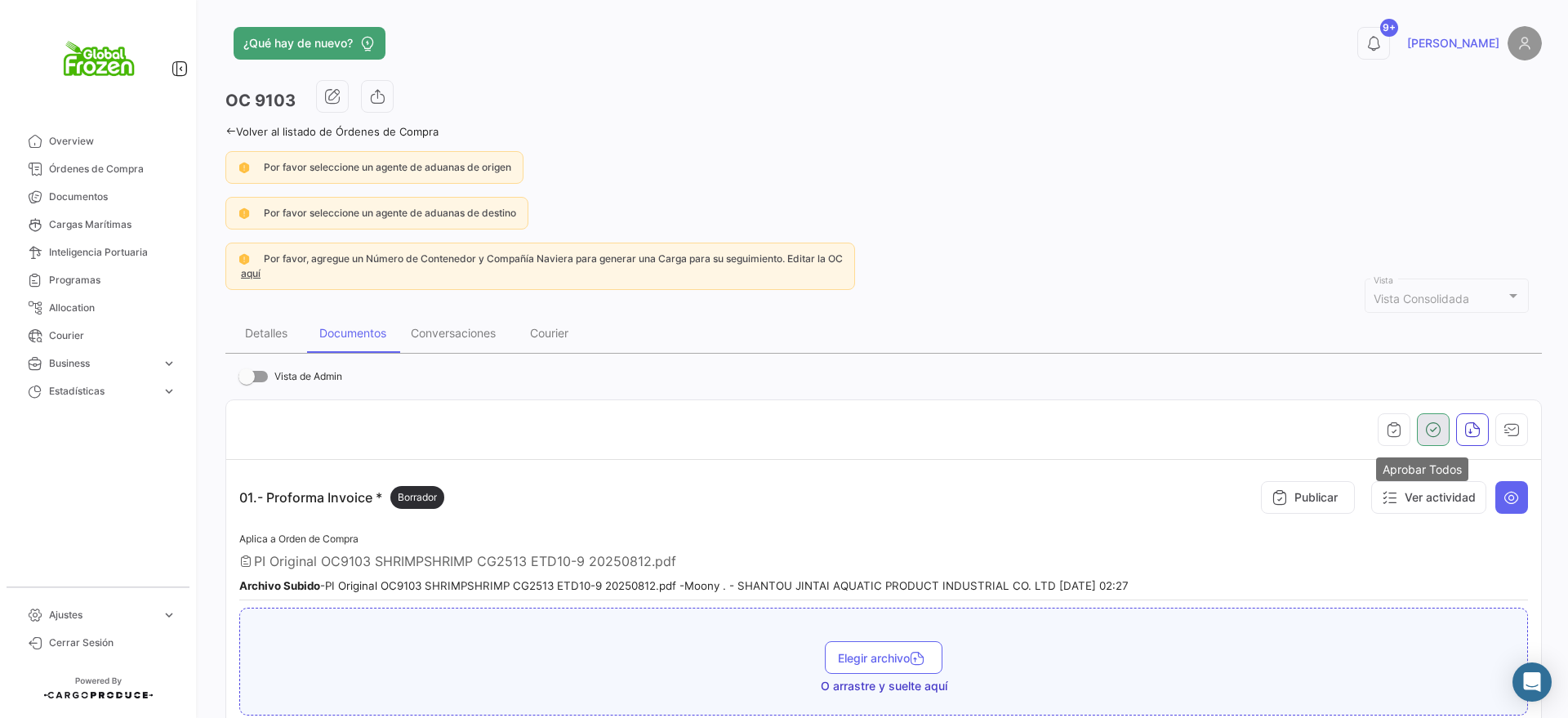
click at [1425, 421] on icon "button" at bounding box center [1433, 430] width 17 height 17
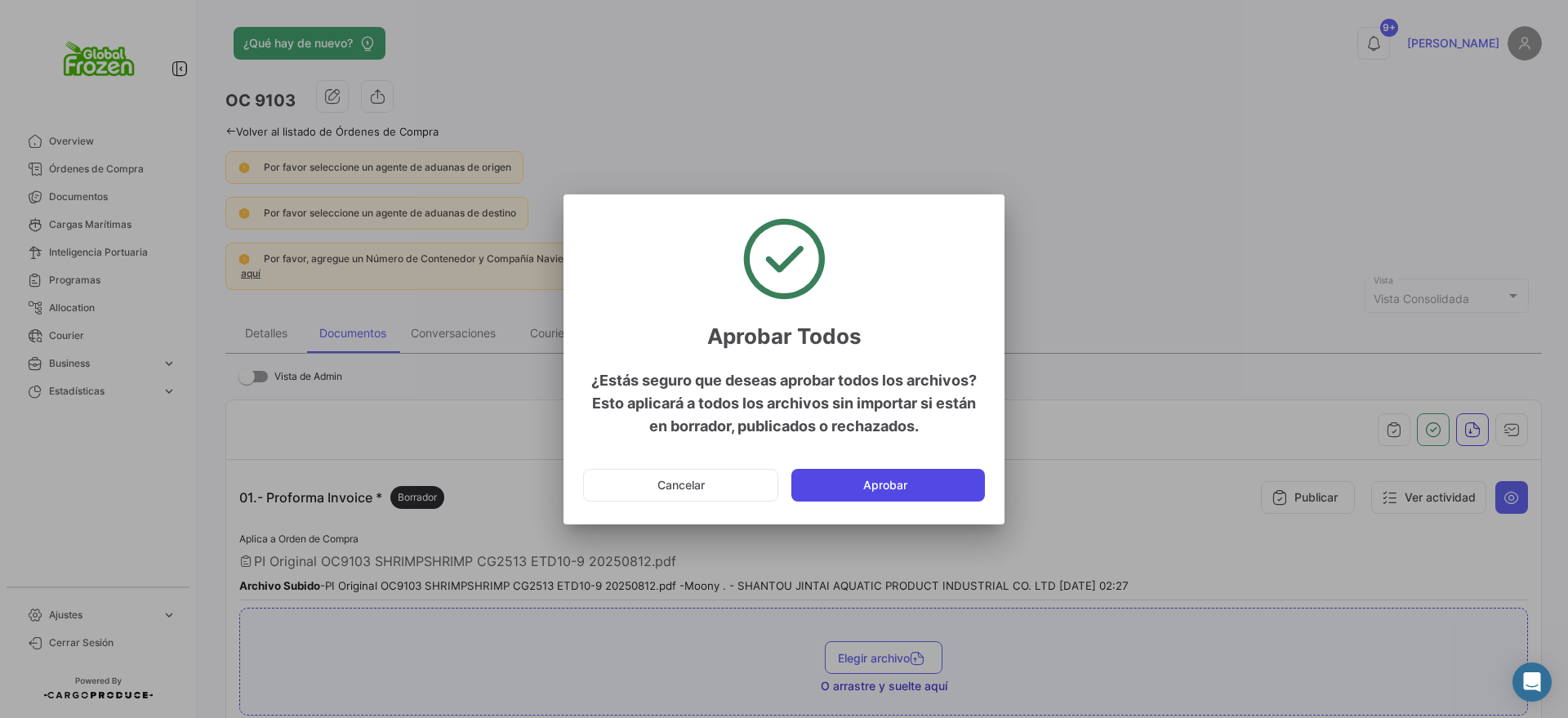
click at [892, 483] on button "Aprobar" at bounding box center [888, 485] width 194 height 33
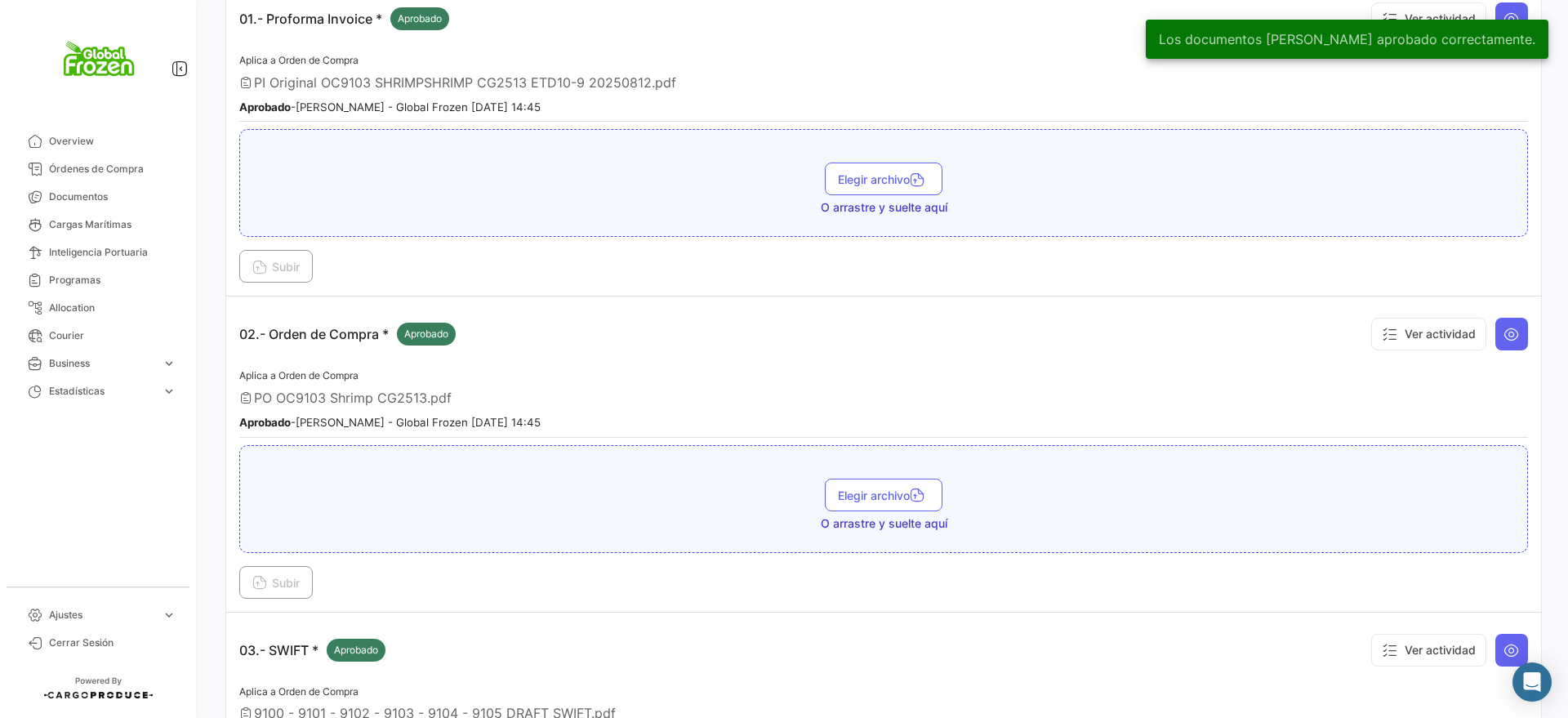
scroll to position [511, 0]
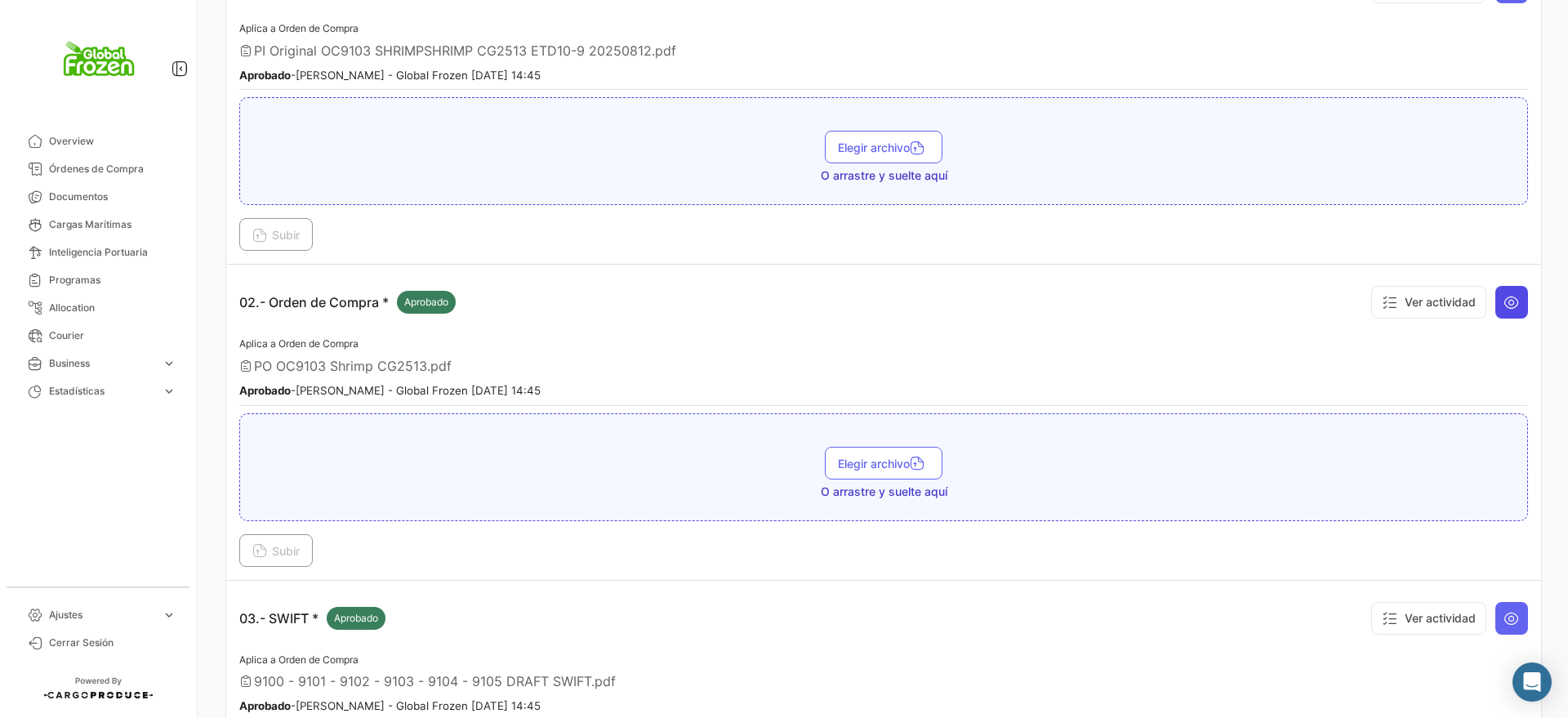
click at [1504, 306] on icon at bounding box center [1512, 303] width 17 height 17
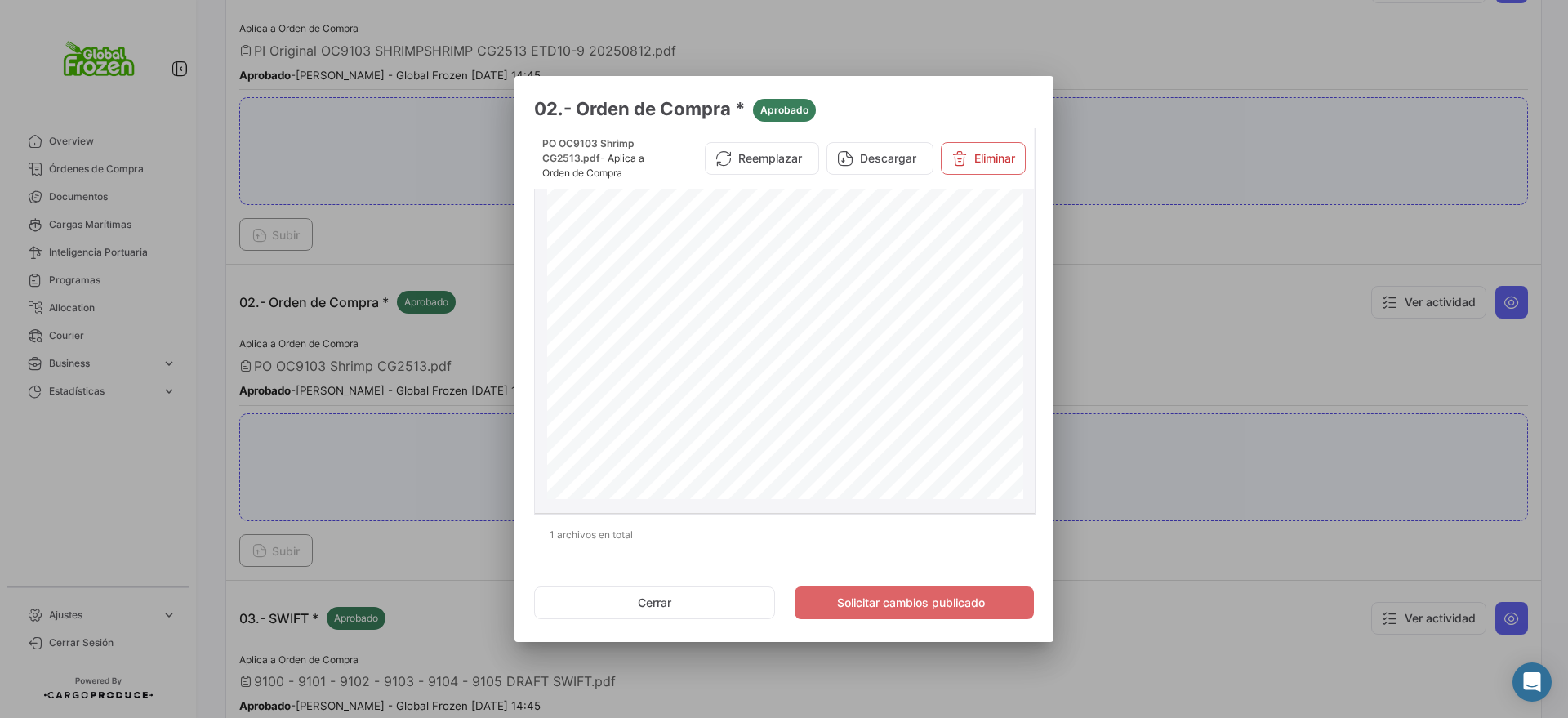
scroll to position [0, 0]
click at [1201, 227] on div at bounding box center [784, 359] width 1568 height 718
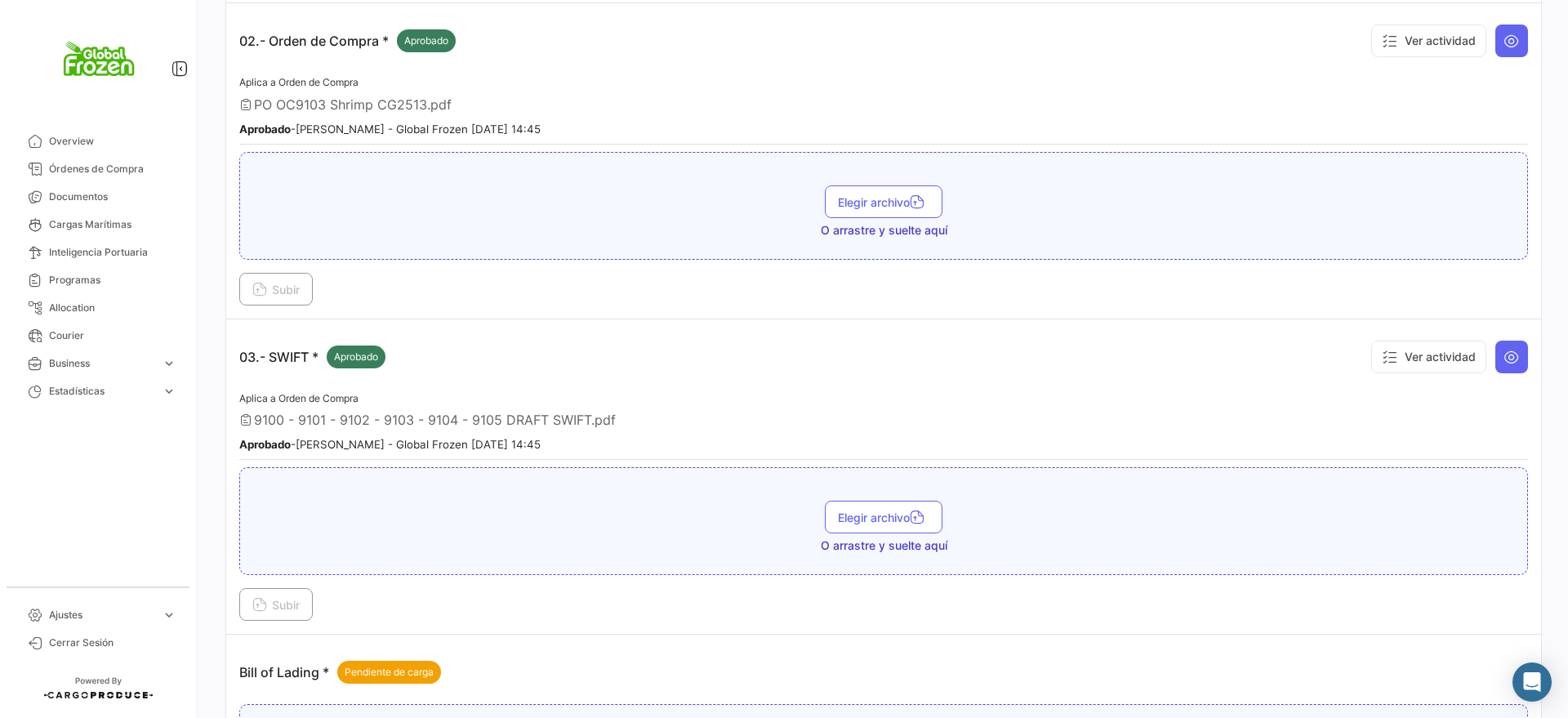
scroll to position [817, 0]
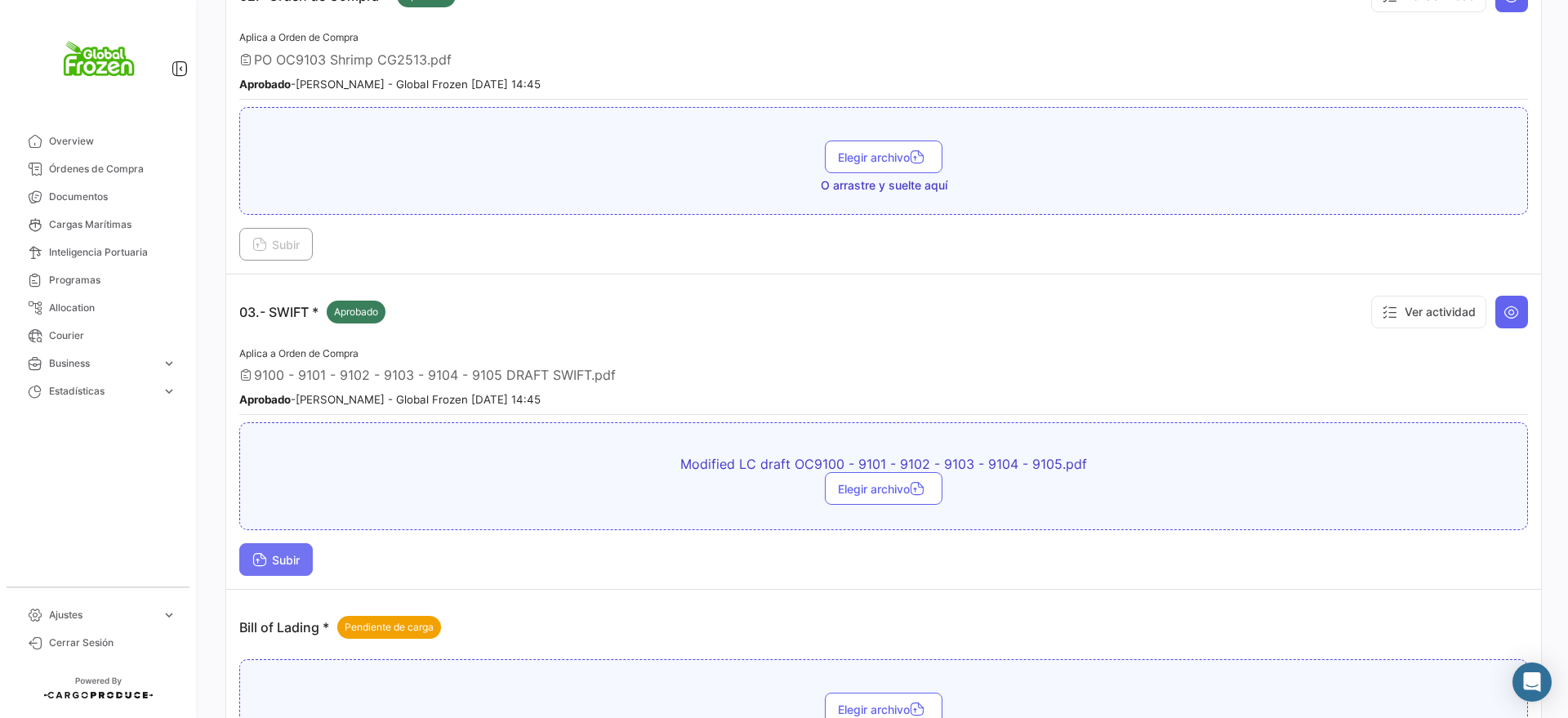
click at [288, 550] on button "Subir" at bounding box center [276, 559] width 74 height 33
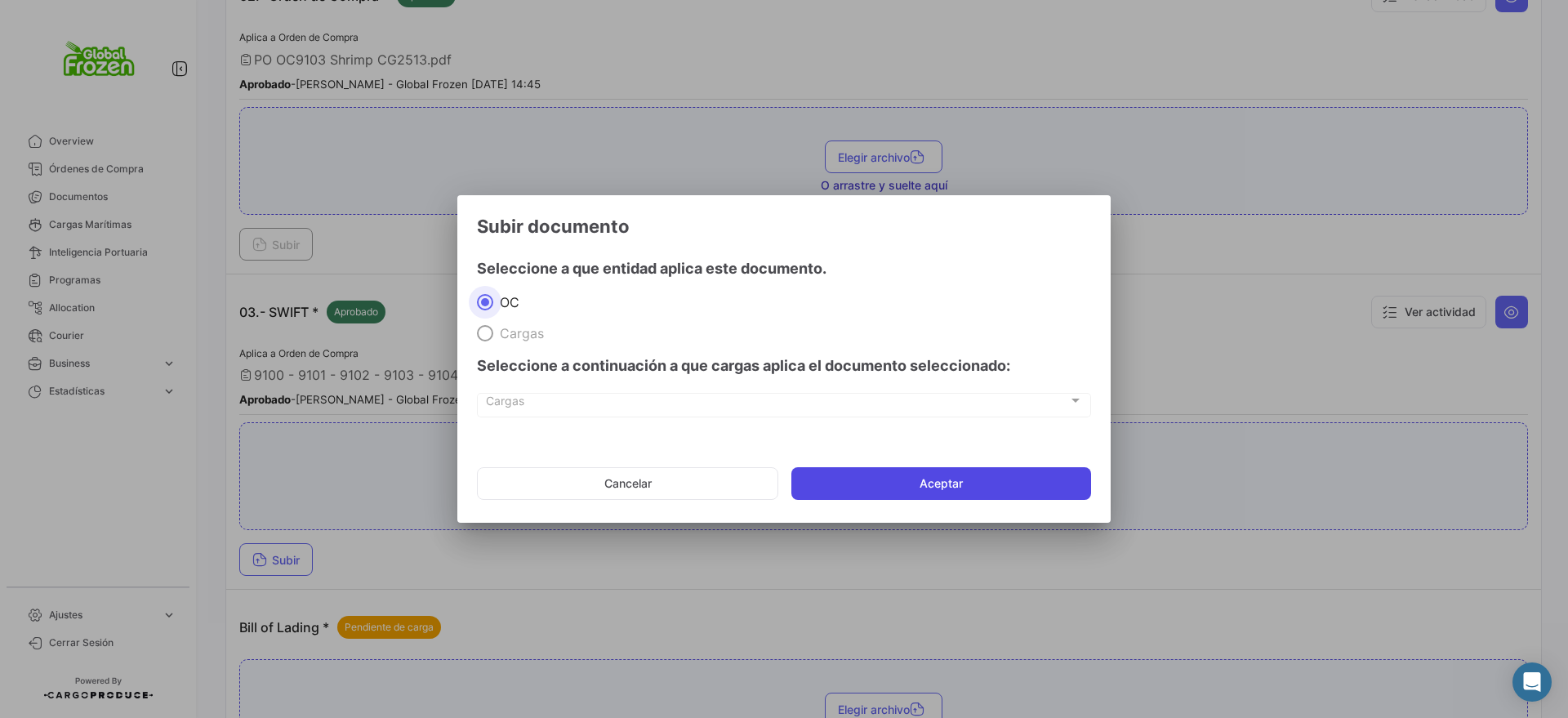
click at [883, 476] on button "Aceptar" at bounding box center [941, 483] width 300 height 33
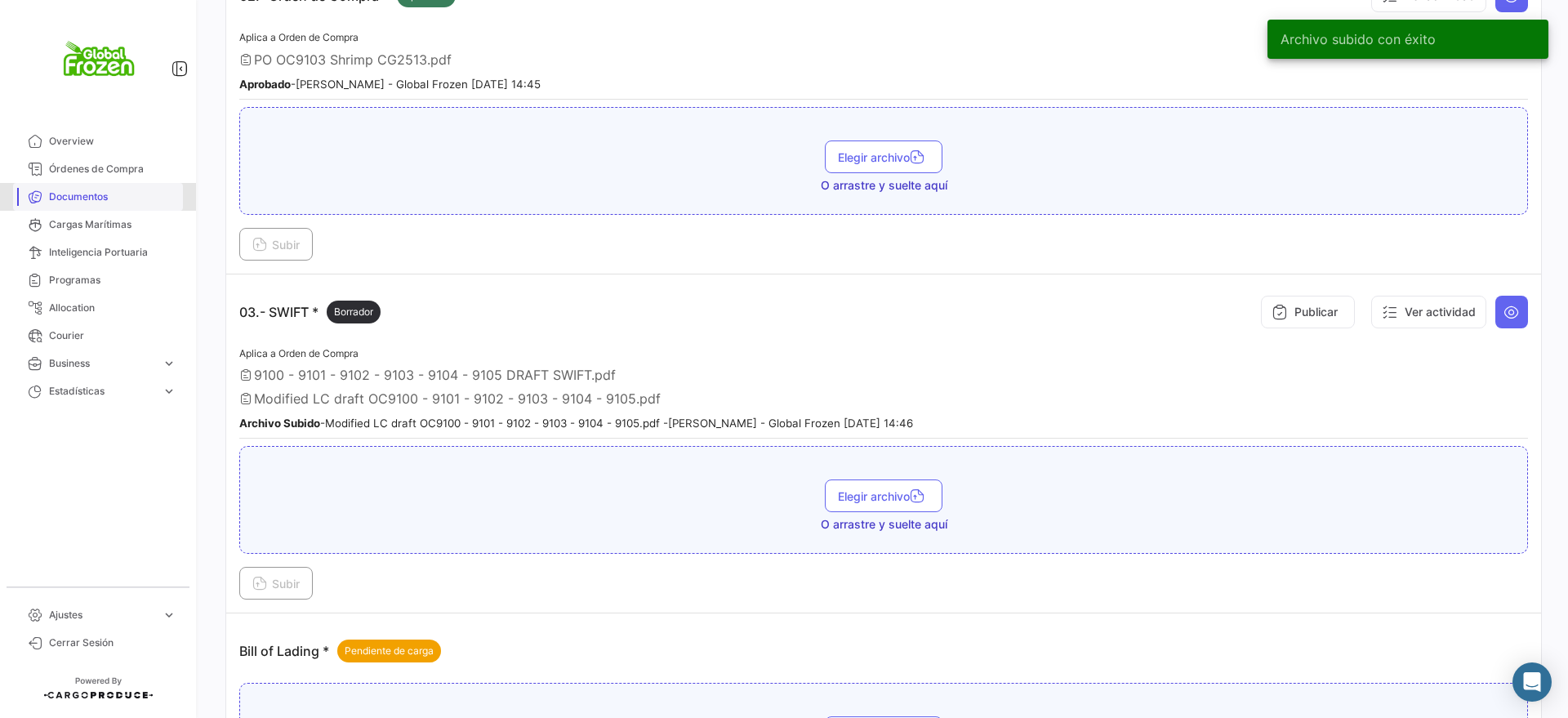
click at [88, 194] on span "Documentos" at bounding box center [113, 197] width 127 height 15
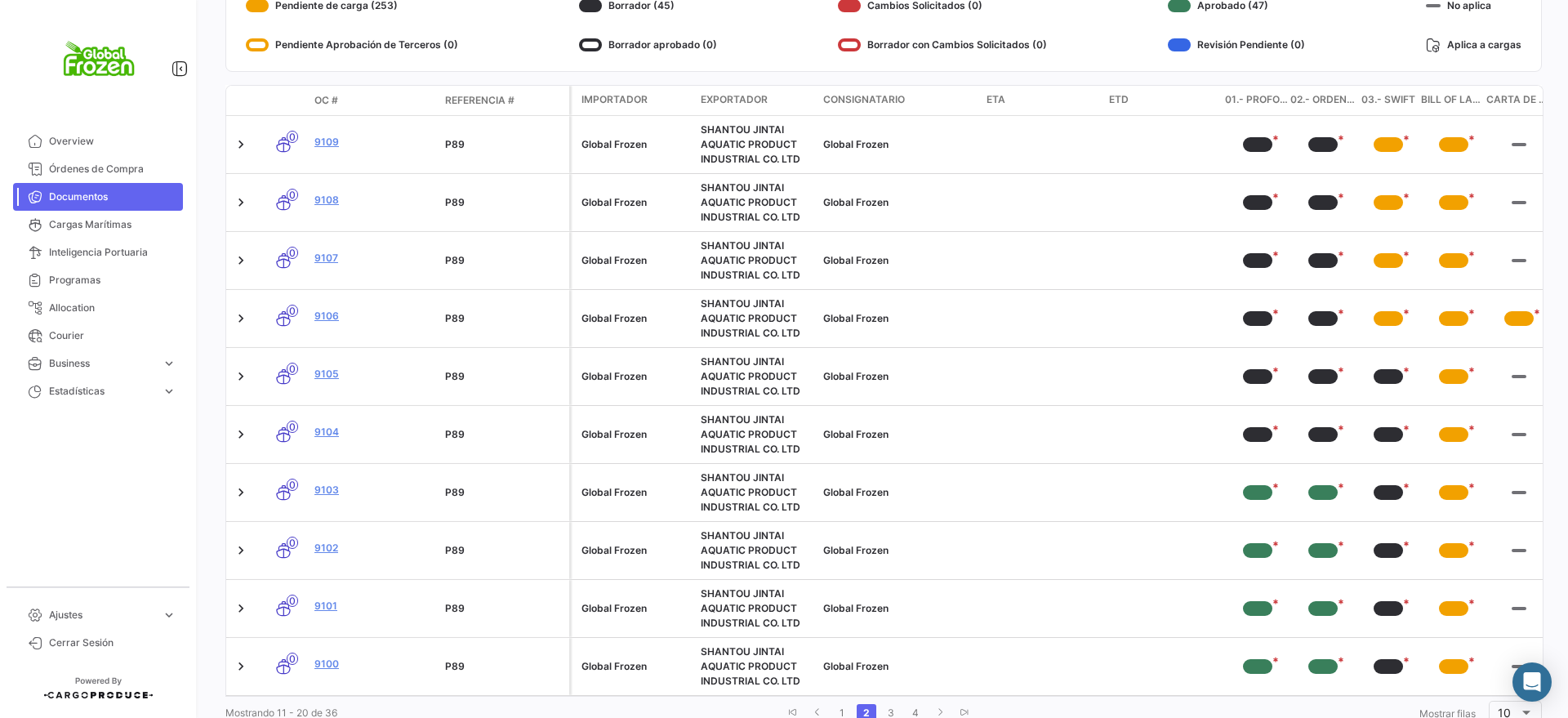
scroll to position [336, 0]
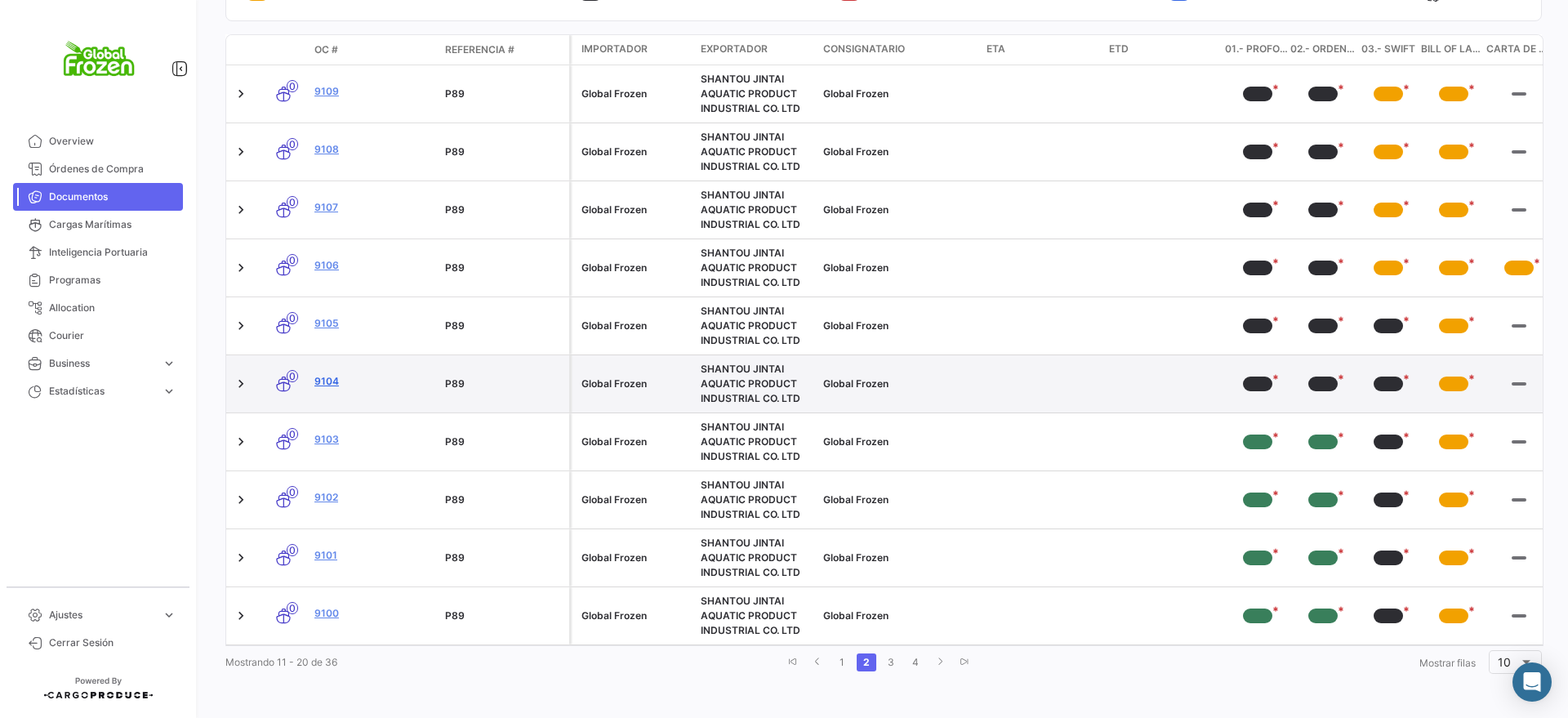
click at [320, 374] on link "9104" at bounding box center [373, 382] width 118 height 15
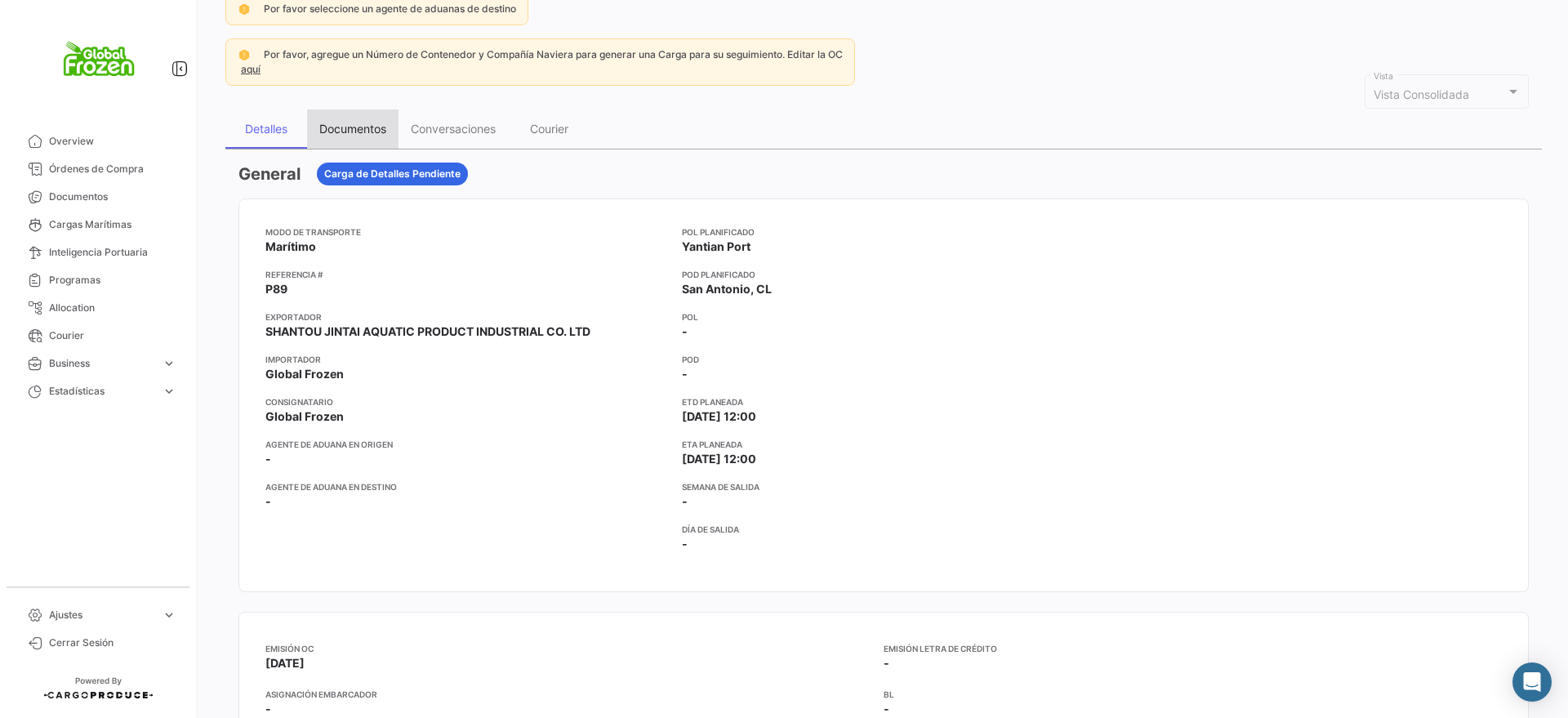
click at [358, 117] on div "Documentos" at bounding box center [352, 129] width 91 height 39
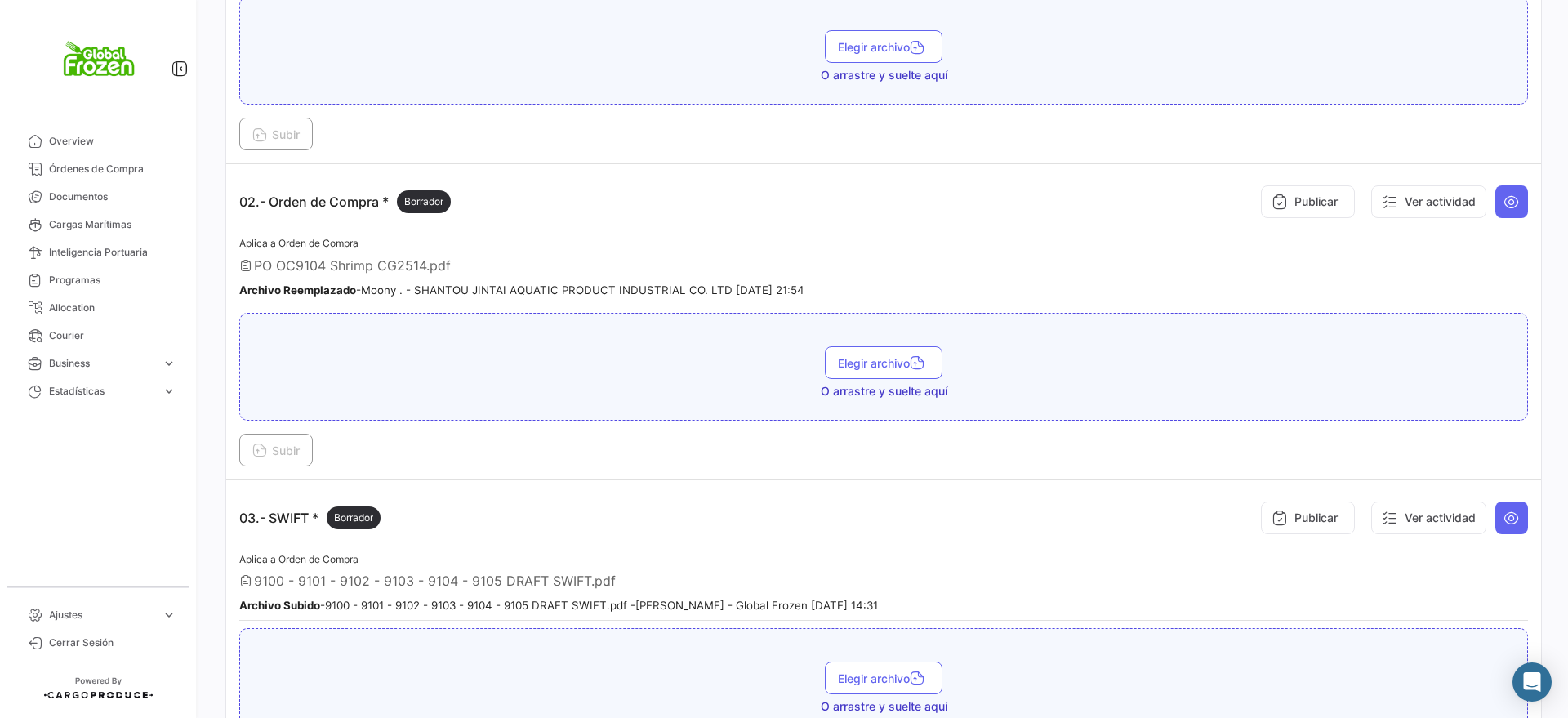
scroll to position [613, 0]
click at [1504, 201] on icon at bounding box center [1512, 201] width 17 height 17
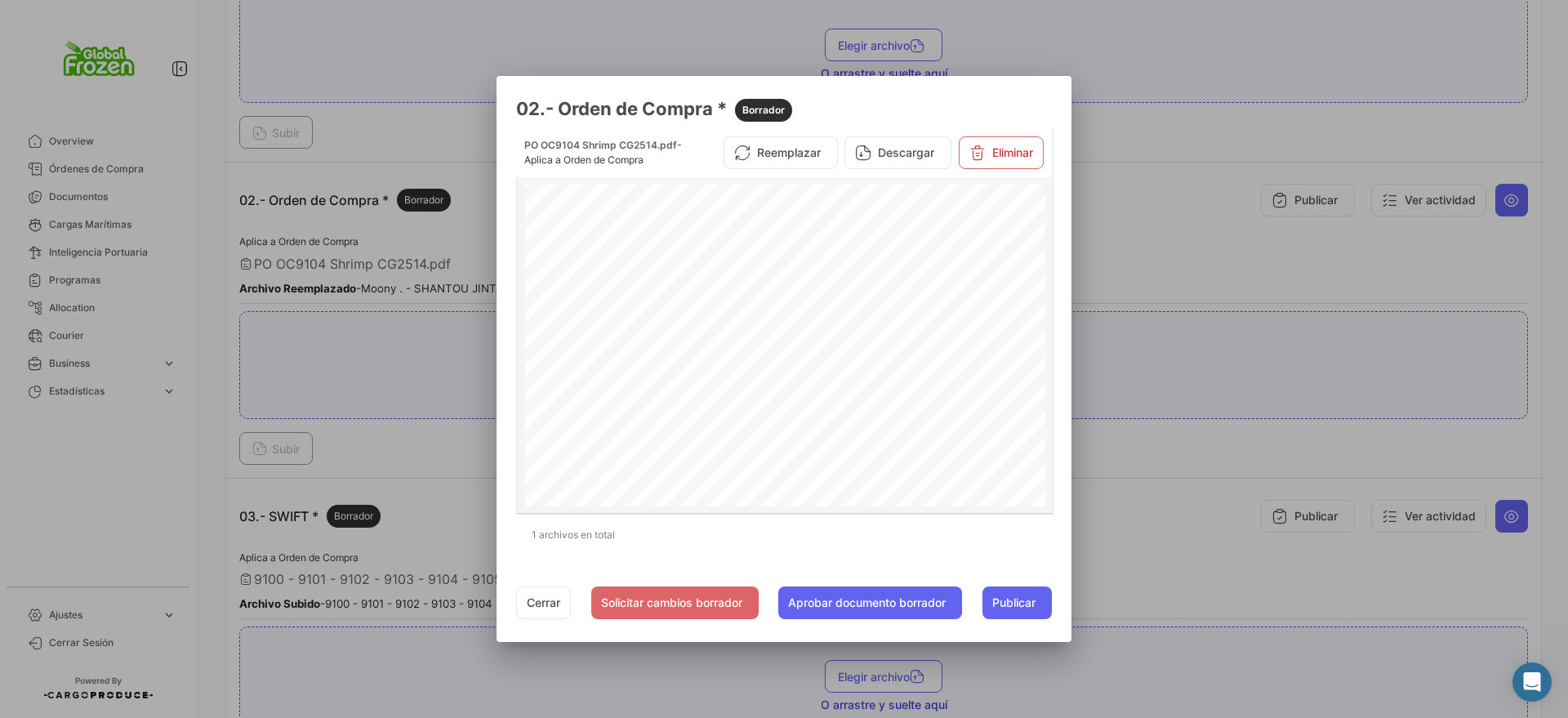
scroll to position [306, 0]
click at [1126, 242] on div at bounding box center [784, 359] width 1568 height 718
click at [1126, 242] on div "Aplica a Orden de Compra PO OC9104 Shrimp CG2514.pdf Archivo Reemplazado - Moon…" at bounding box center [883, 268] width 1289 height 72
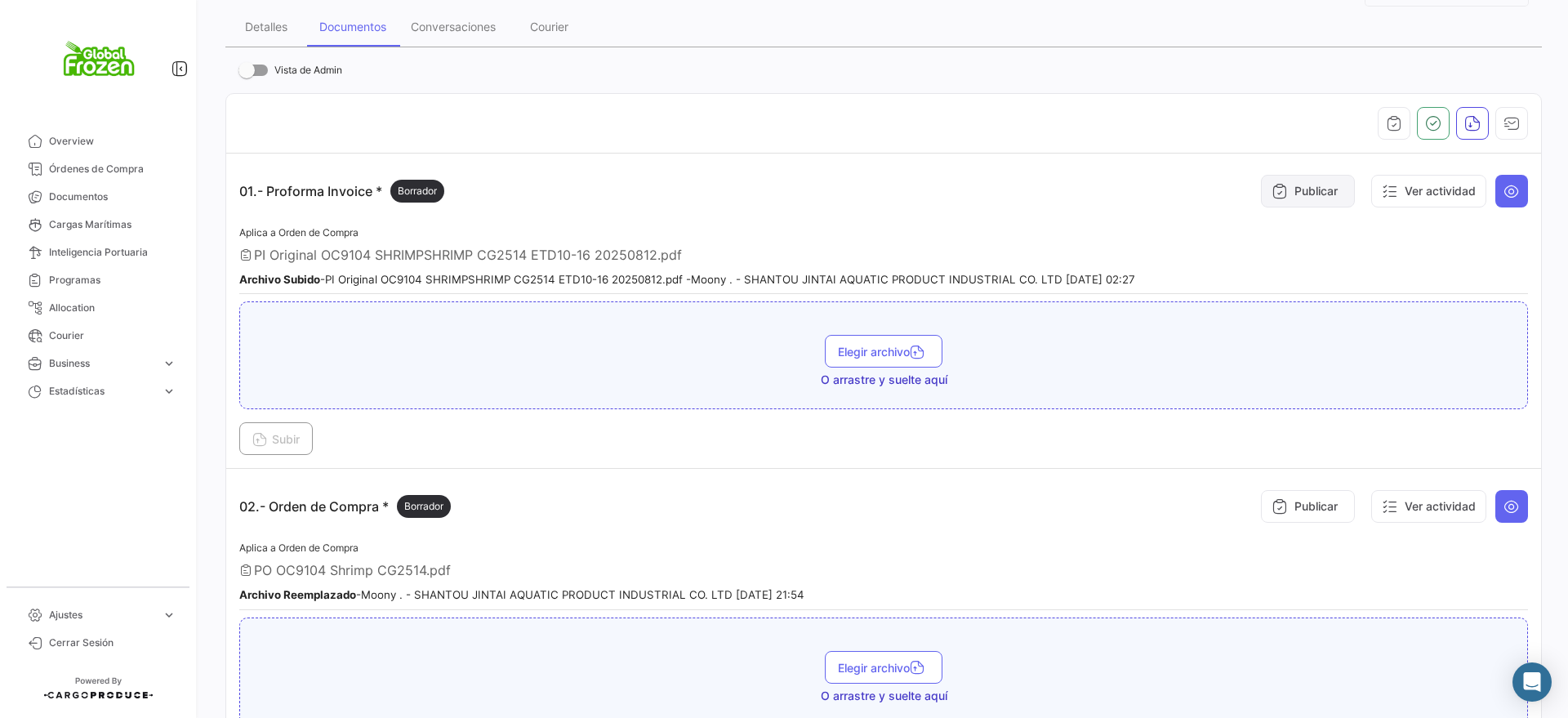
click at [1296, 185] on button "Publicar" at bounding box center [1308, 191] width 94 height 33
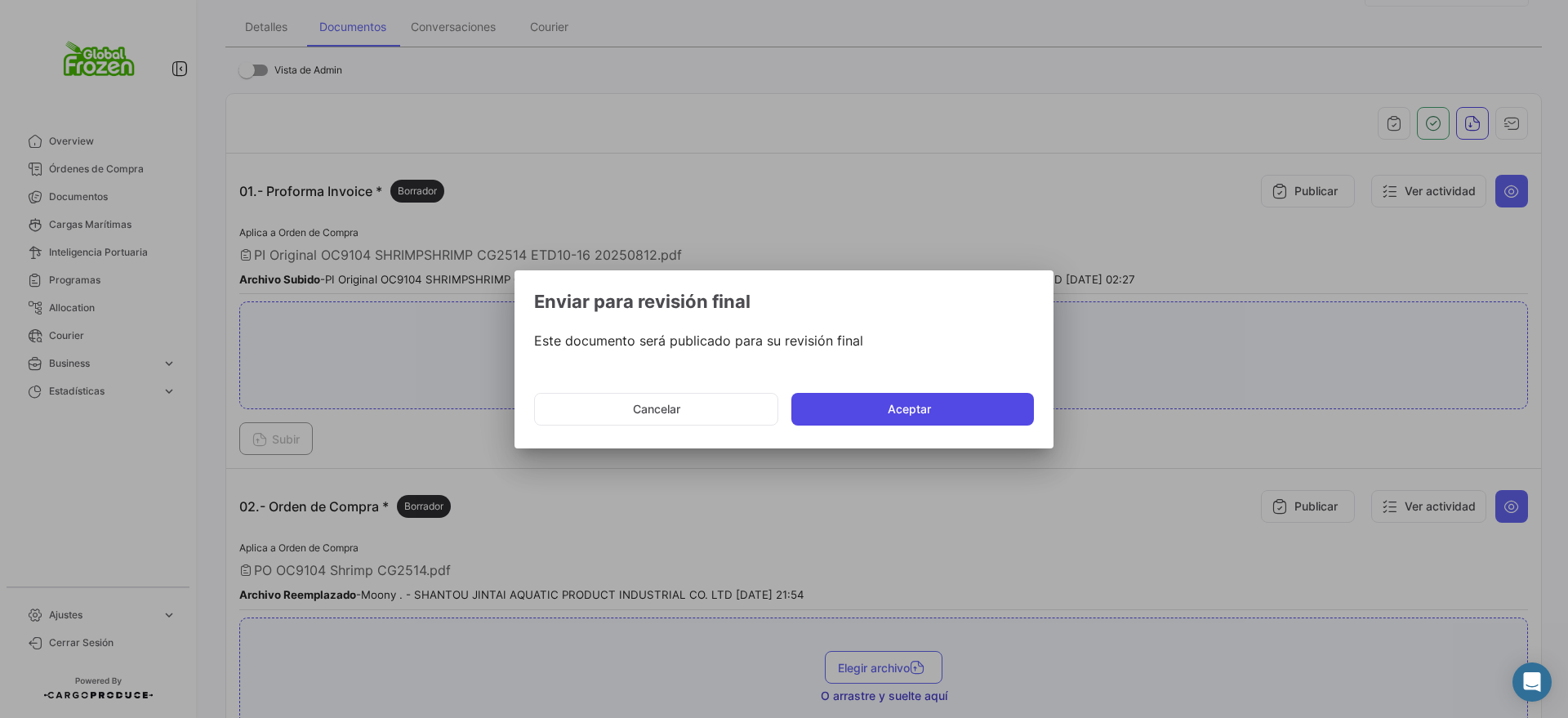
click at [899, 401] on button "Aceptar" at bounding box center [913, 409] width 242 height 33
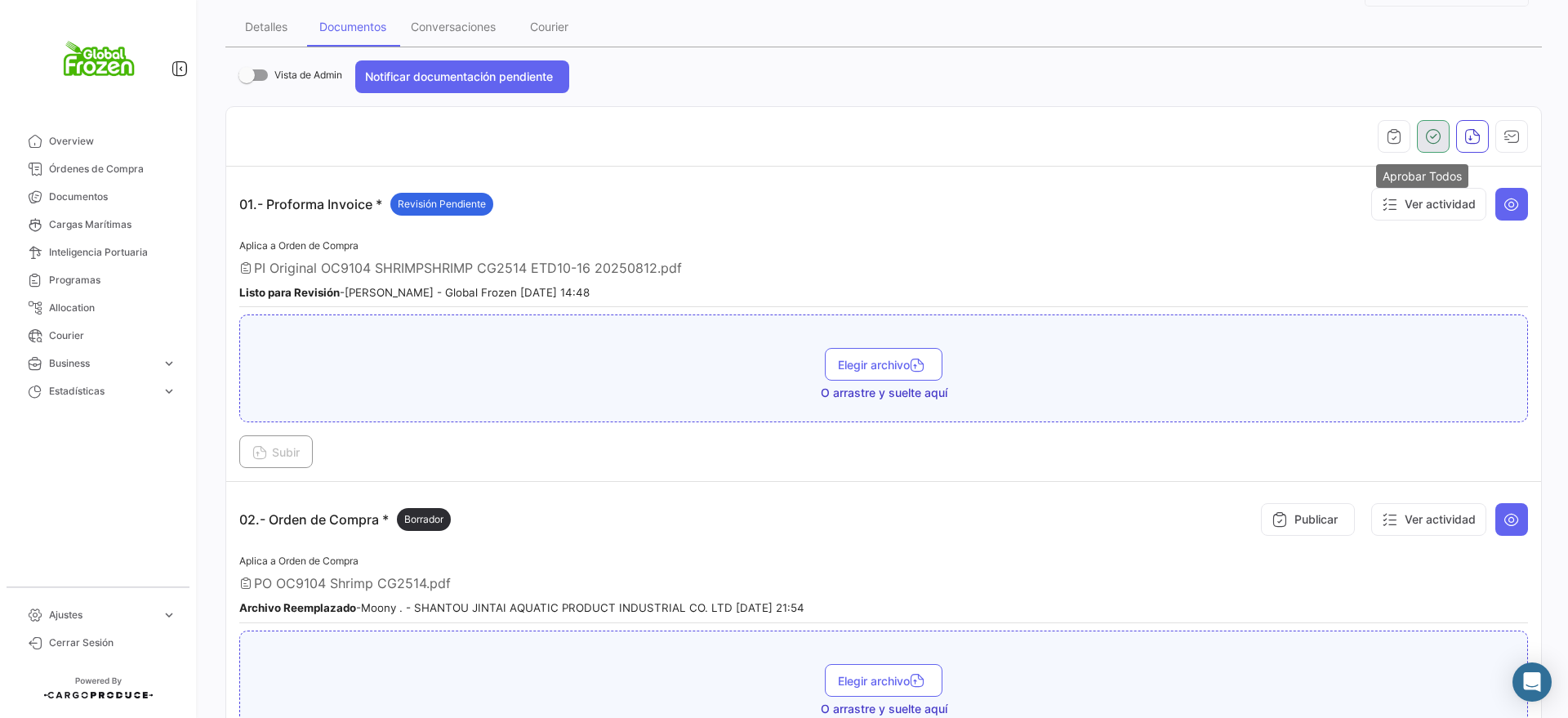
click at [1425, 140] on icon "button" at bounding box center [1433, 136] width 17 height 17
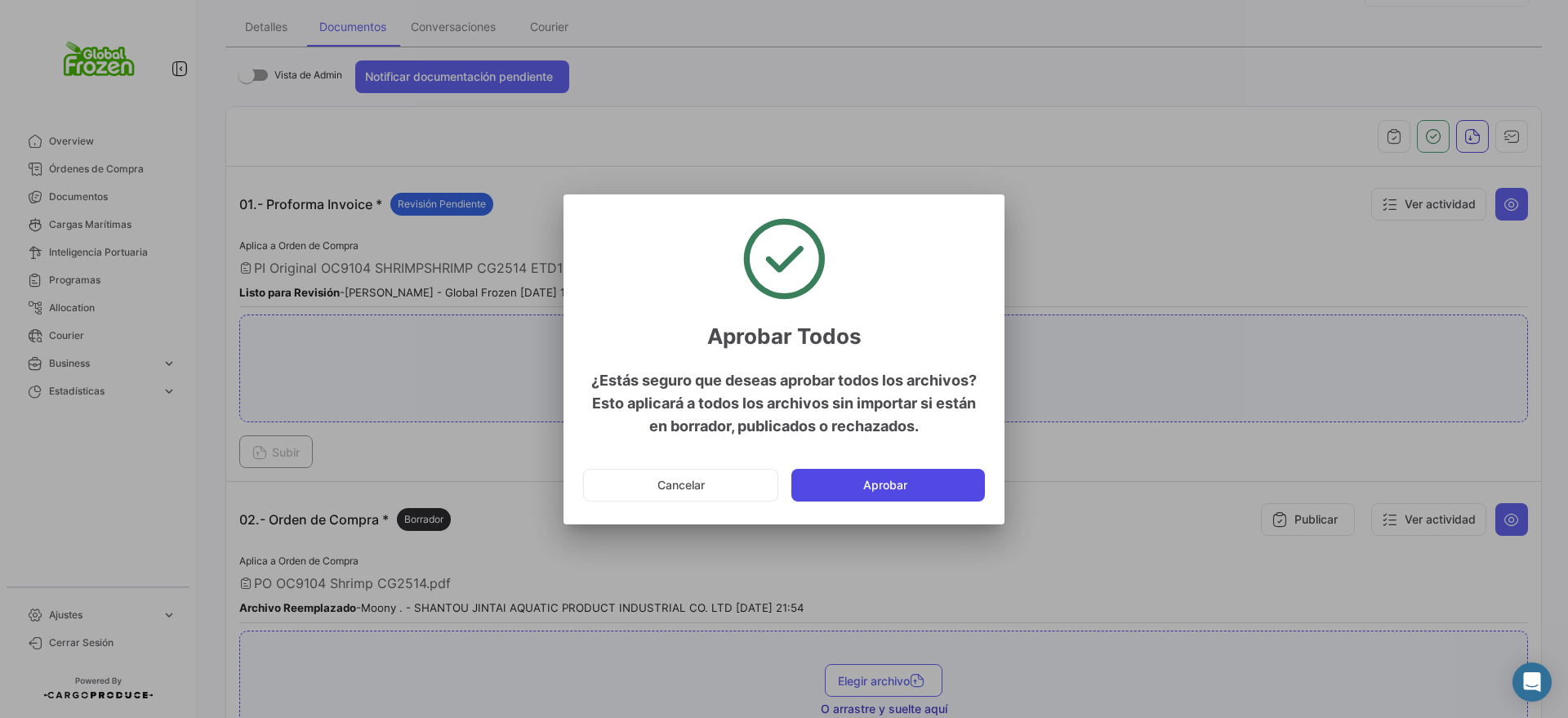
click at [882, 481] on button "Aprobar" at bounding box center [888, 485] width 194 height 33
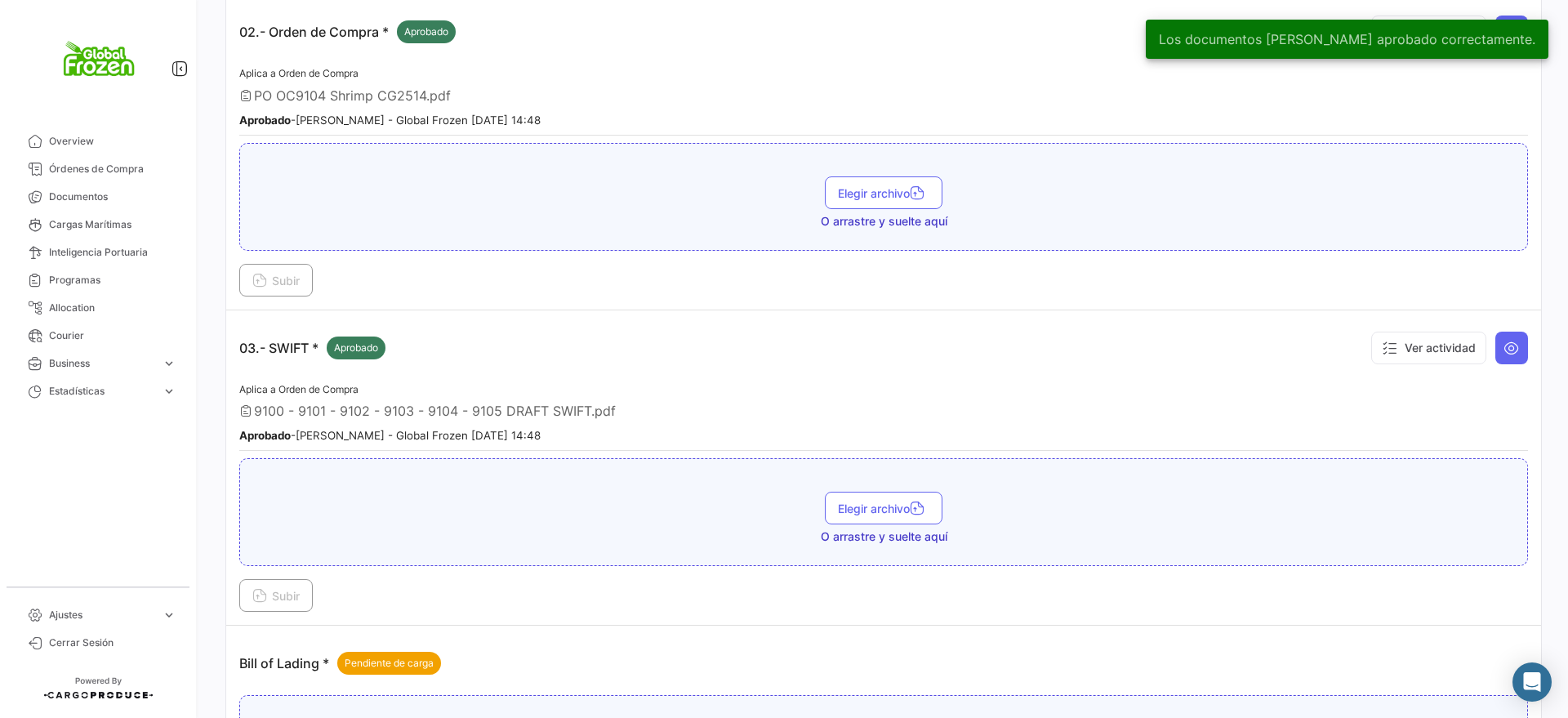
scroll to position [817, 0]
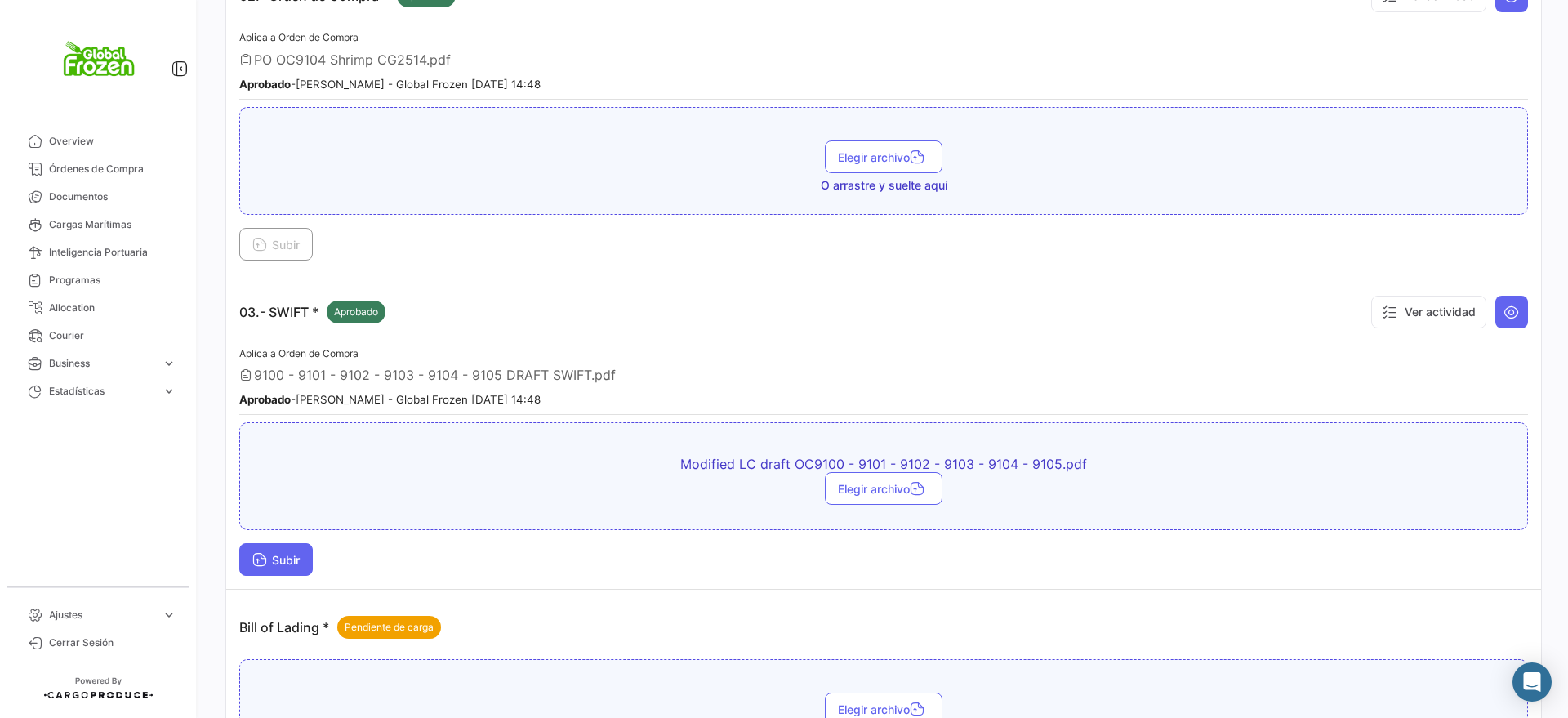
click at [259, 565] on icon at bounding box center [260, 562] width 15 height 15
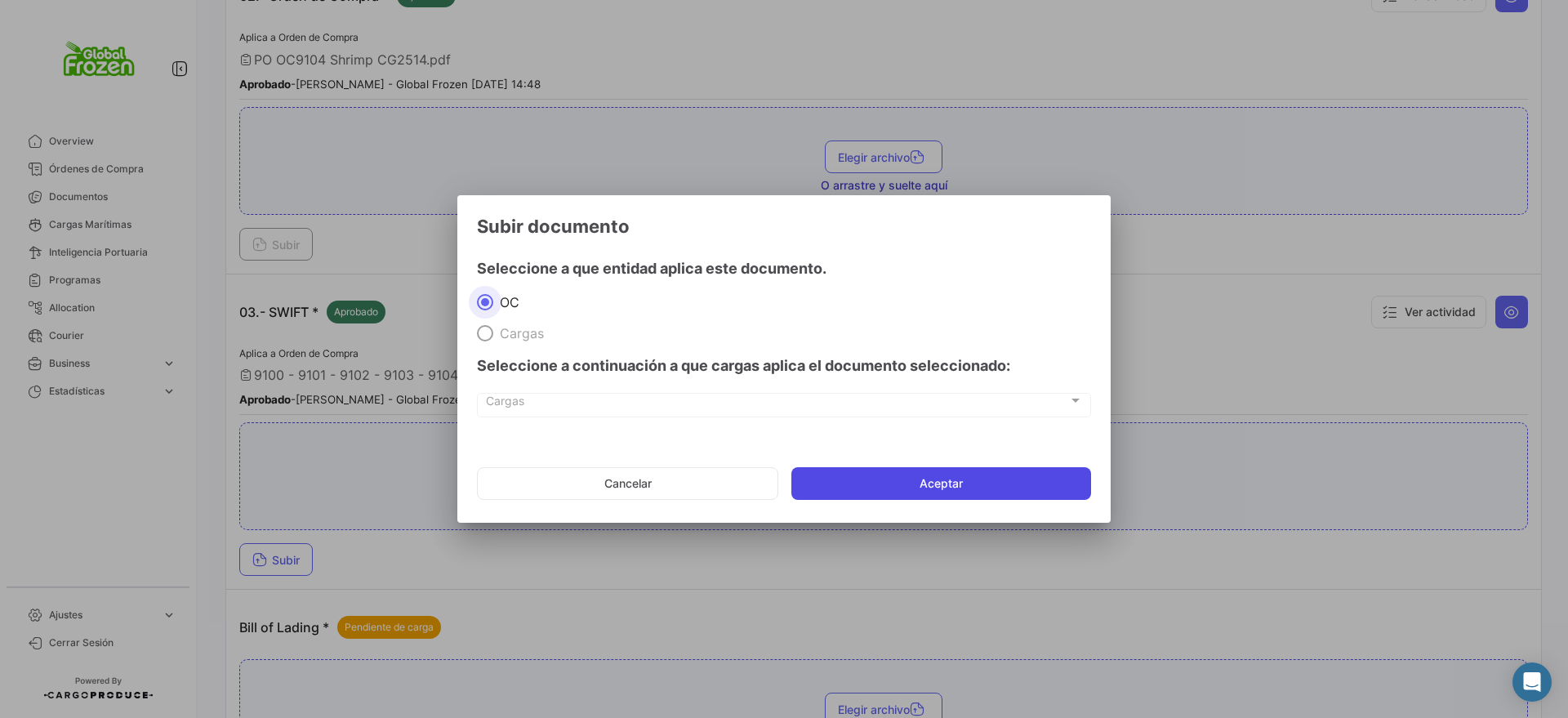
click at [1002, 492] on button "Aceptar" at bounding box center [941, 483] width 300 height 33
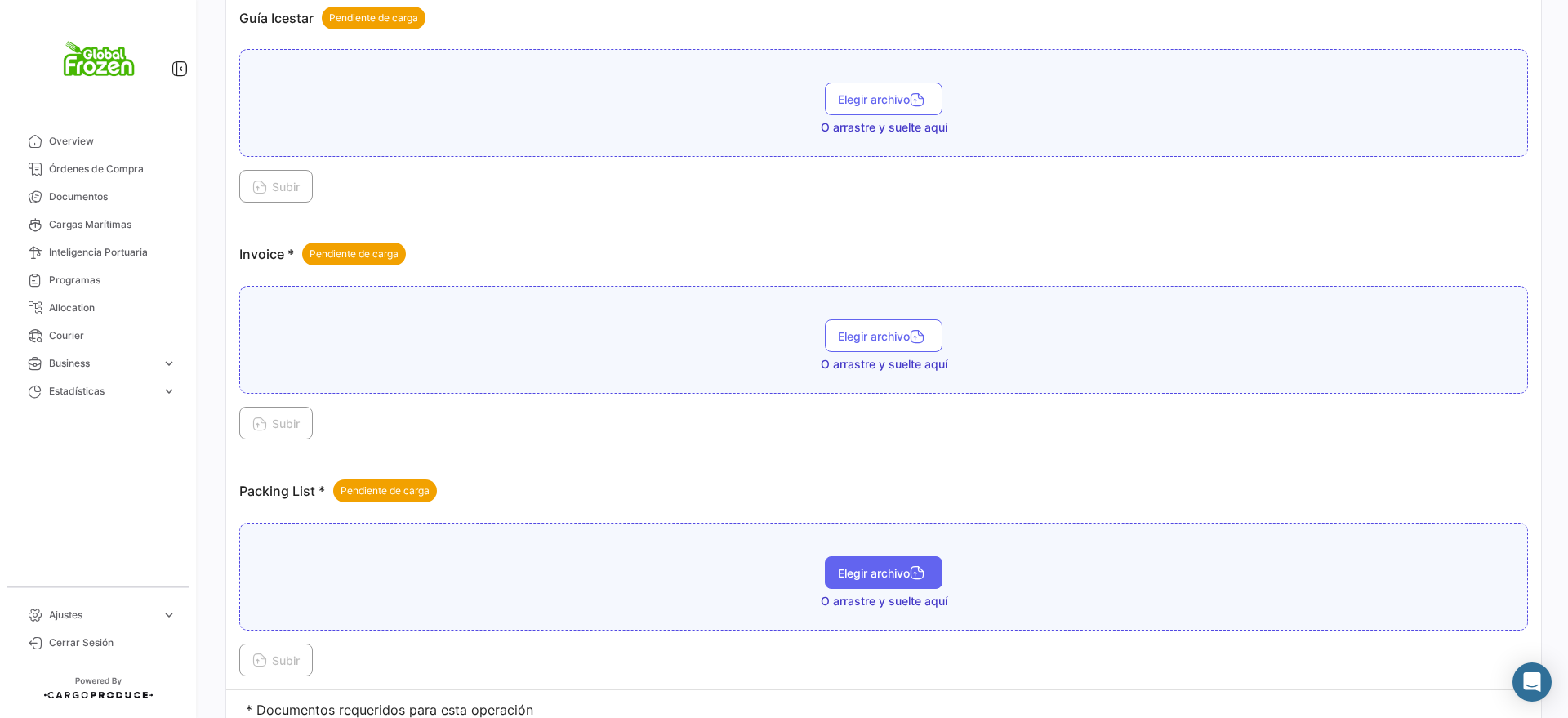
scroll to position [2225, 0]
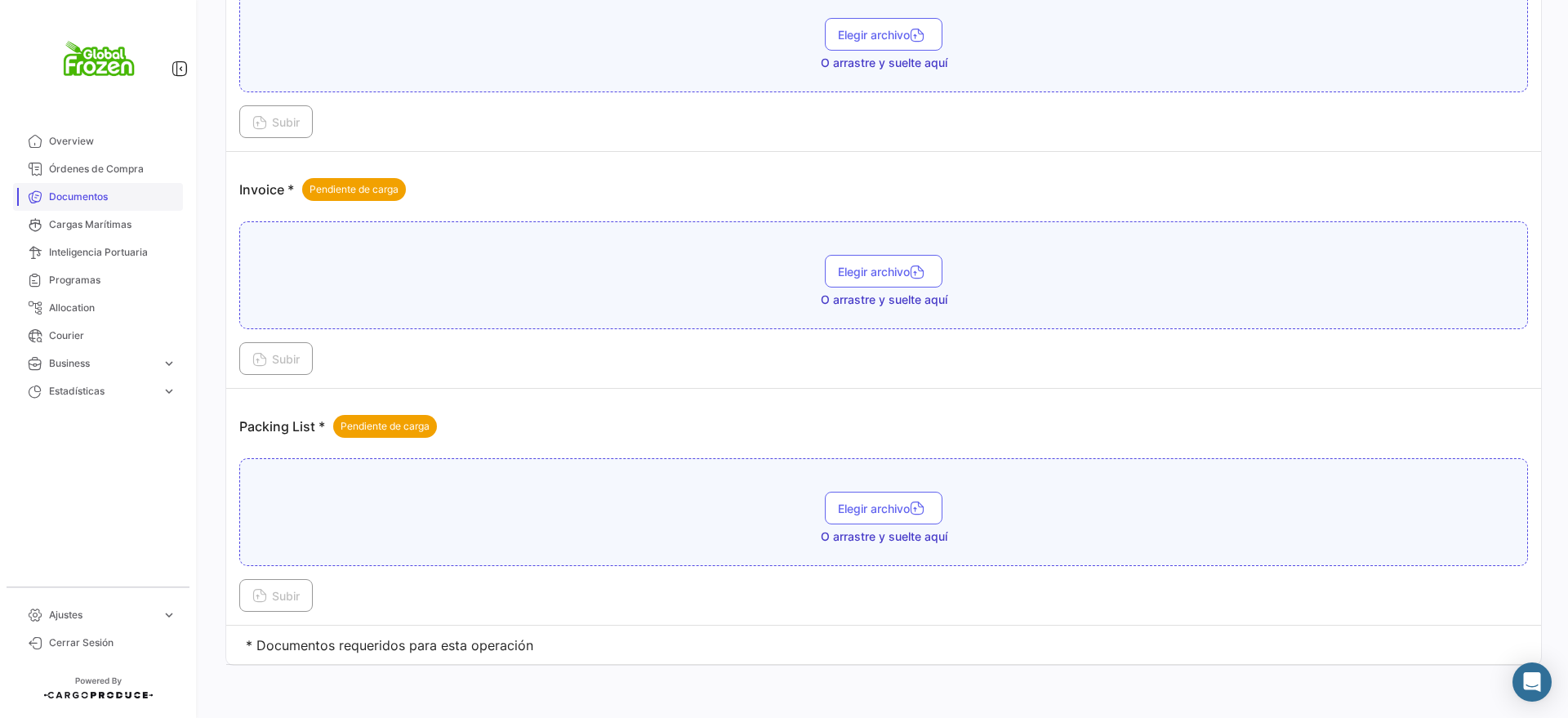
click at [83, 195] on span "Documentos" at bounding box center [113, 197] width 127 height 15
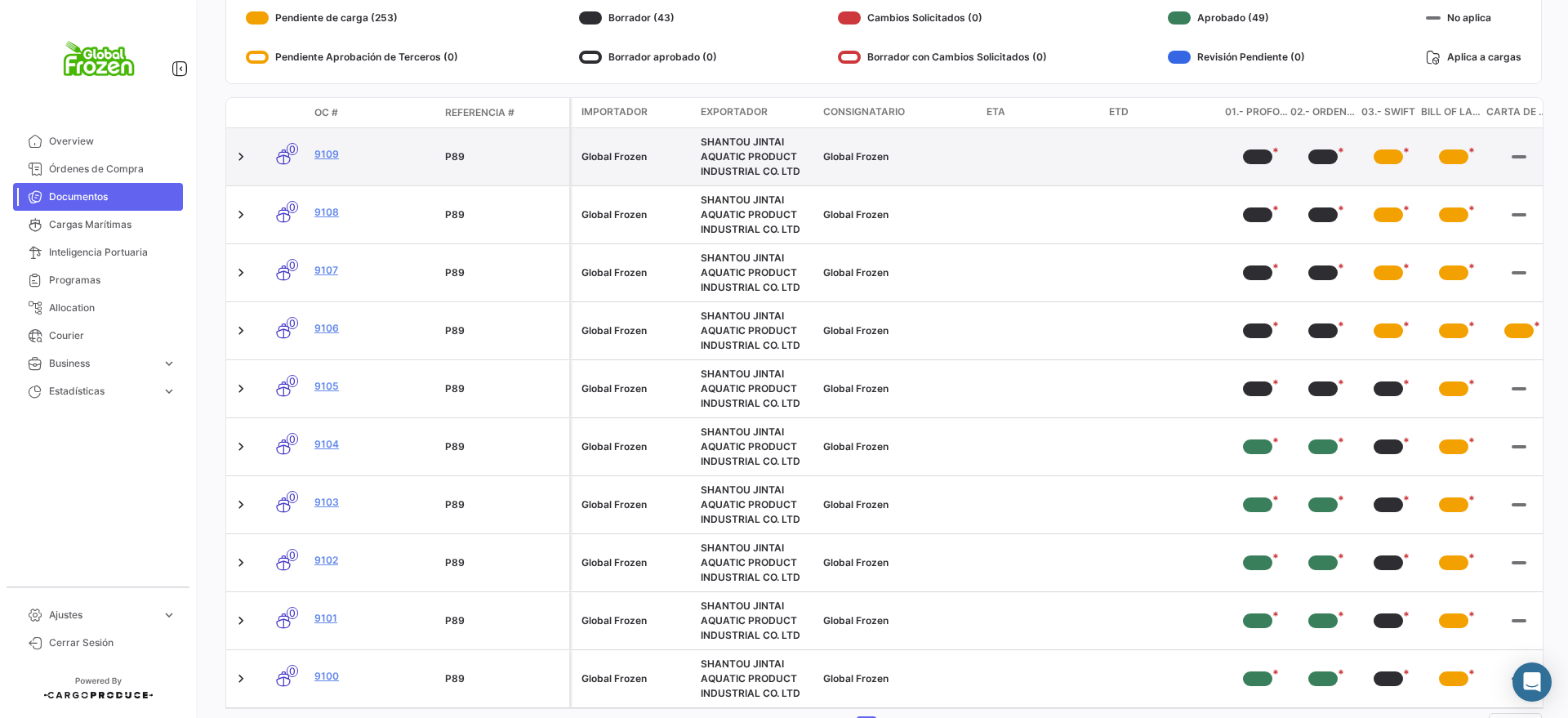
scroll to position [336, 0]
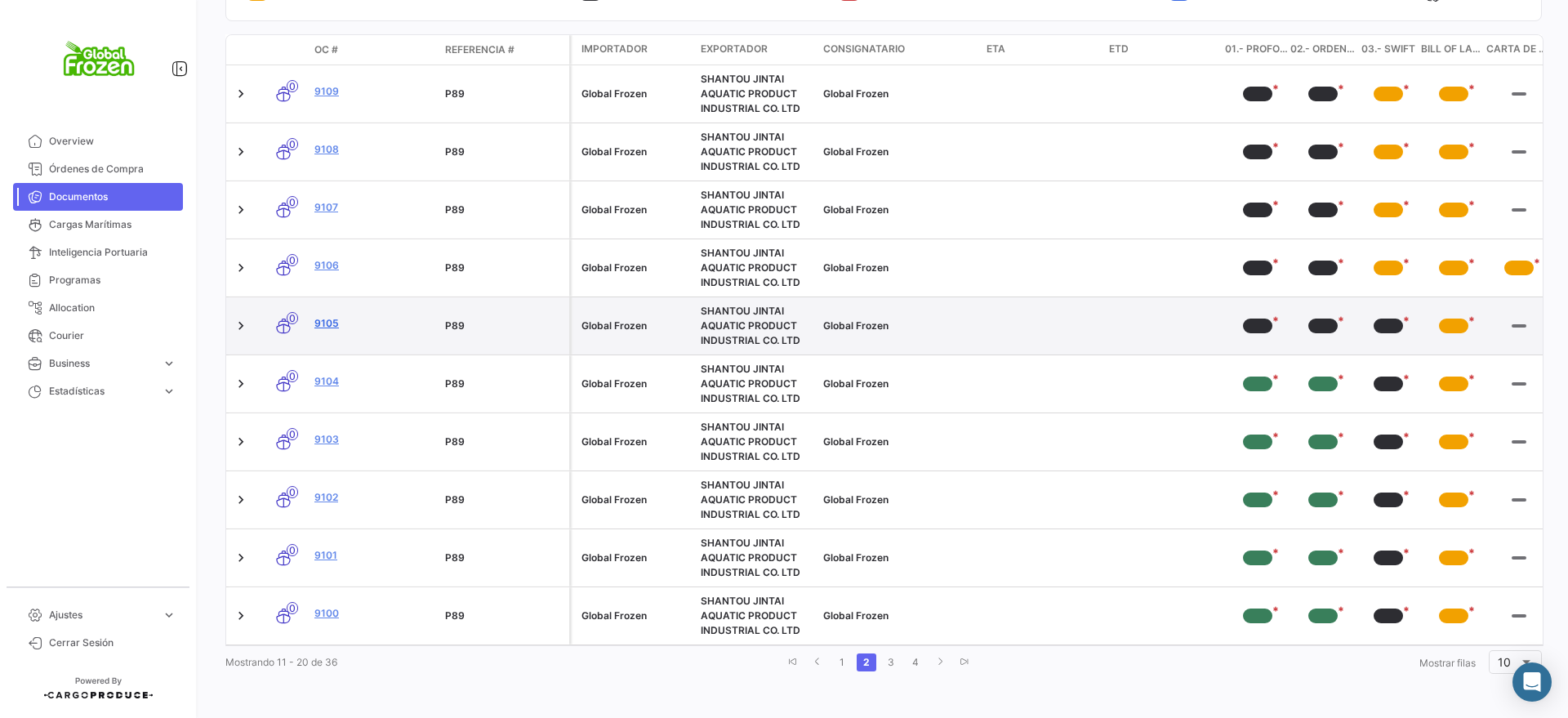
click at [326, 316] on link "9105" at bounding box center [373, 323] width 118 height 15
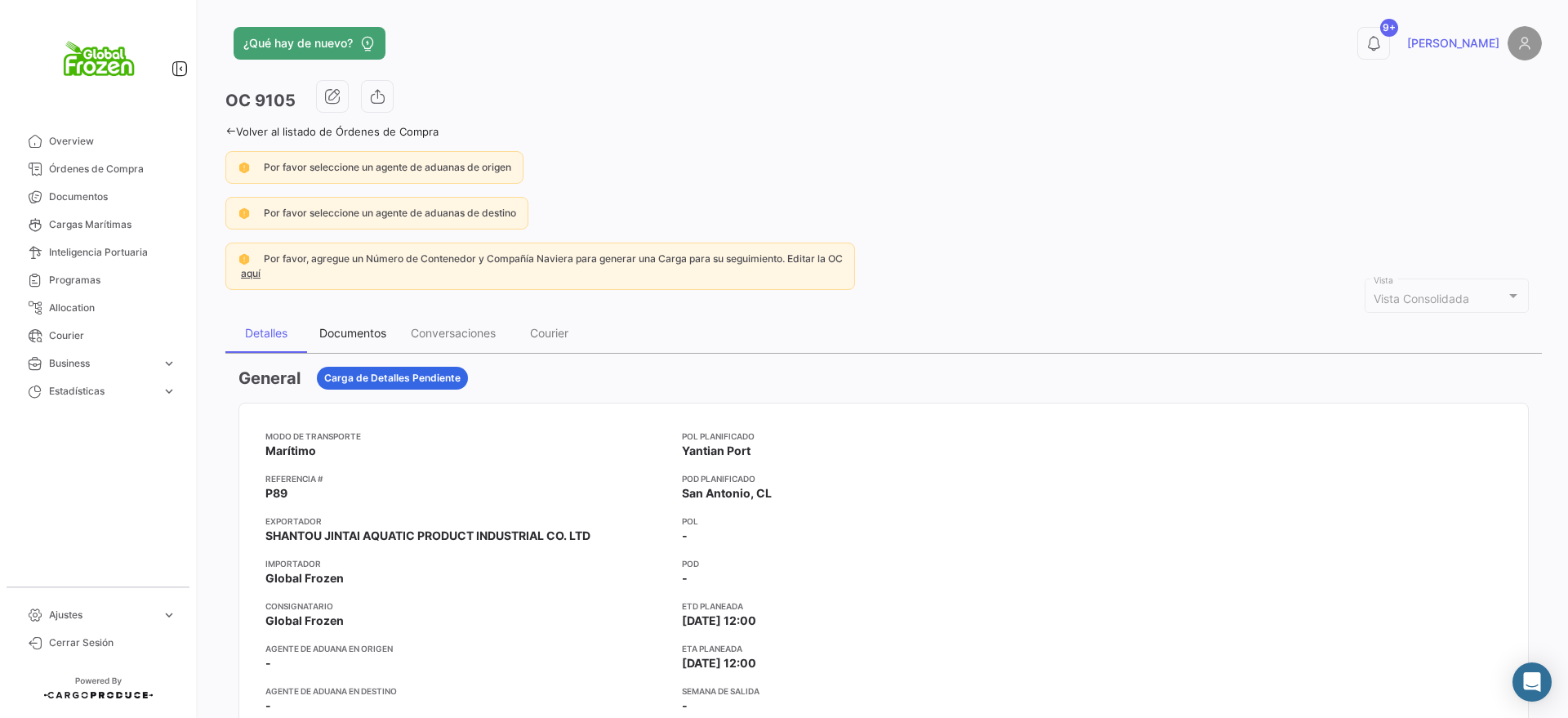
click at [344, 337] on div "Documentos" at bounding box center [353, 333] width 67 height 14
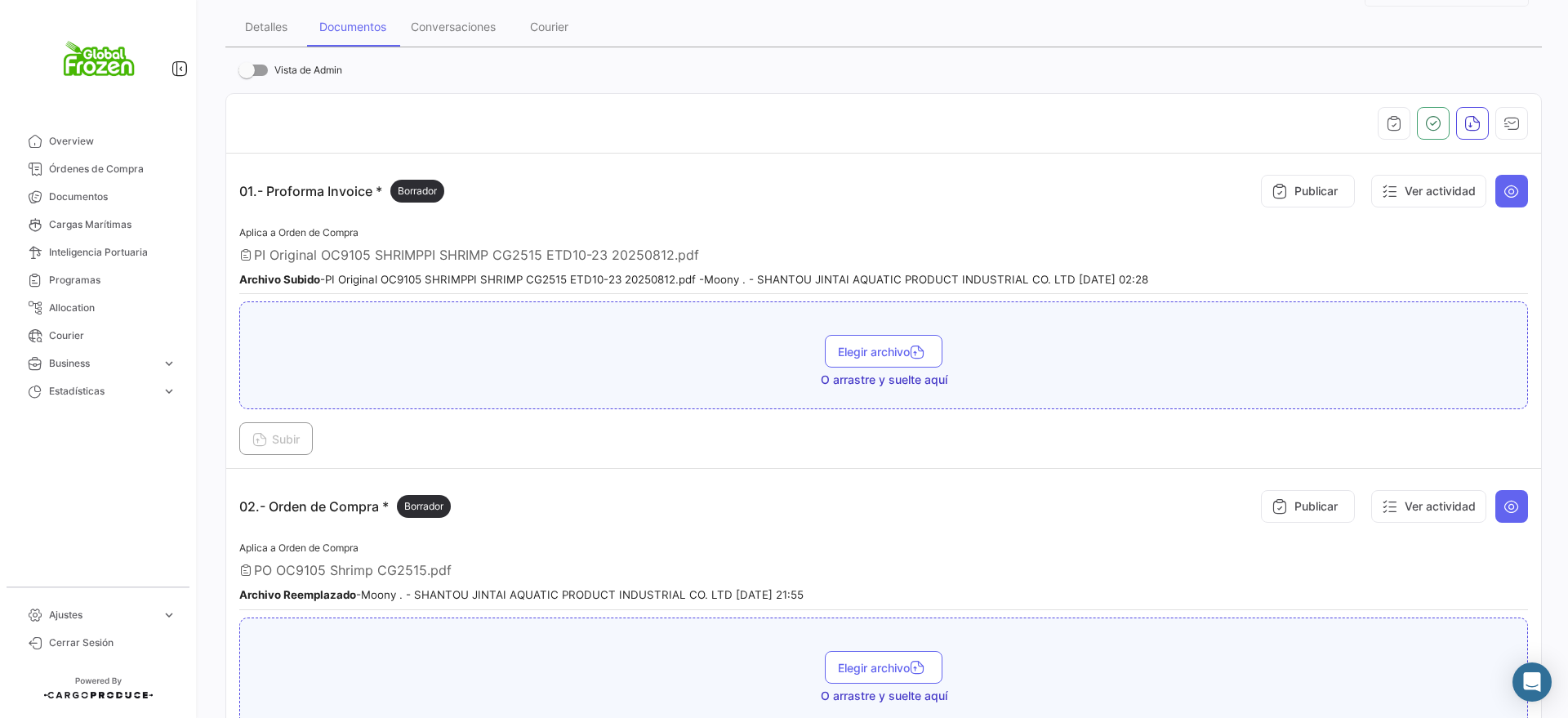
scroll to position [409, 0]
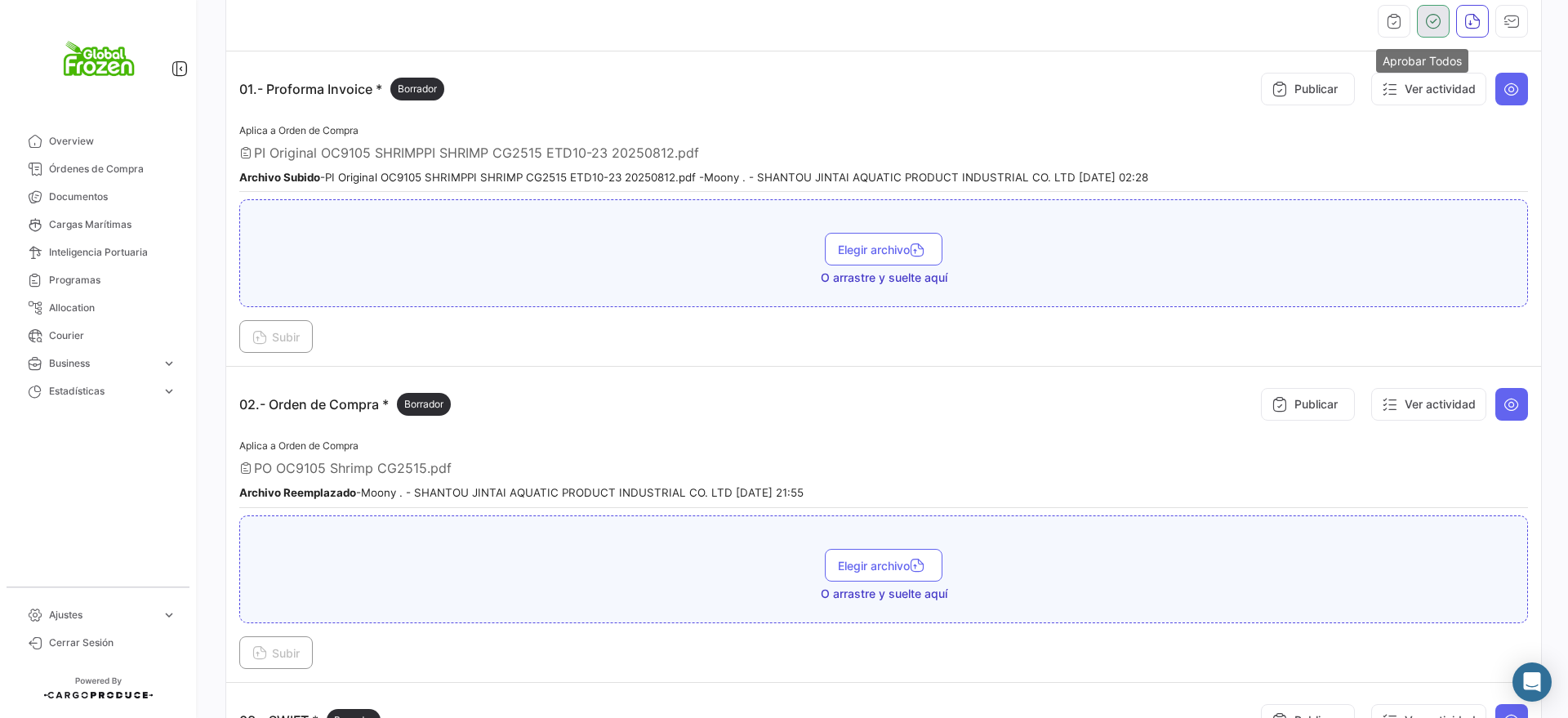
click at [1425, 23] on icon "button" at bounding box center [1433, 22] width 17 height 17
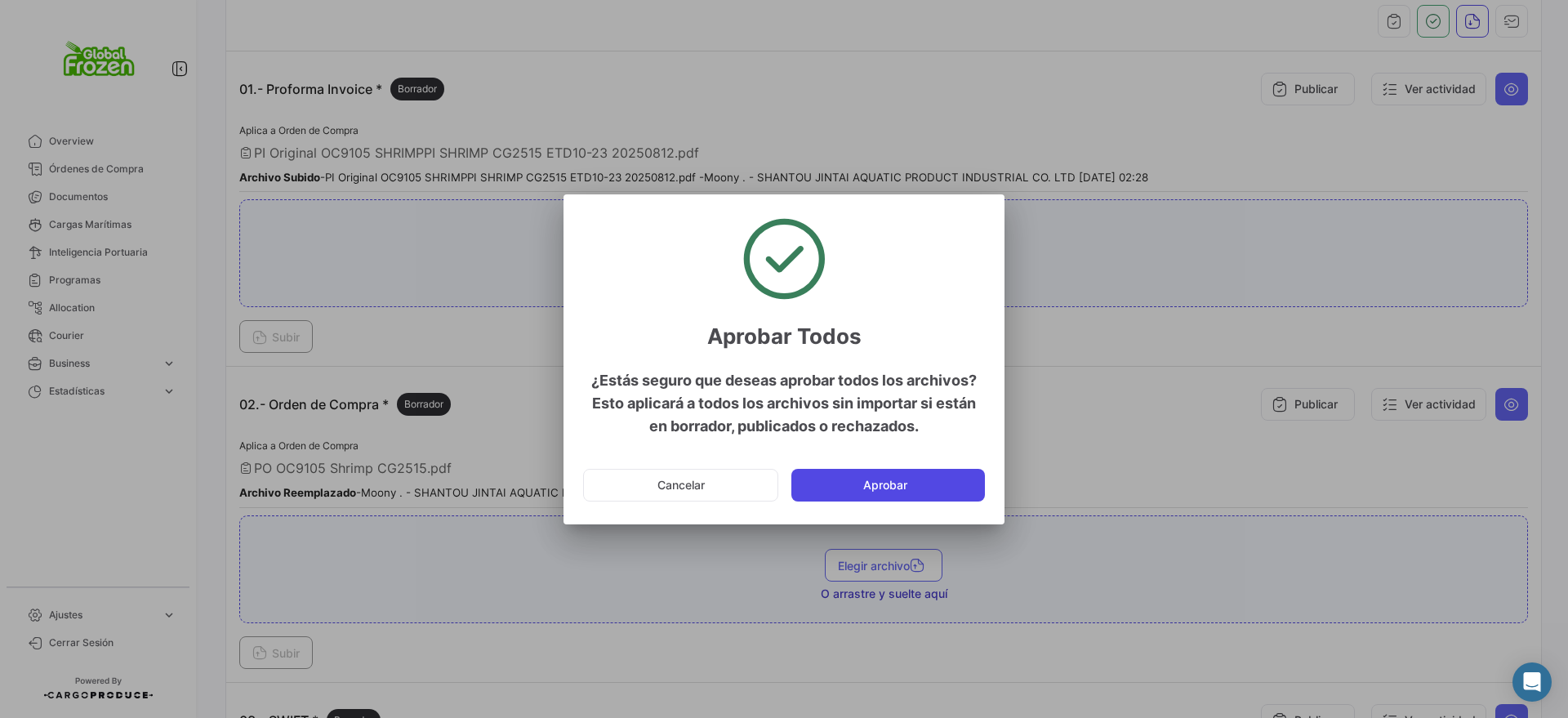
click at [836, 486] on button "Aprobar" at bounding box center [888, 485] width 194 height 33
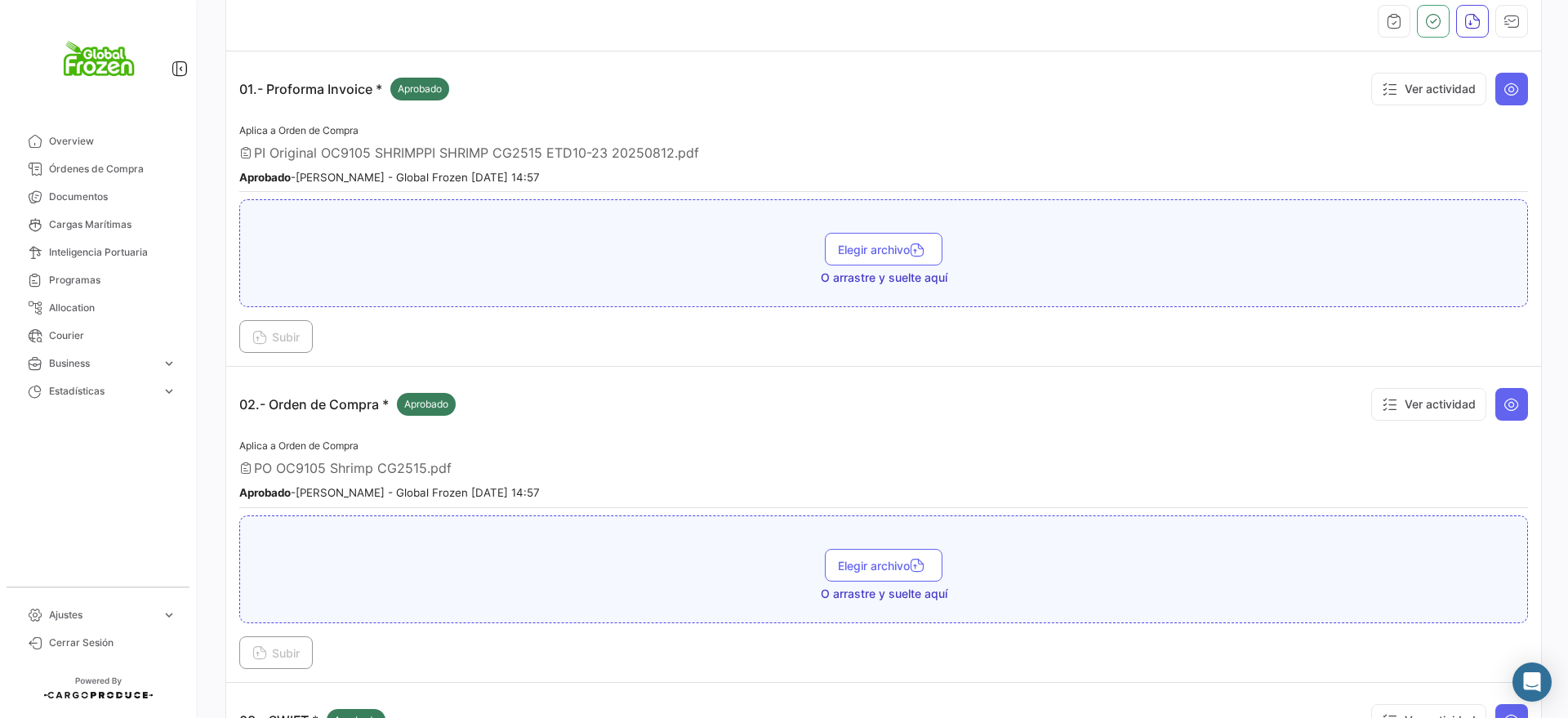
click at [648, 413] on div "02.- Orden de Compra * Aprobado Ver actividad" at bounding box center [883, 404] width 1289 height 49
click at [642, 347] on div "Subir" at bounding box center [883, 336] width 1289 height 33
click at [1072, 128] on div "Aplica a Orden de Compra PI Original OC9105 SHRIMPPI SHRIMP CG2515 ETD10-23 202…" at bounding box center [883, 157] width 1289 height 72
